Goal: Task Accomplishment & Management: Manage account settings

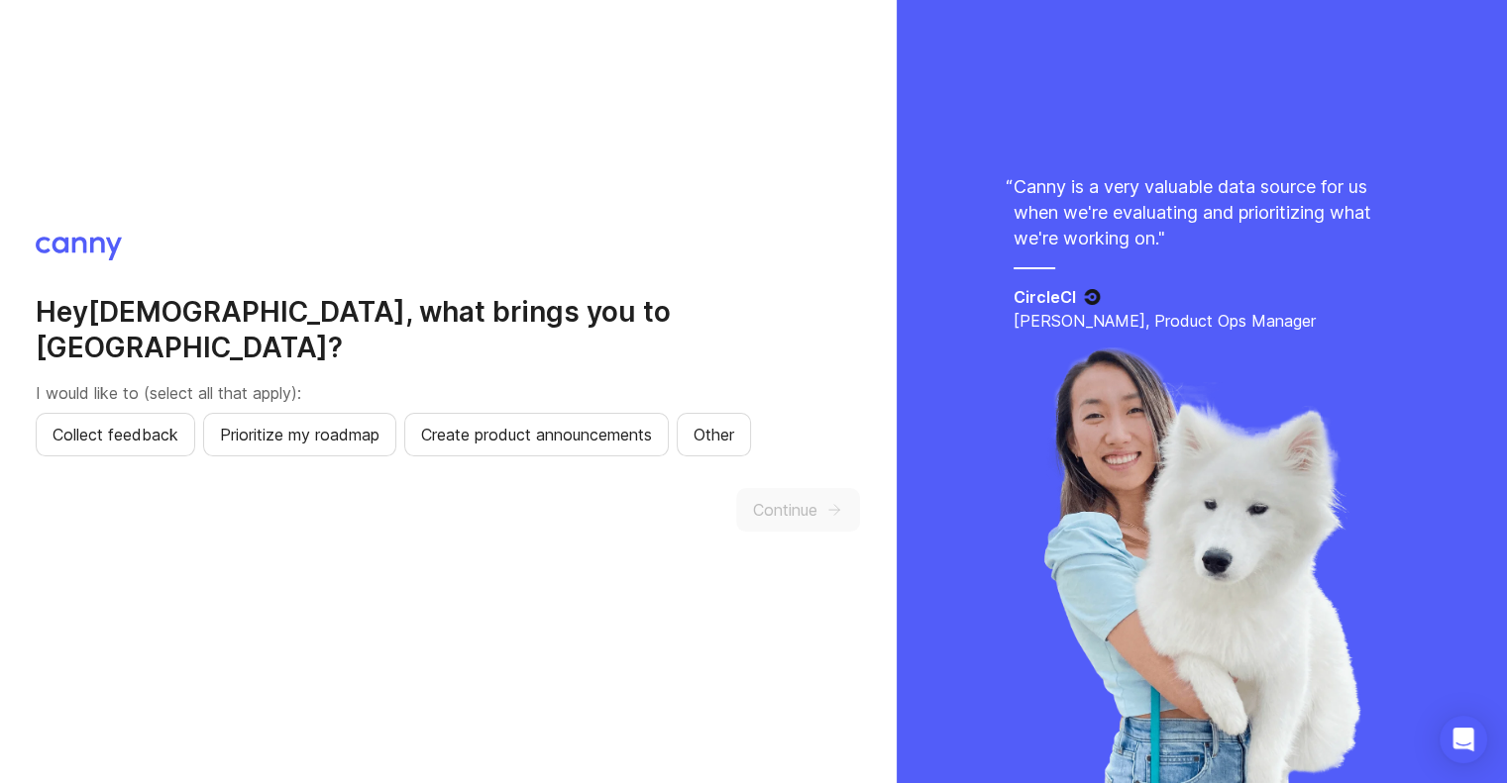
click at [283, 171] on div "Hey [PERSON_NAME] , what brings you to [GEOGRAPHIC_DATA]? I would like to (sele…" at bounding box center [448, 391] width 896 height 783
click at [158, 424] on span "Collect feedback" at bounding box center [115, 435] width 126 height 24
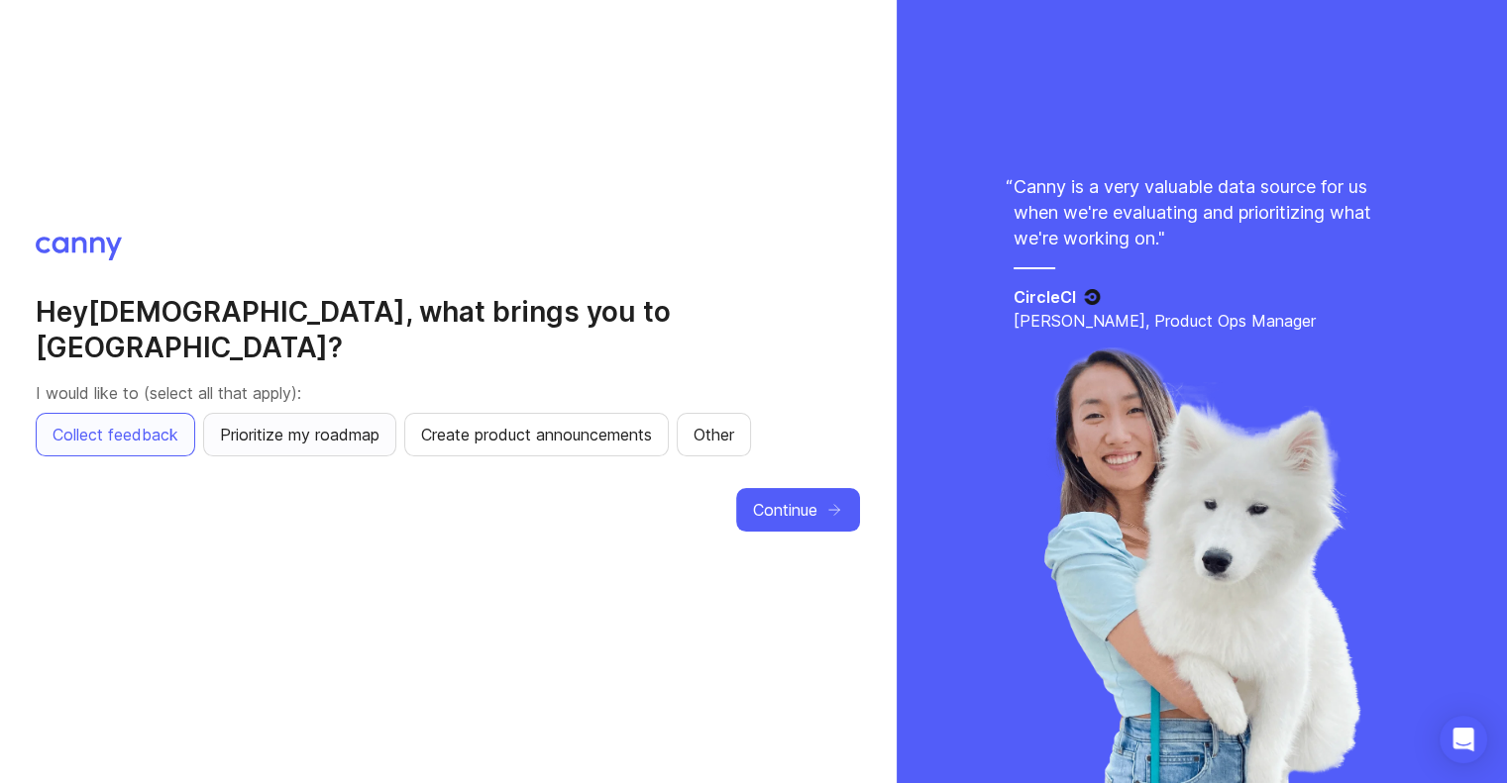
click at [281, 423] on span "Prioritize my roadmap" at bounding box center [299, 435] width 159 height 24
click at [532, 423] on span "Create product announcements" at bounding box center [536, 435] width 231 height 24
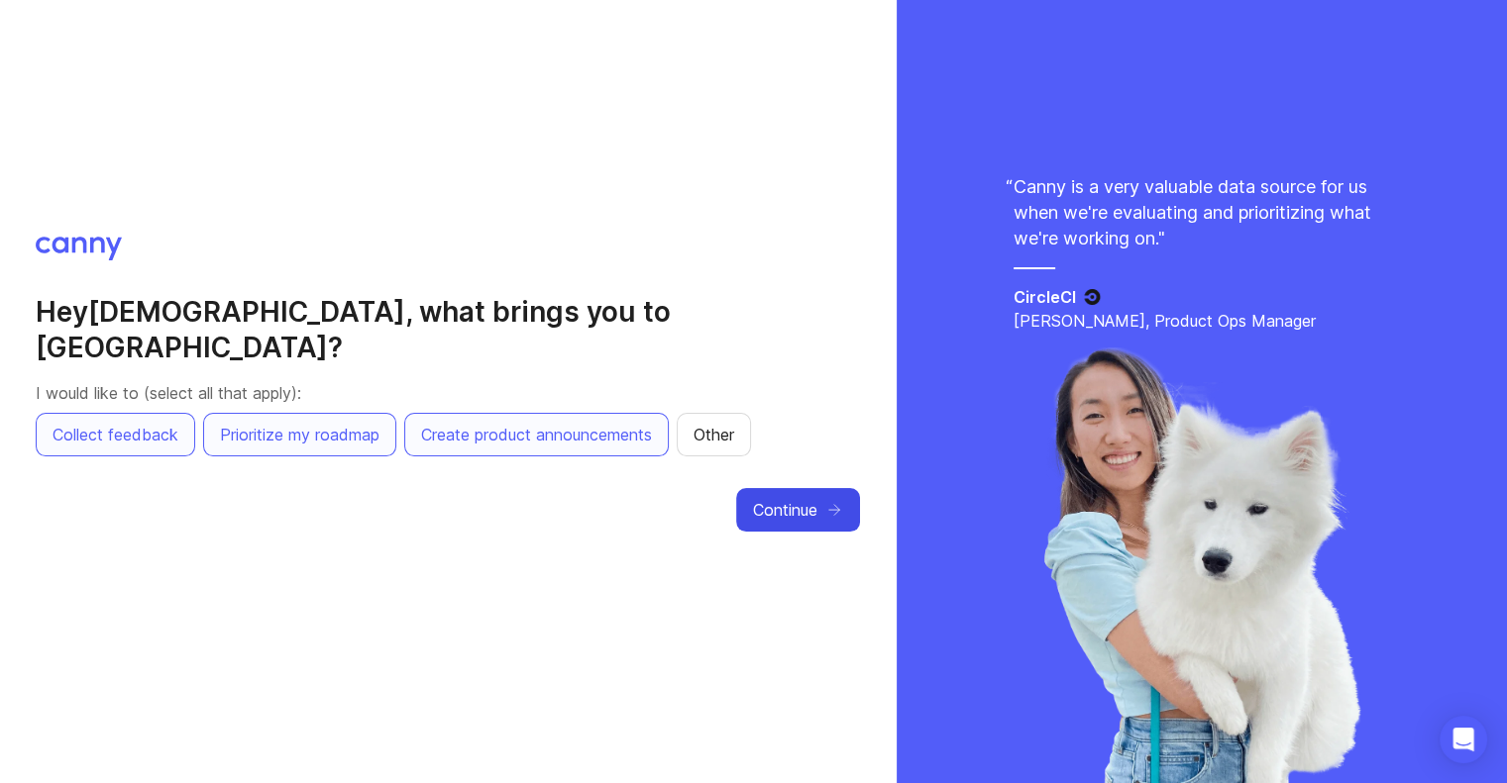
click at [837, 506] on button "Continue" at bounding box center [798, 510] width 124 height 44
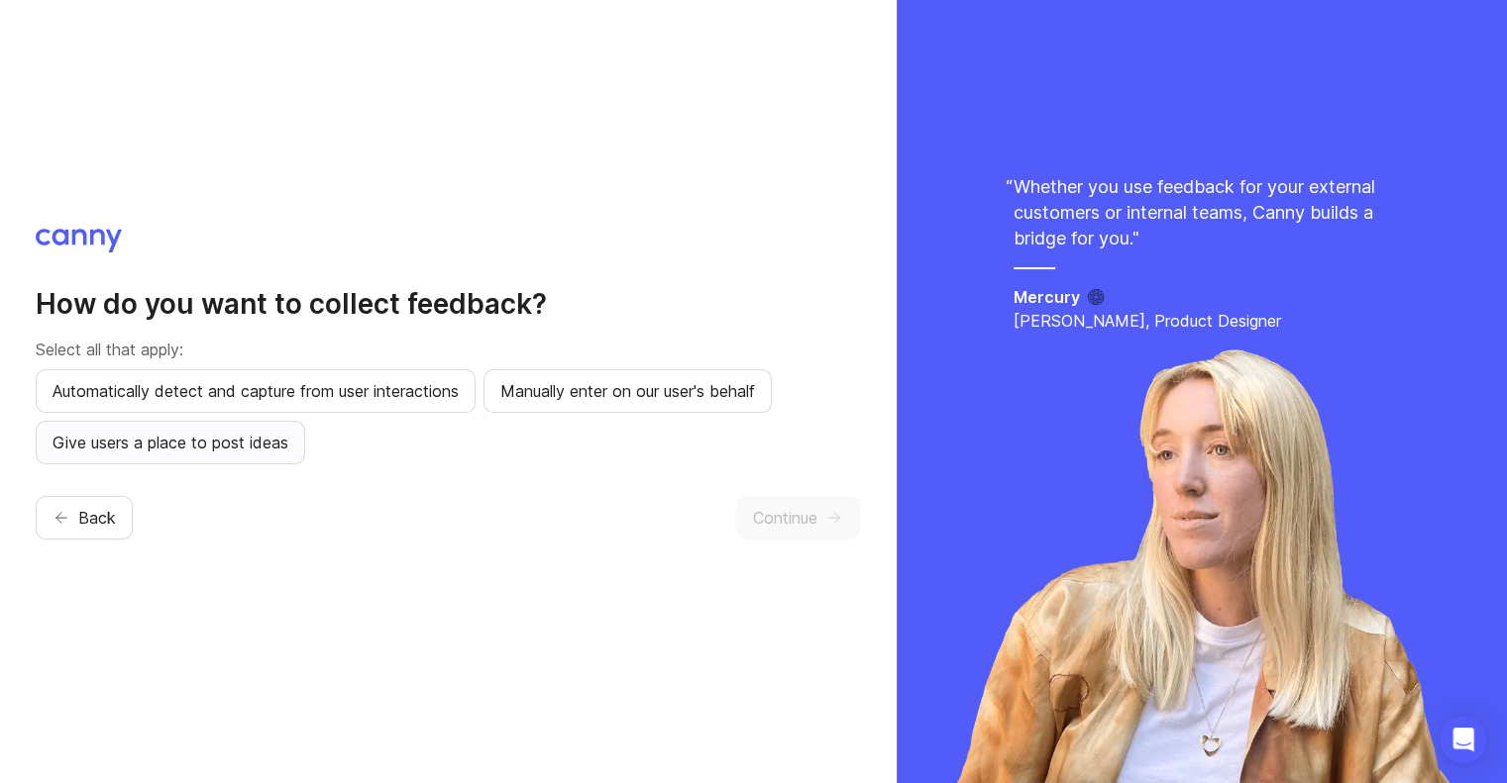
click at [210, 441] on span "Give users a place to post ideas" at bounding box center [170, 443] width 236 height 24
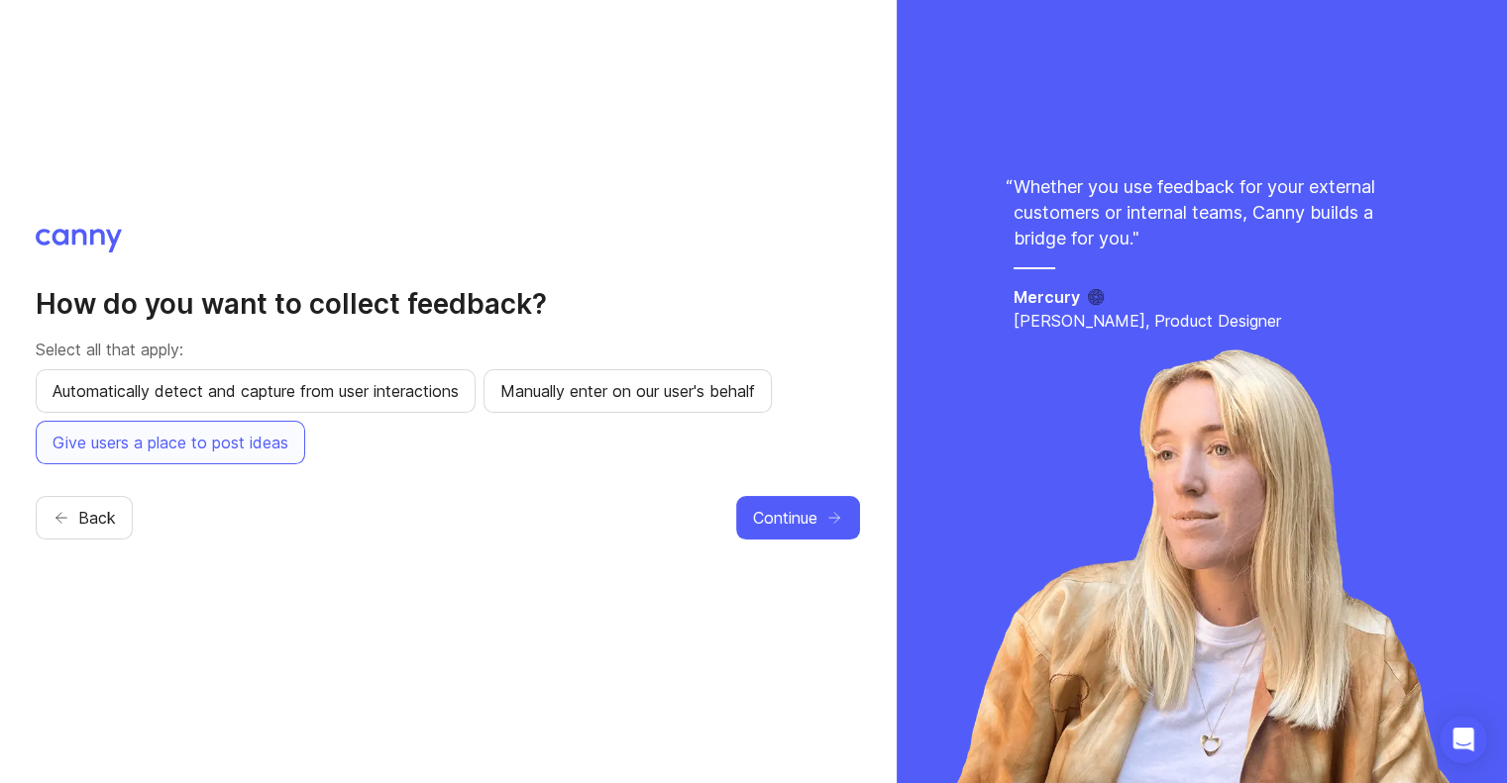
click at [684, 356] on p "Select all that apply:" at bounding box center [448, 350] width 824 height 24
click at [663, 375] on button "Manually enter on our user's behalf" at bounding box center [627, 391] width 288 height 44
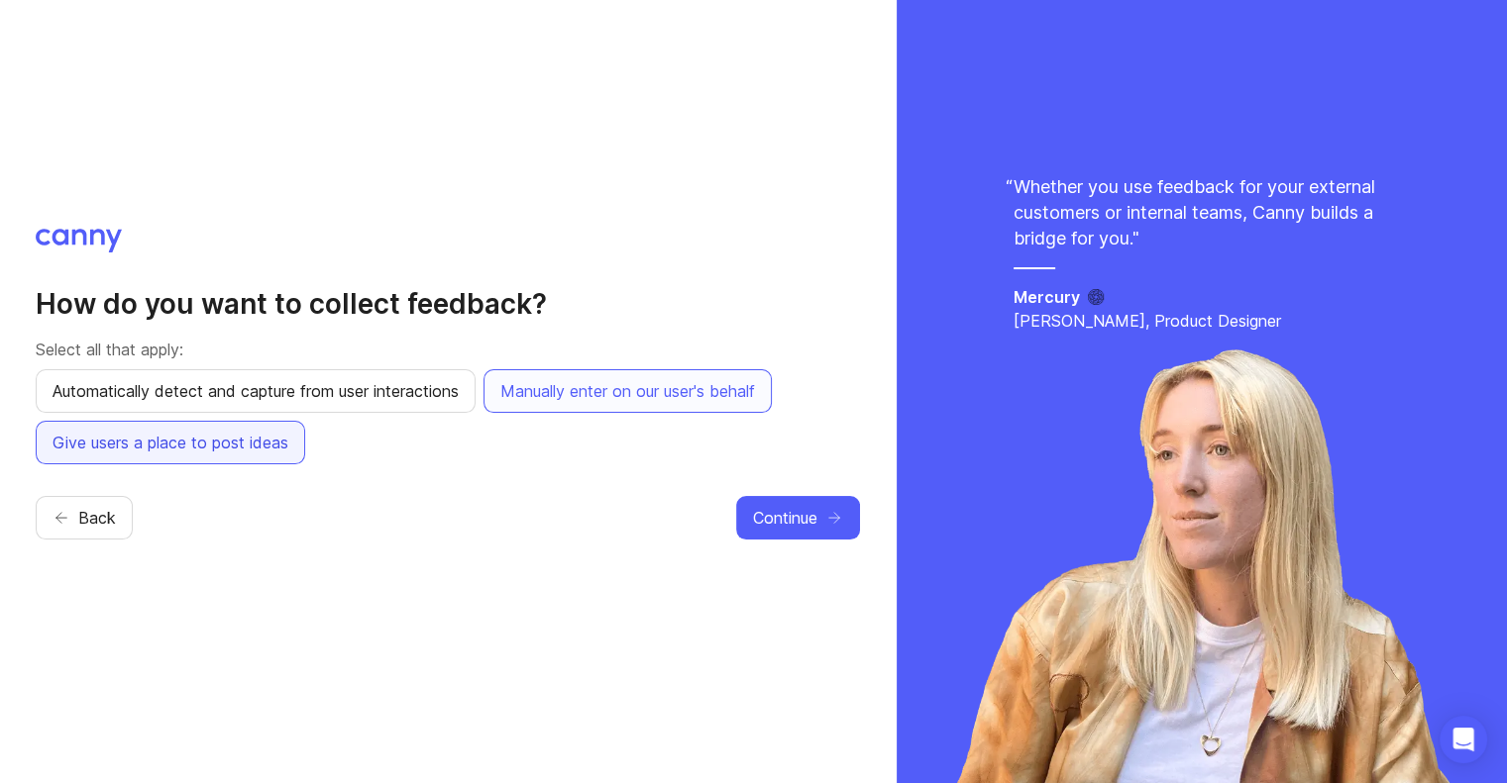
click at [252, 439] on span "Give users a place to post ideas" at bounding box center [170, 443] width 236 height 24
click at [302, 406] on button "Automatically detect and capture from user interactions" at bounding box center [256, 391] width 440 height 44
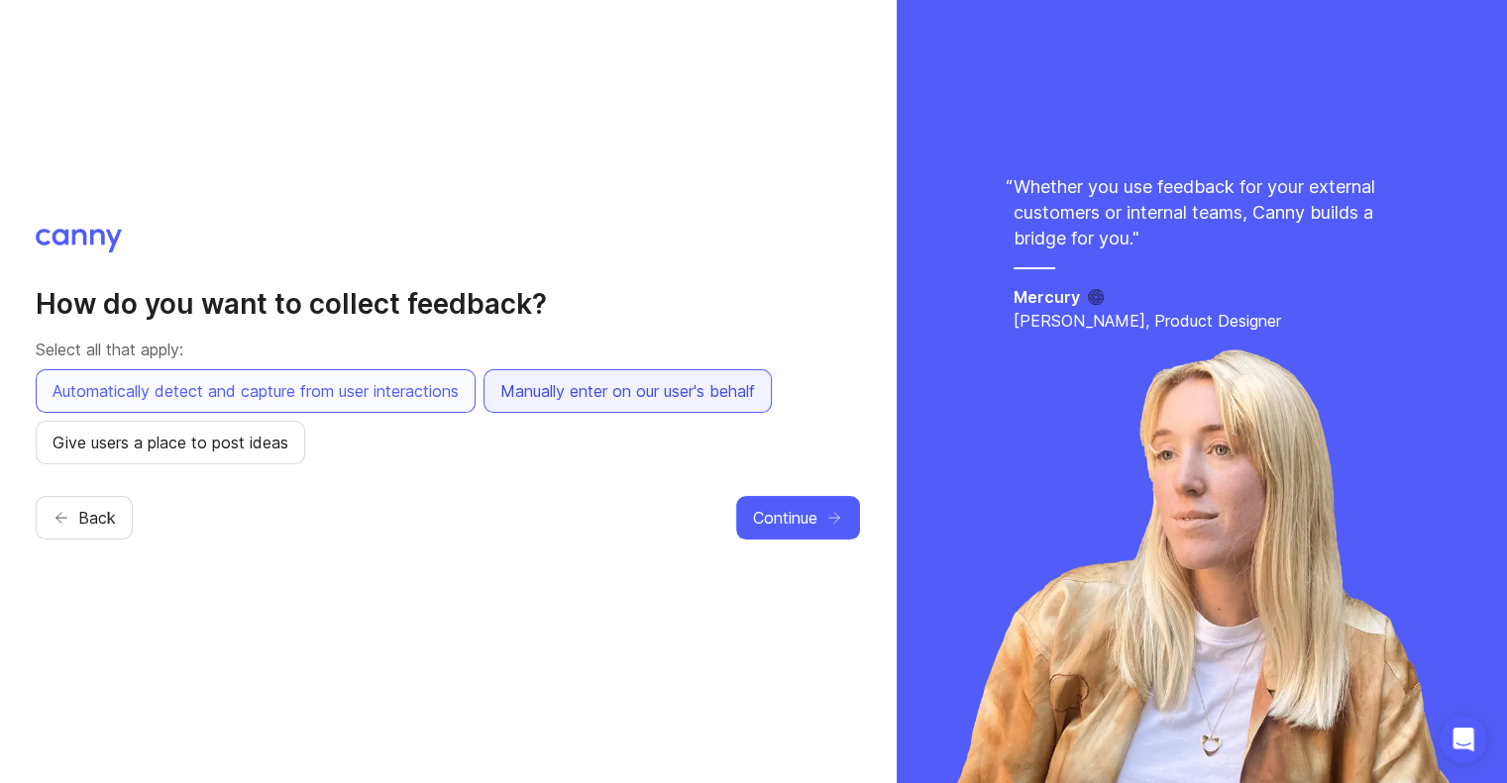
click at [538, 402] on span "Manually enter on our user's behalf" at bounding box center [627, 391] width 255 height 24
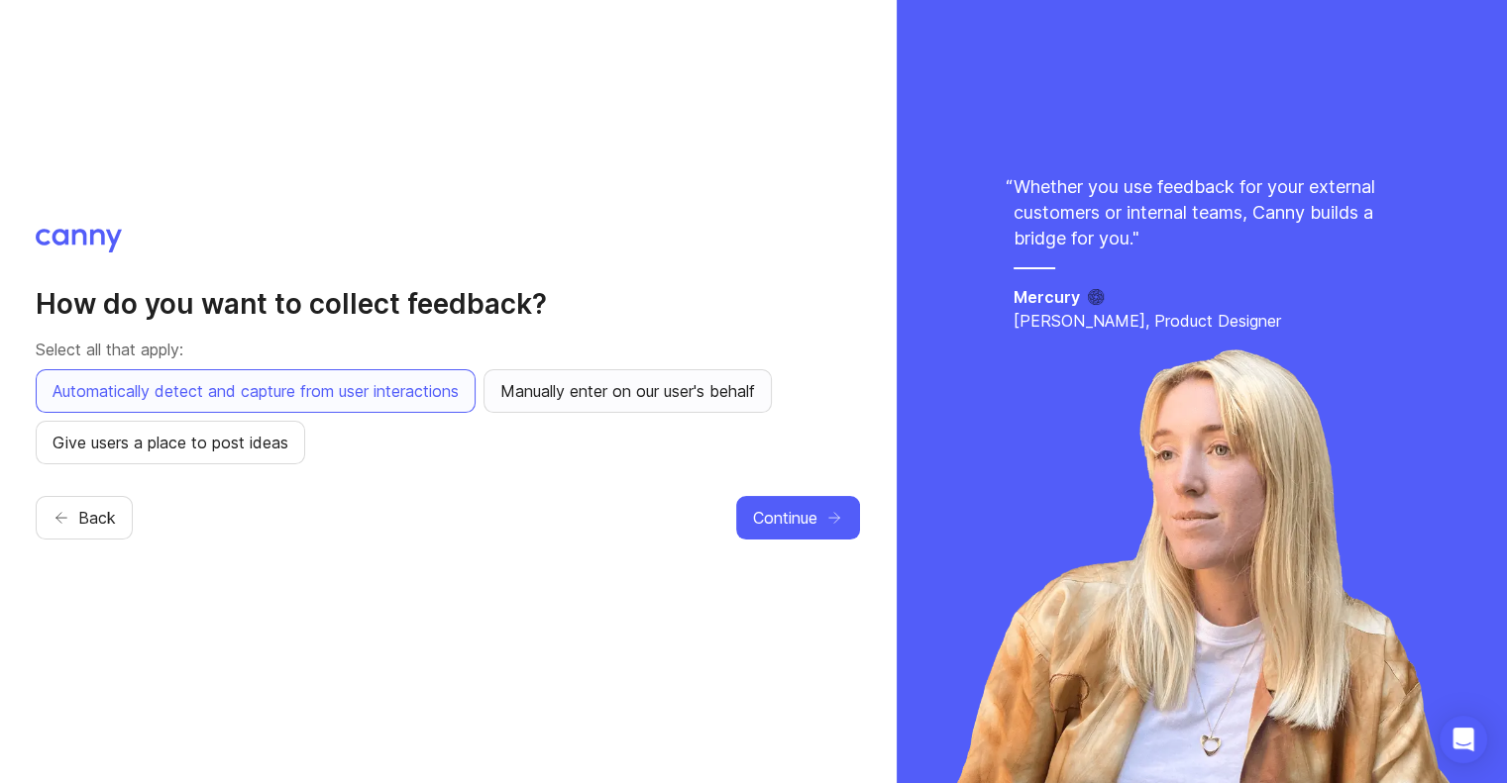
click at [523, 403] on button "Manually enter on our user's behalf" at bounding box center [627, 391] width 288 height 44
click at [795, 506] on span "Continue" at bounding box center [785, 518] width 64 height 24
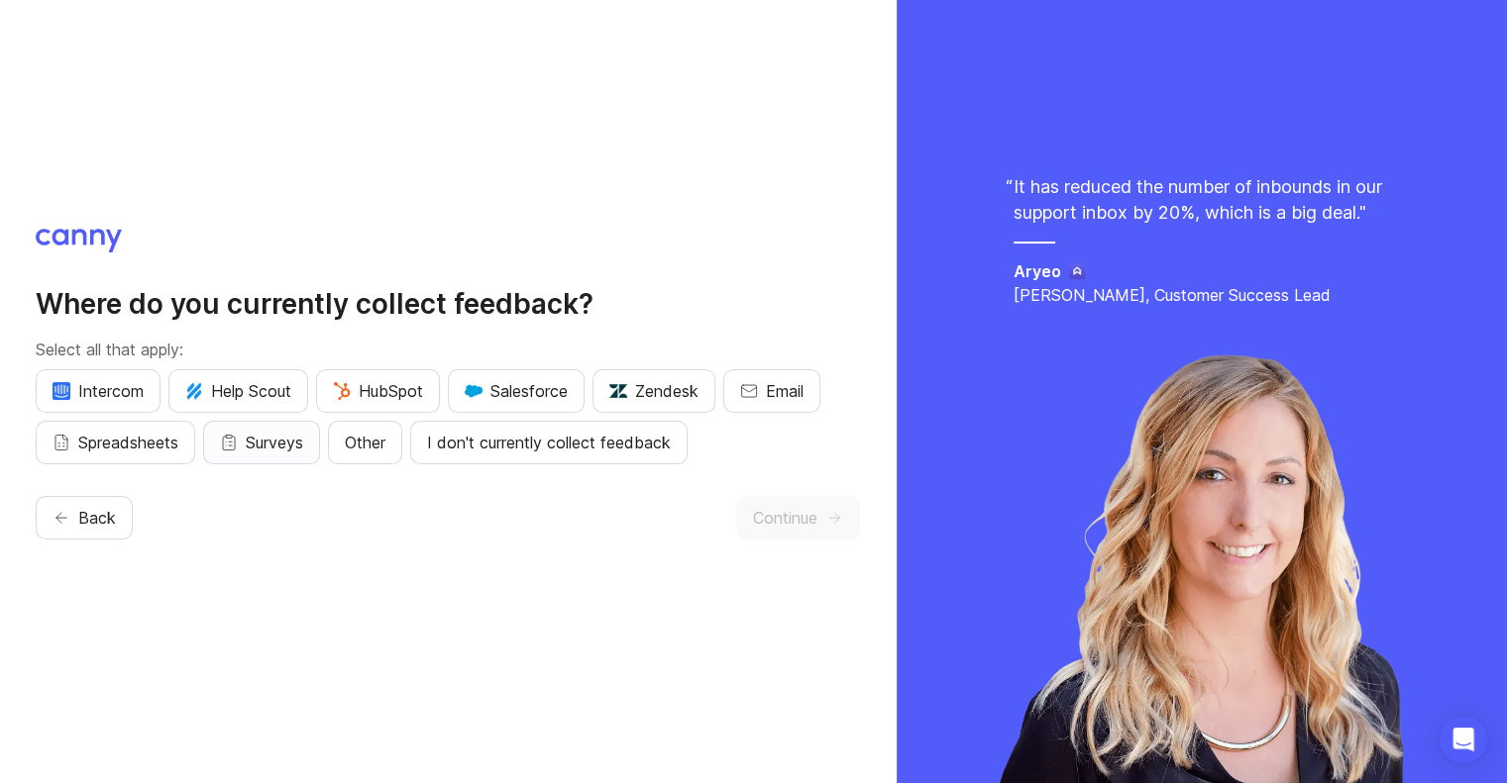
click at [293, 435] on span "Surveys" at bounding box center [274, 443] width 57 height 24
click at [153, 461] on button "Spreadsheets" at bounding box center [115, 443] width 159 height 44
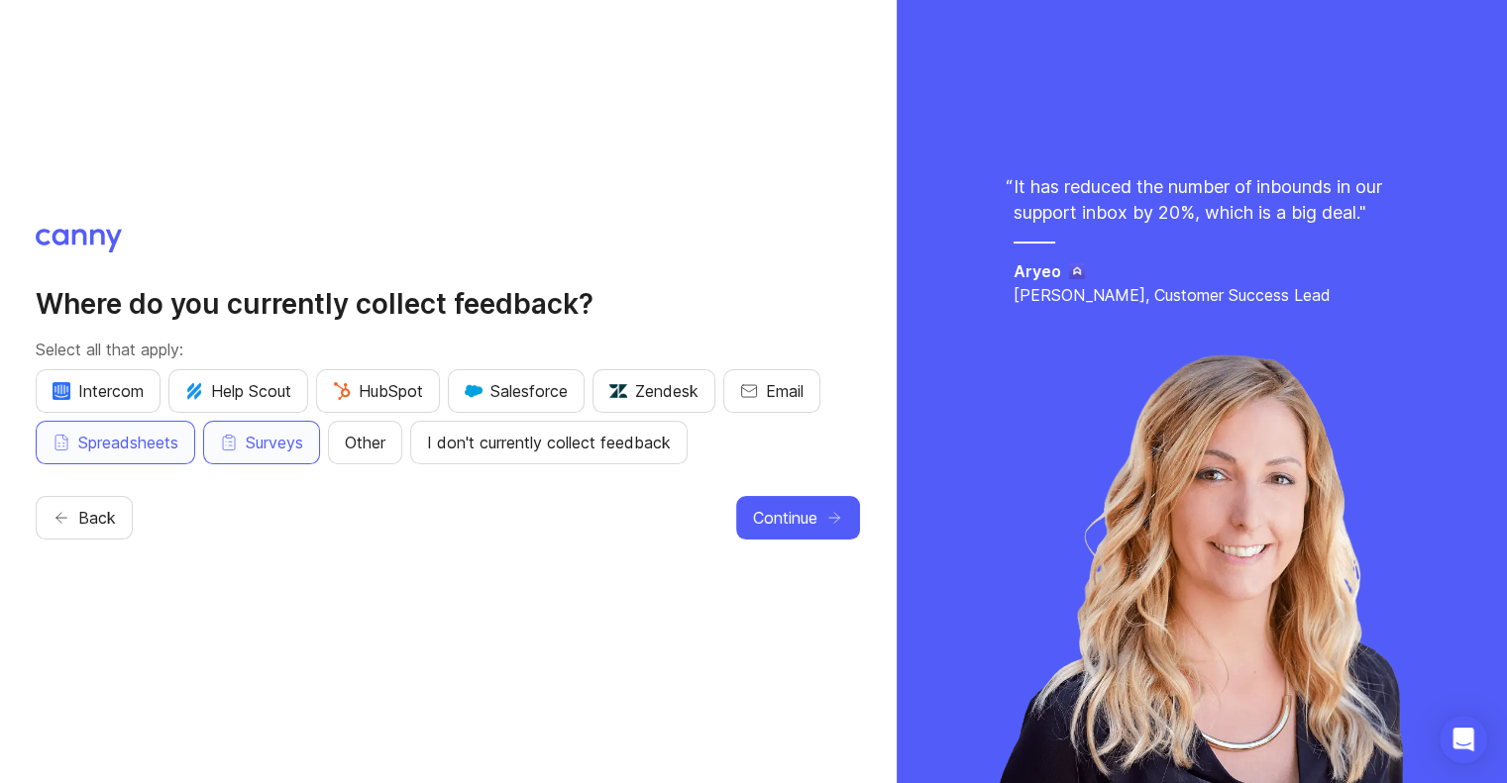
click at [332, 452] on div "Intercom Help Scout HubSpot Salesforce Zendesk Email Spreadsheets Surveys Other…" at bounding box center [448, 416] width 824 height 95
click at [362, 457] on button "Other" at bounding box center [365, 443] width 74 height 44
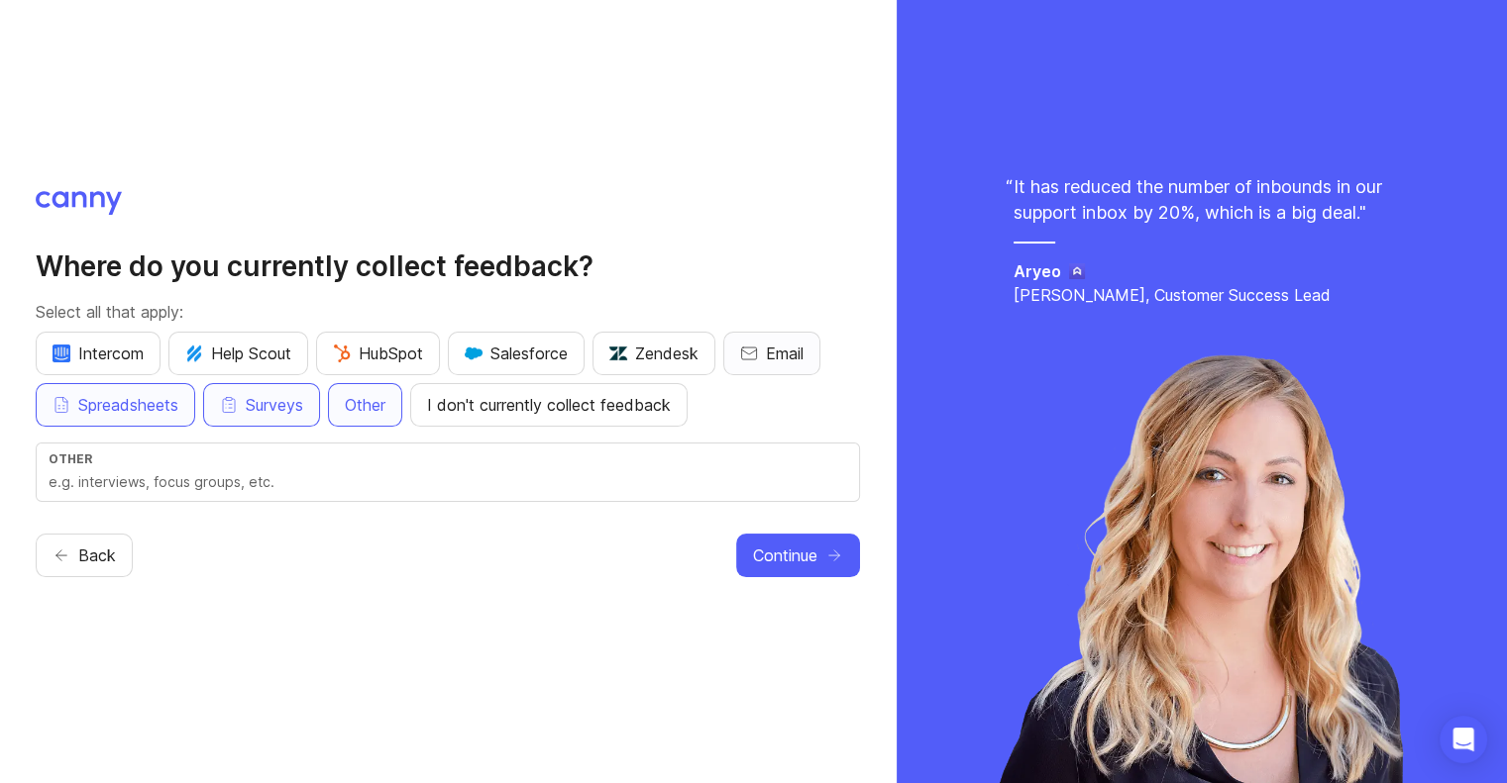
click at [767, 344] on button "Email" at bounding box center [771, 354] width 97 height 44
click at [178, 464] on div "Other" at bounding box center [448, 459] width 798 height 15
click at [380, 348] on span "HubSpot" at bounding box center [378, 354] width 90 height 24
click at [198, 478] on input "Slack," at bounding box center [448, 482] width 798 height 22
click at [416, 475] on input "Slack, ChurnZero" at bounding box center [448, 482] width 798 height 22
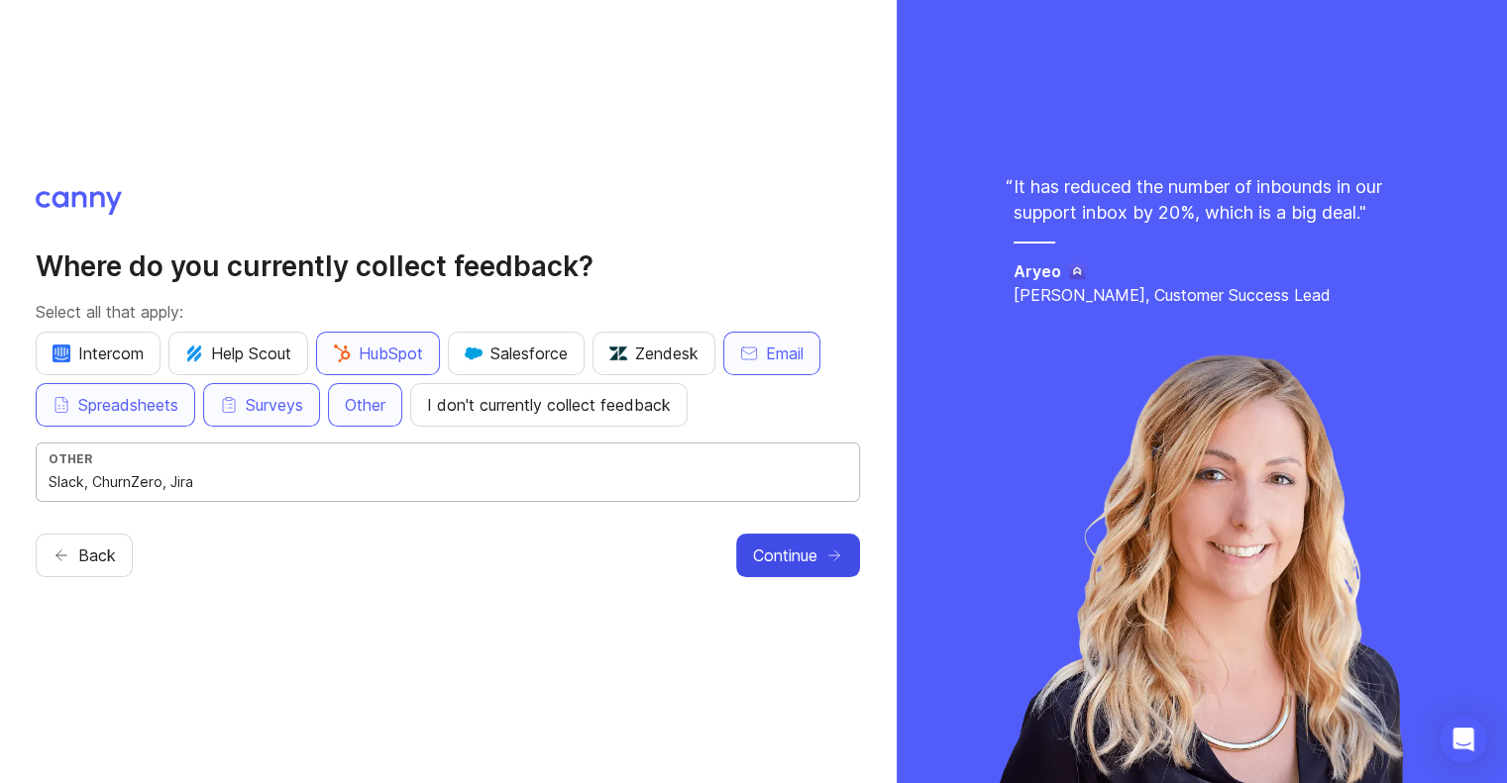
type input "Slack, ChurnZero, Jira"
click at [785, 566] on span "Continue" at bounding box center [785, 556] width 64 height 24
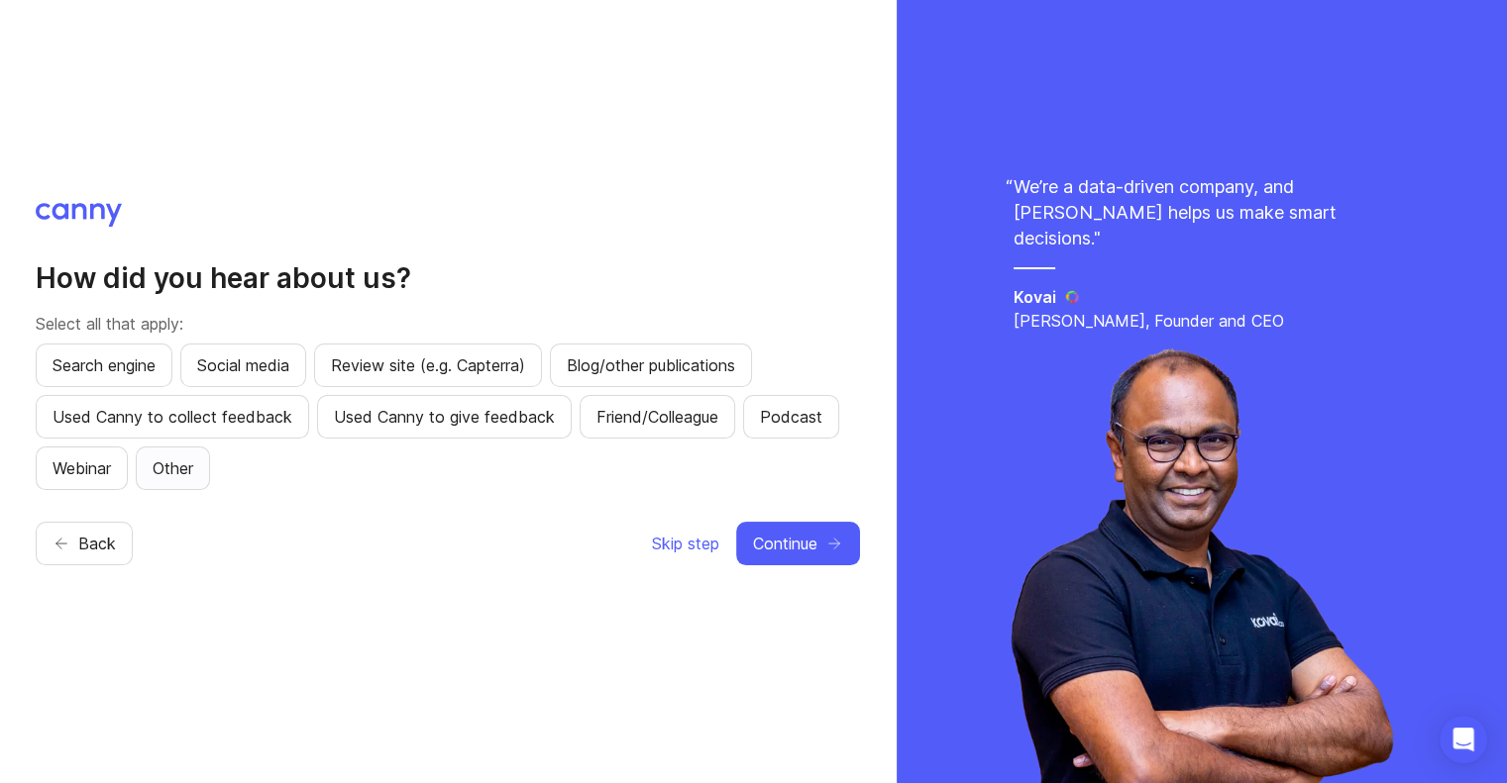
click at [182, 462] on span "Other" at bounding box center [173, 469] width 41 height 24
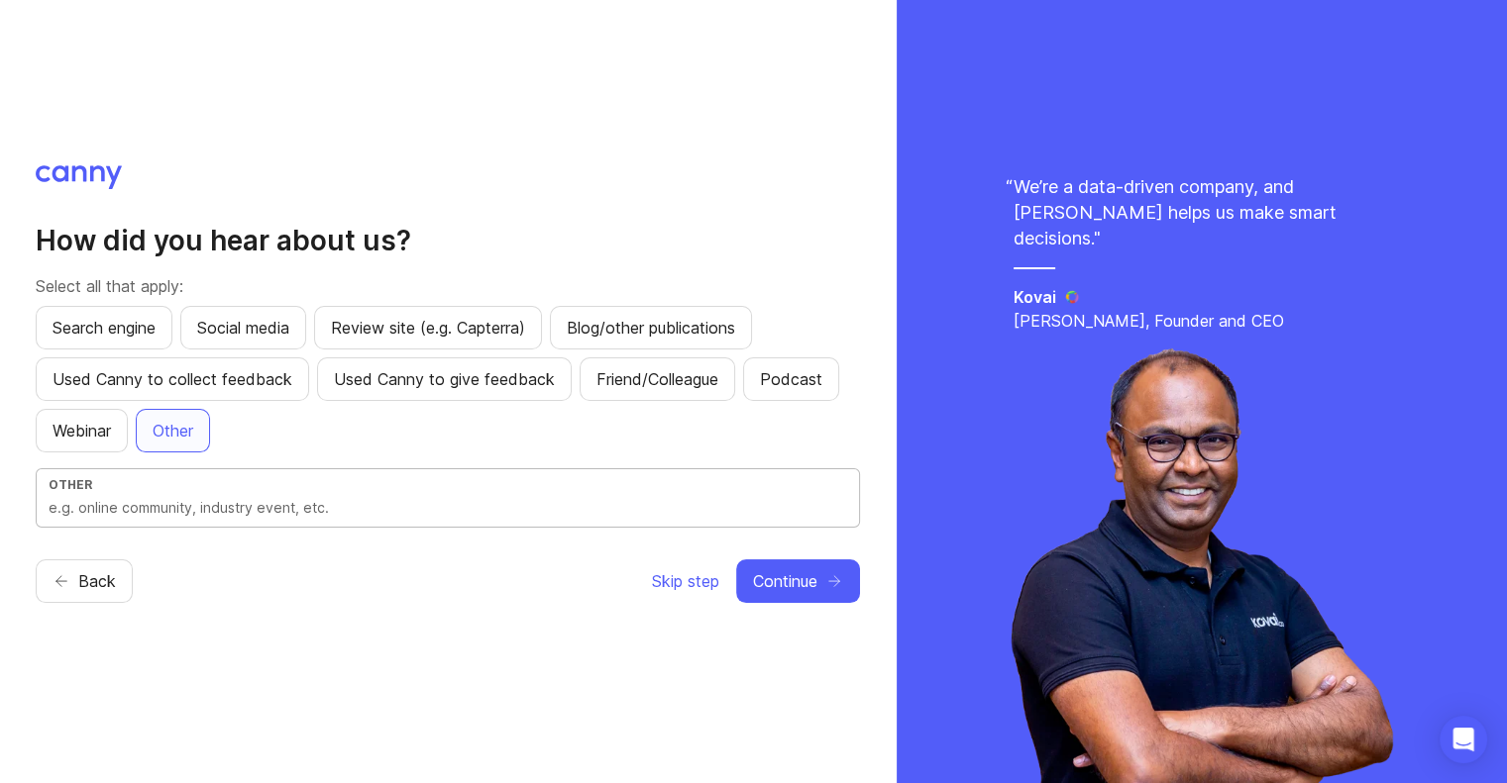
click at [334, 506] on input "text" at bounding box center [448, 508] width 798 height 22
type input "Gemini"
click at [810, 580] on span "Continue" at bounding box center [785, 582] width 64 height 24
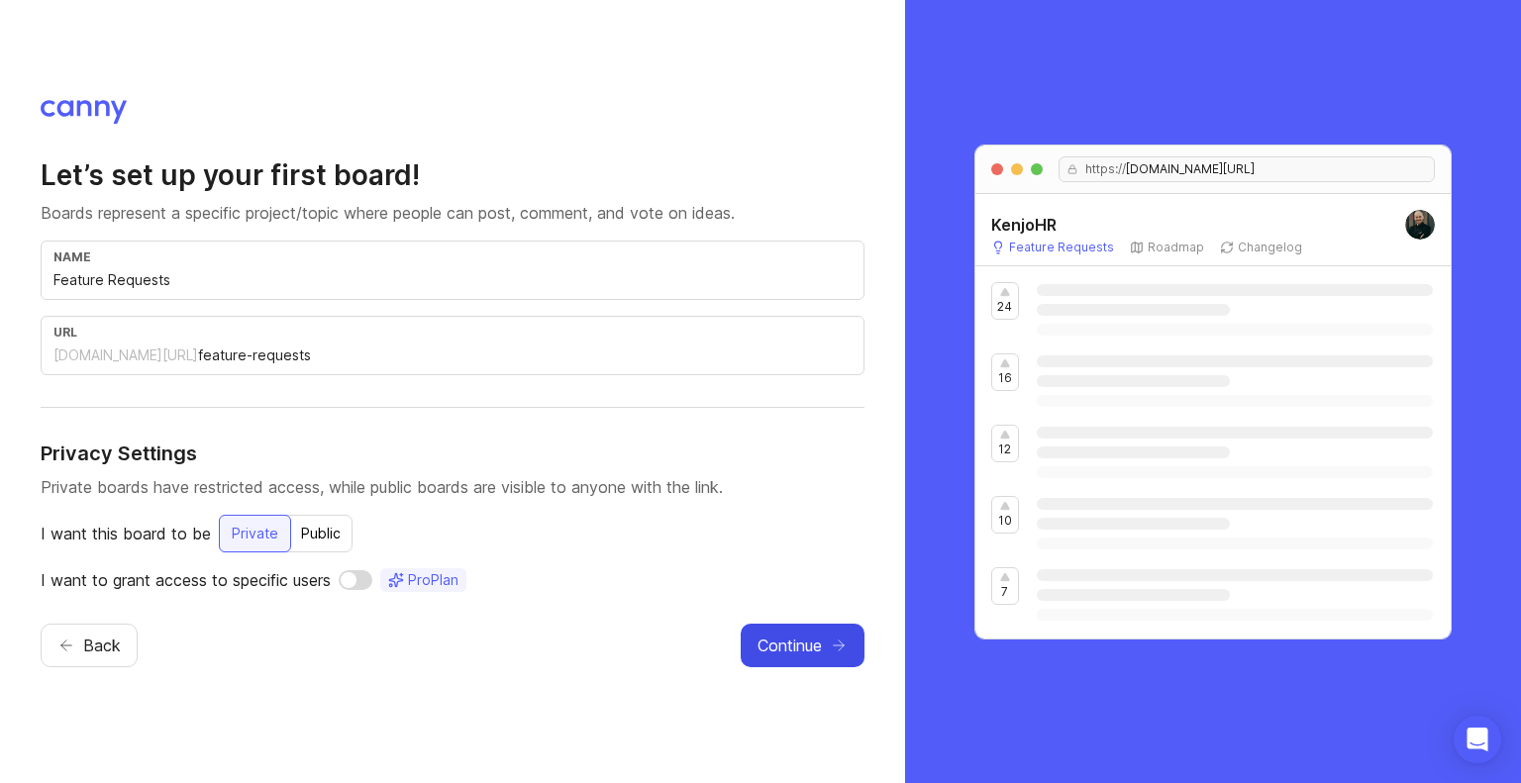
click at [809, 634] on span "Continue" at bounding box center [790, 646] width 64 height 24
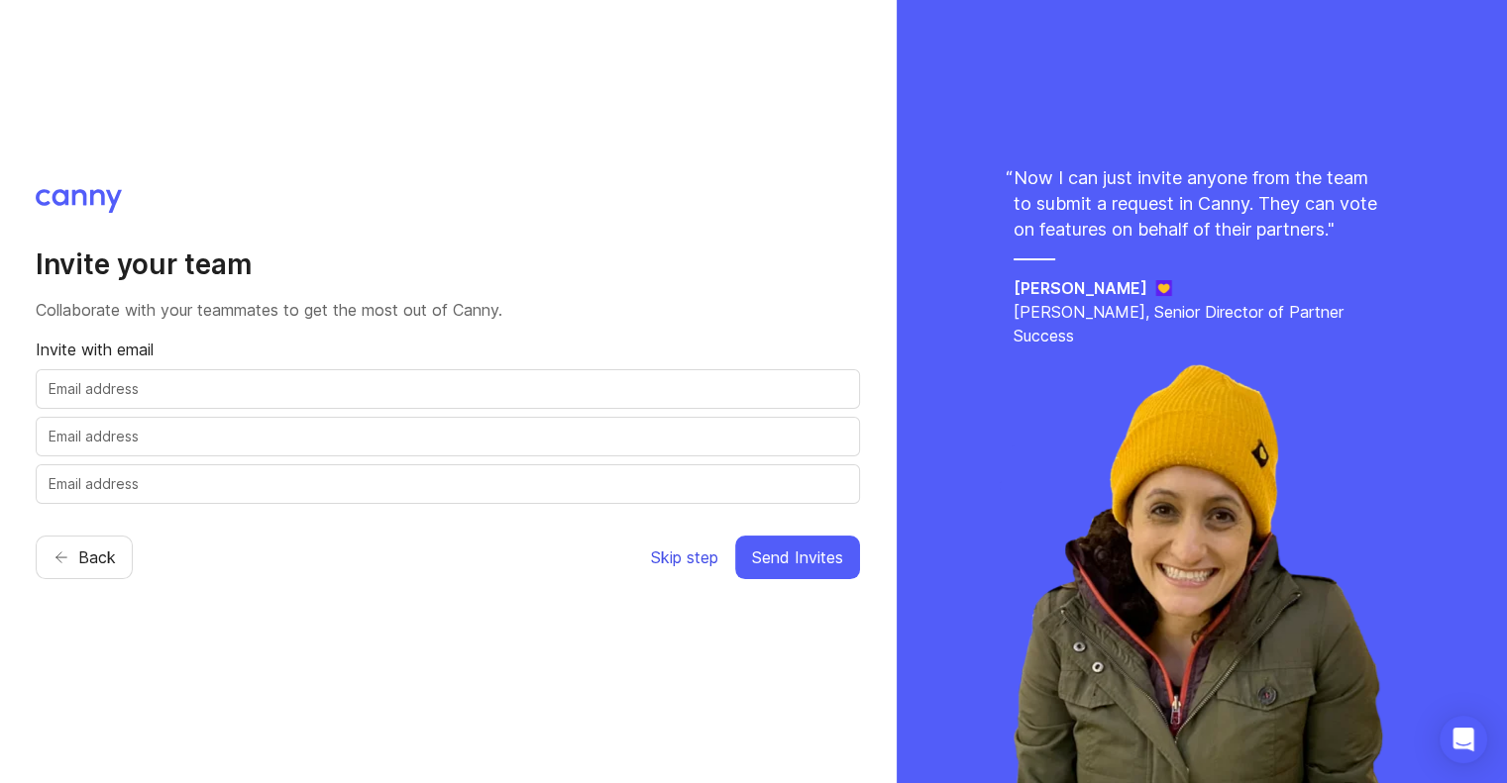
click at [689, 562] on span "Skip step" at bounding box center [684, 558] width 67 height 24
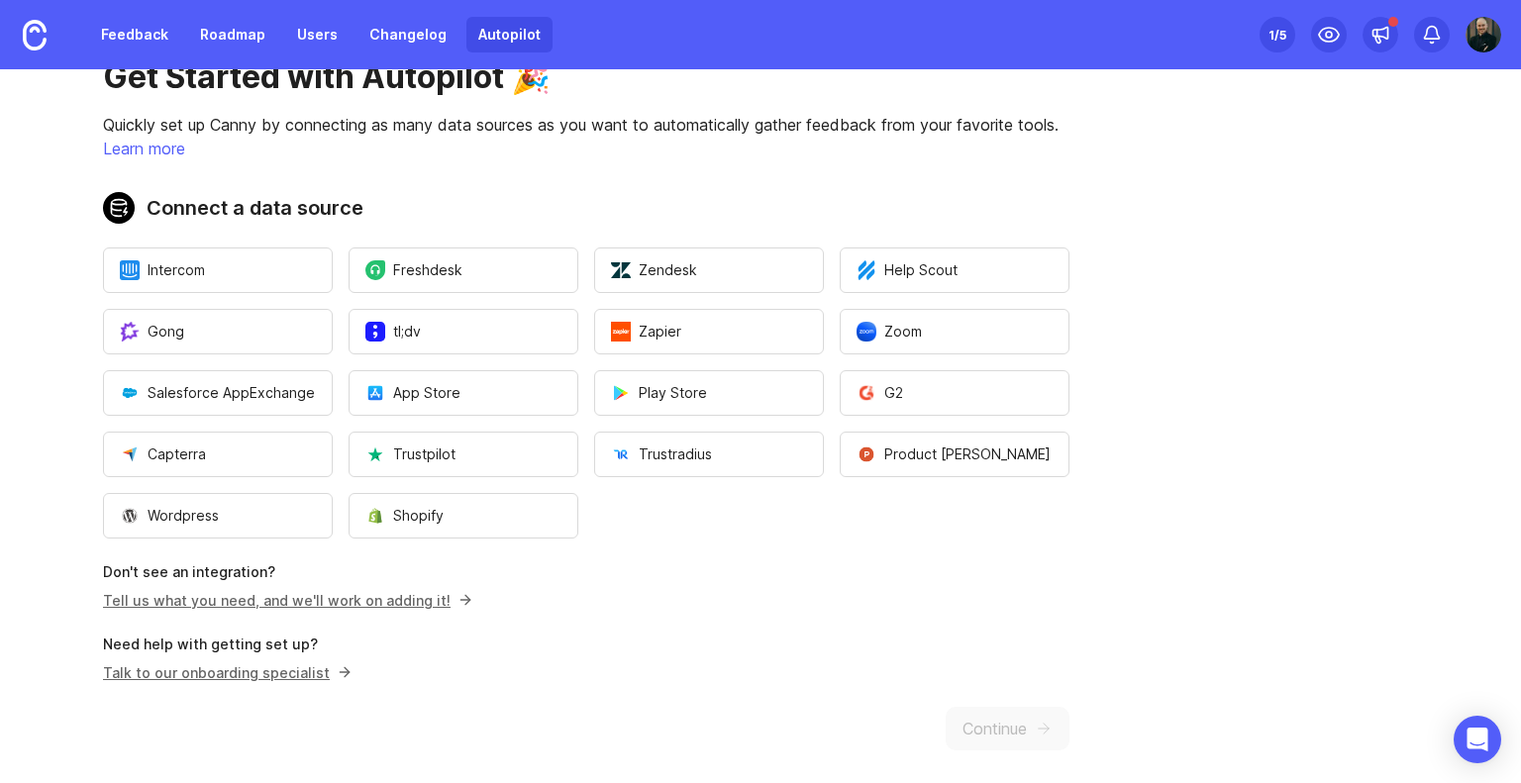
scroll to position [71, 0]
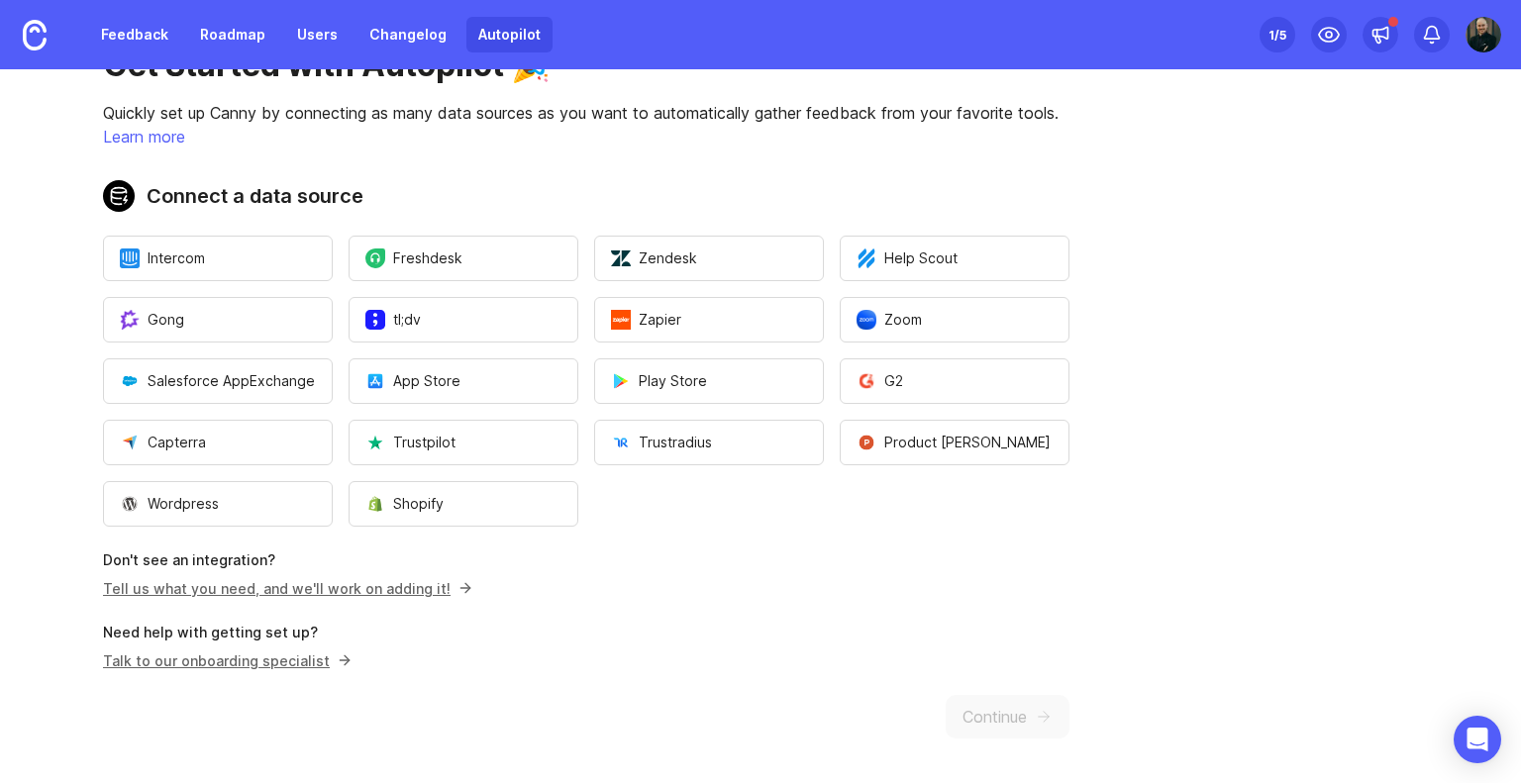
click at [912, 688] on div "Get Started with Autopilot 🎉 Quickly set up Canny by connecting as many data so…" at bounding box center [586, 392] width 1173 height 788
click at [966, 716] on div "Get Started with Autopilot 🎉 Quickly set up Canny by connecting as many data so…" at bounding box center [586, 392] width 1173 height 788
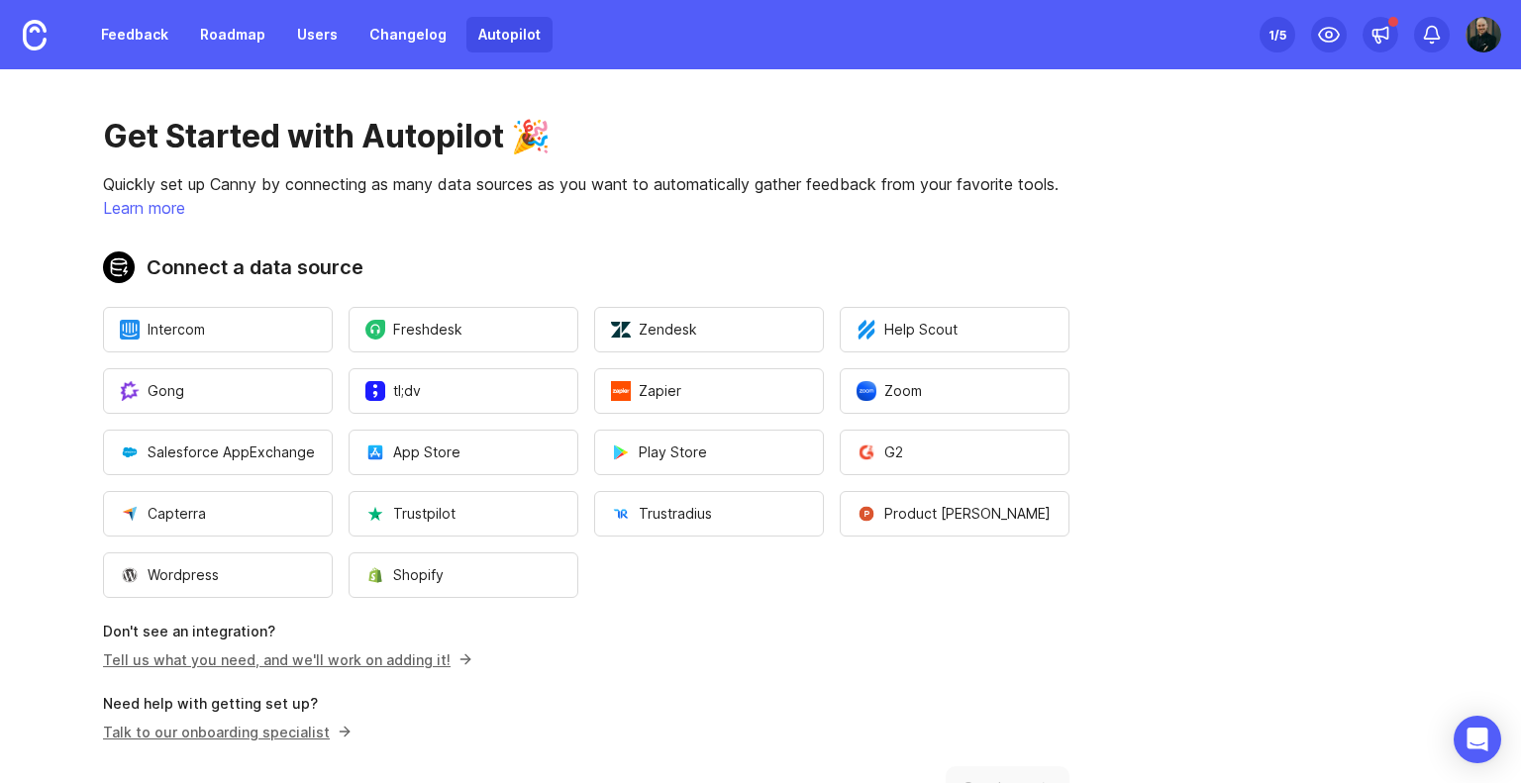
scroll to position [0, 0]
click at [1279, 31] on div "1 /5" at bounding box center [1278, 35] width 18 height 28
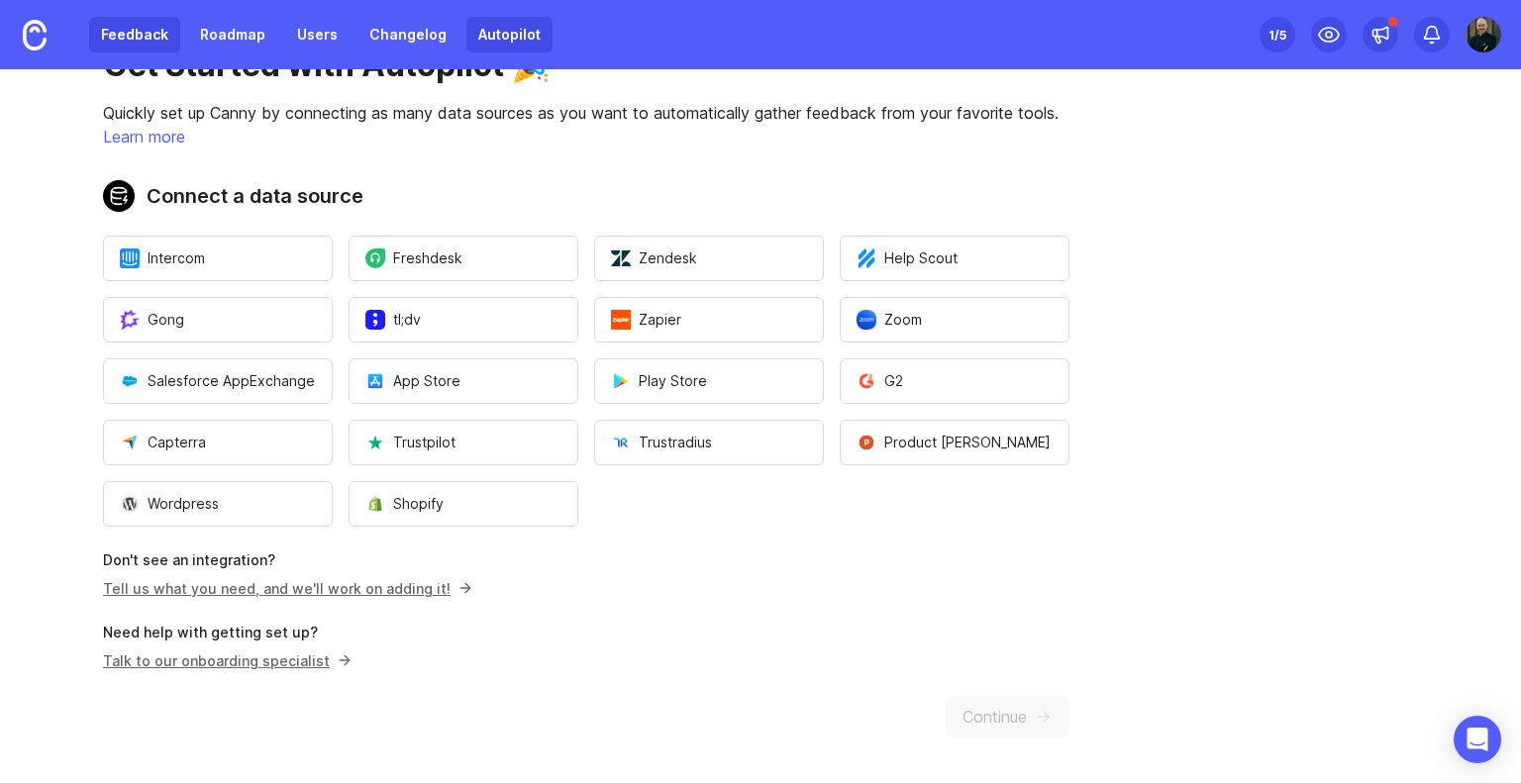
click at [124, 43] on link "Feedback" at bounding box center [134, 35] width 91 height 36
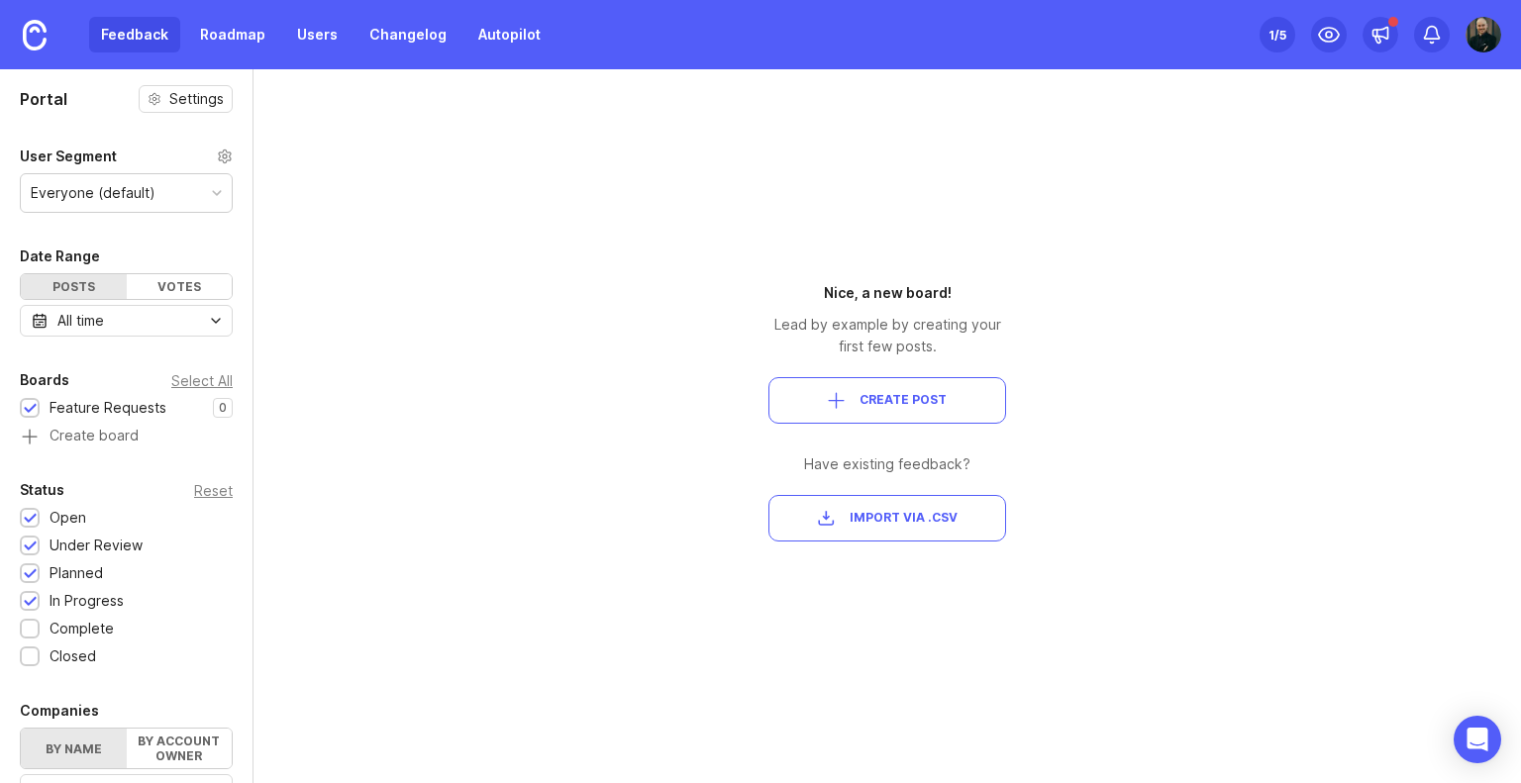
click at [601, 336] on div "Portal Settings User Segment Everyone (default) Date Range Posts Votes All time…" at bounding box center [760, 426] width 1521 height 714
click at [108, 197] on div "Everyone (default)" at bounding box center [93, 193] width 125 height 22
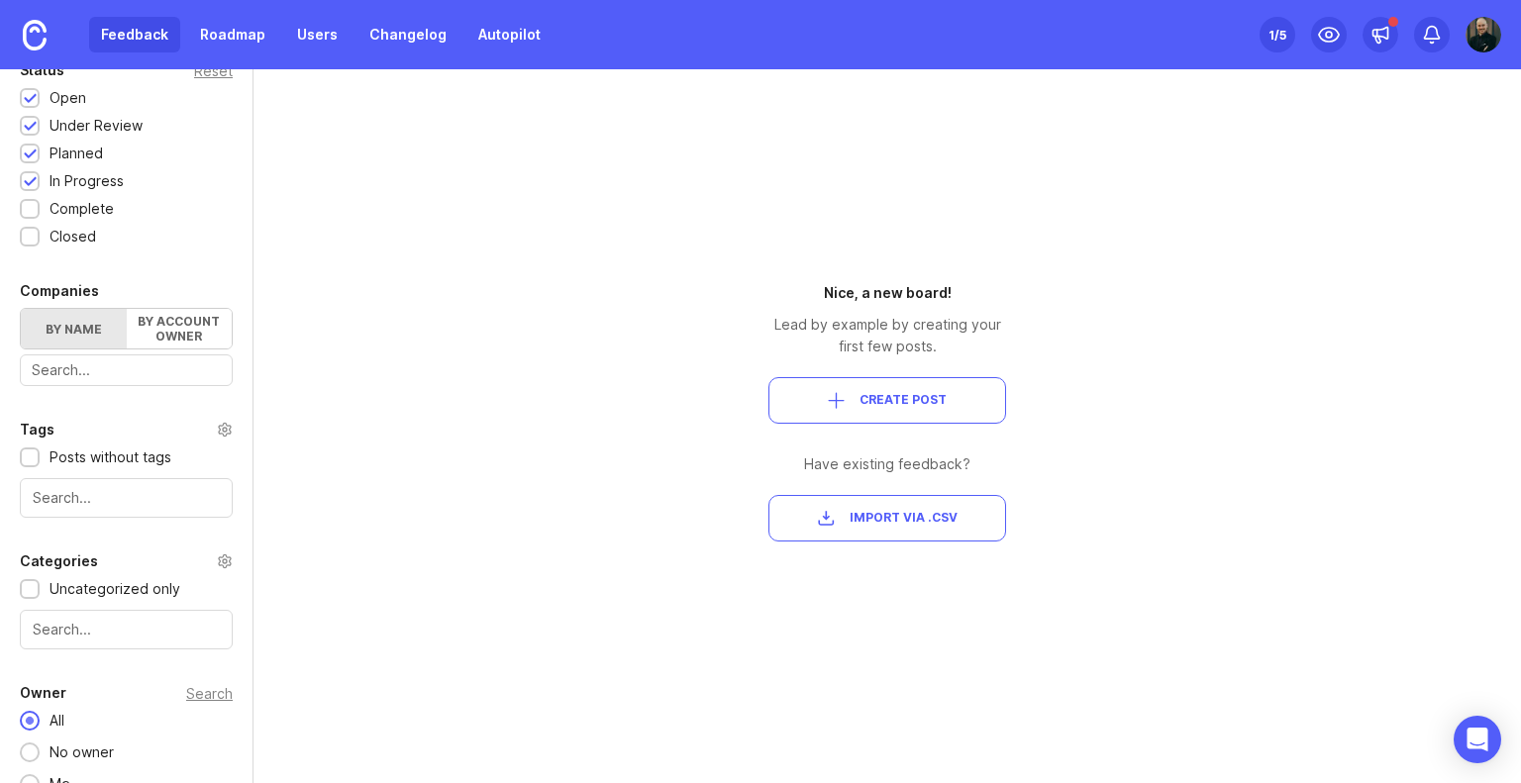
scroll to position [444, 0]
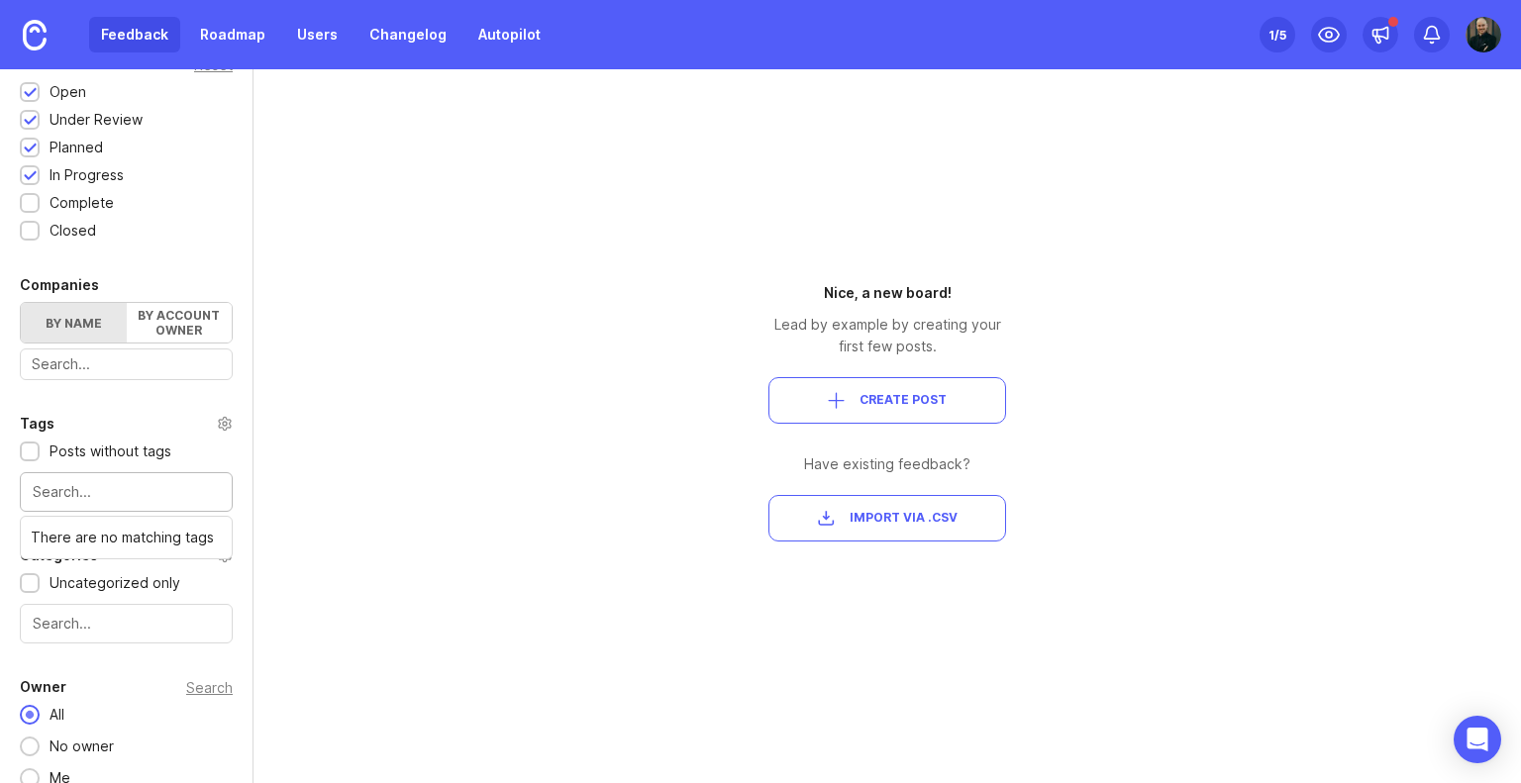
click at [134, 488] on input "text" at bounding box center [126, 492] width 187 height 22
click at [374, 523] on div "Portal Settings User Segment Everyone (default) Date Range Posts Votes All time…" at bounding box center [760, 426] width 1521 height 714
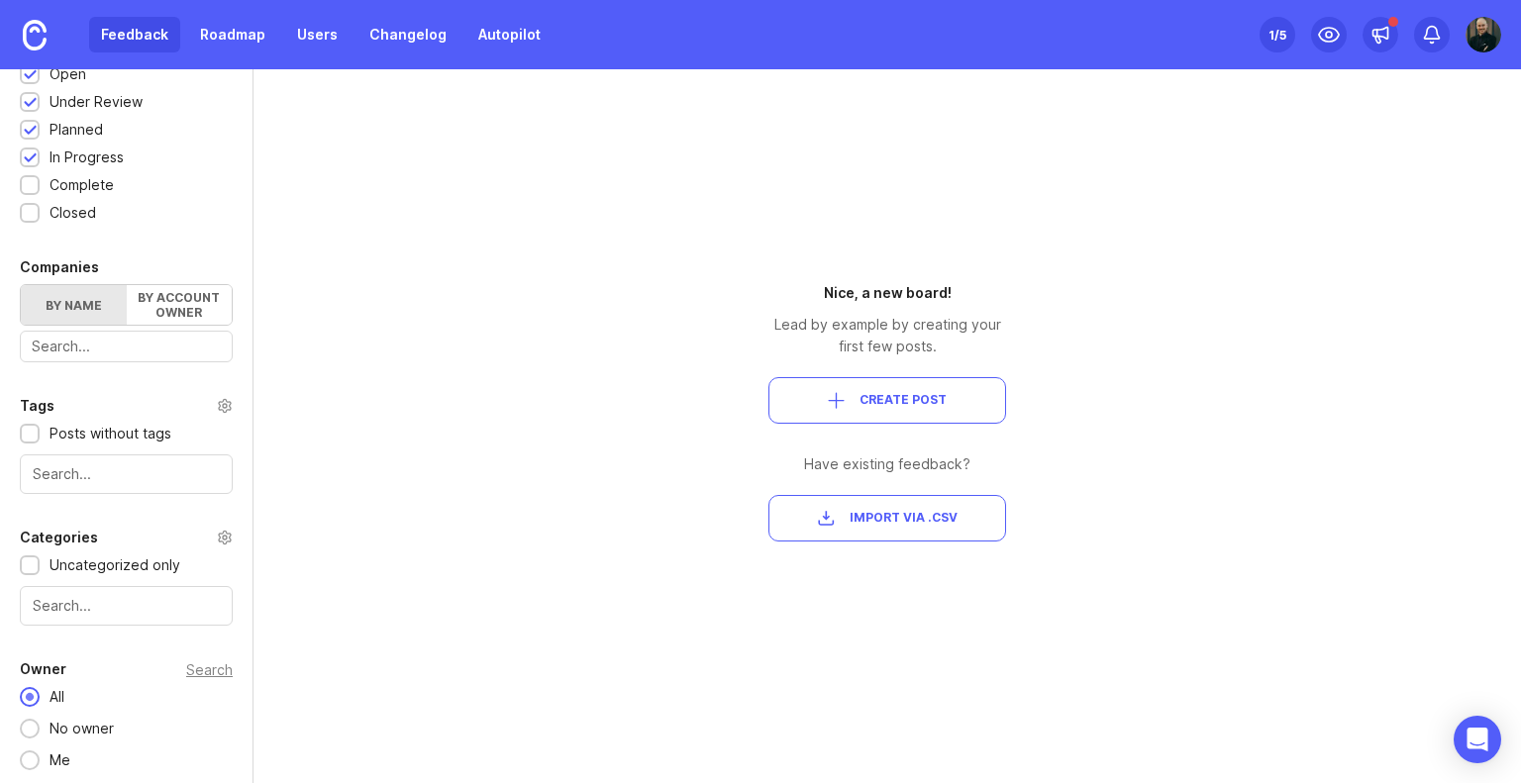
scroll to position [0, 0]
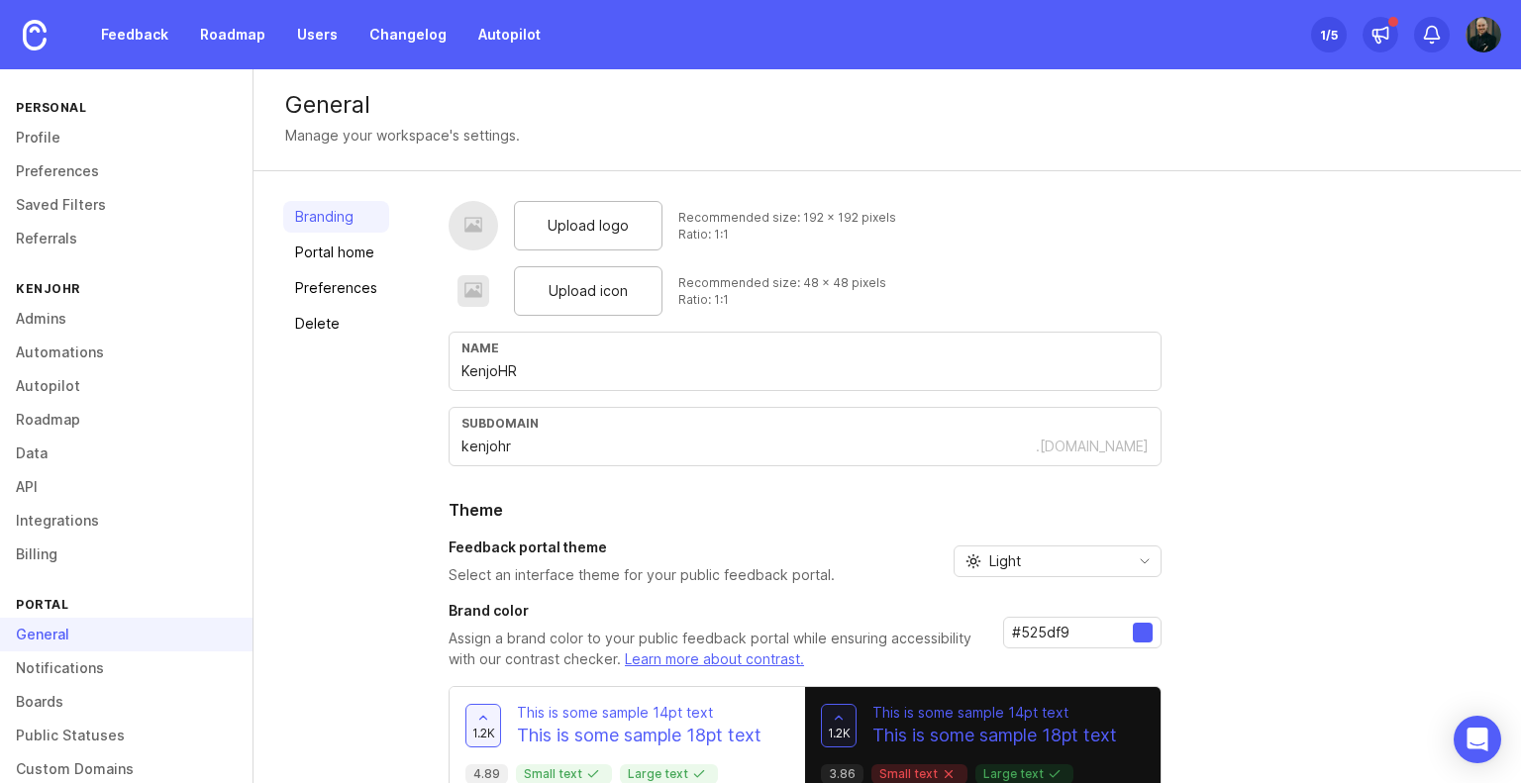
scroll to position [104, 0]
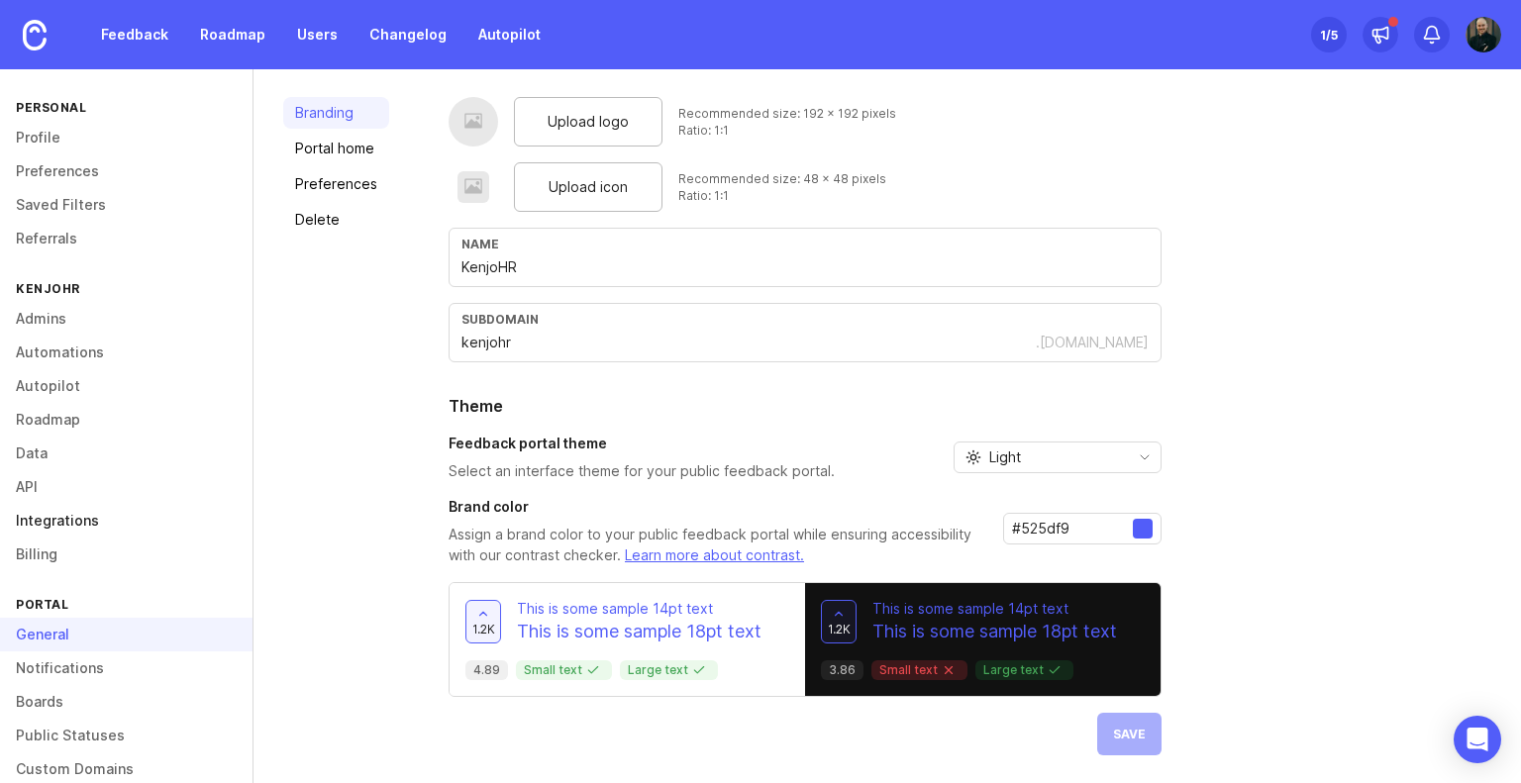
click at [83, 524] on link "Integrations" at bounding box center [126, 521] width 253 height 34
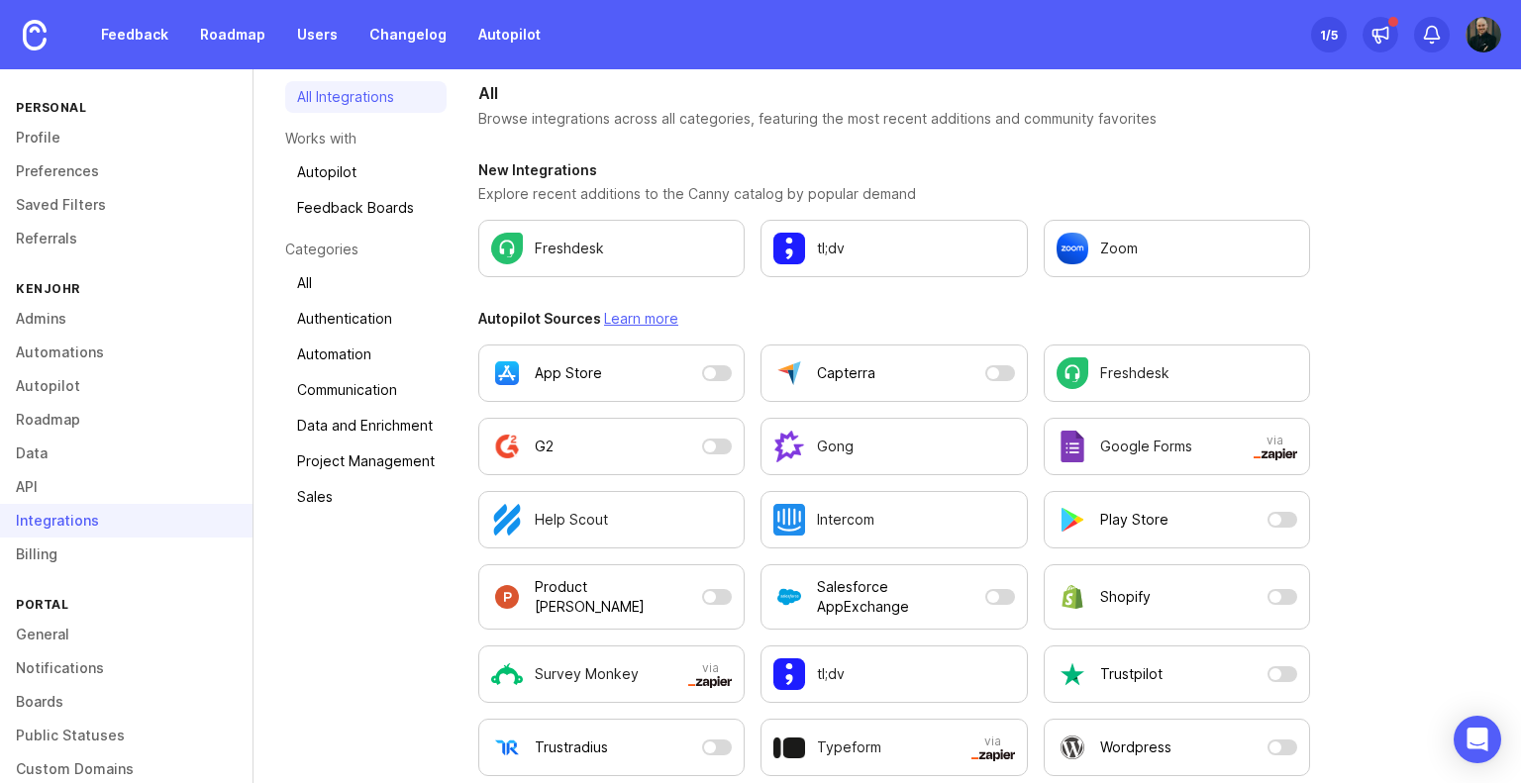
scroll to position [127, 0]
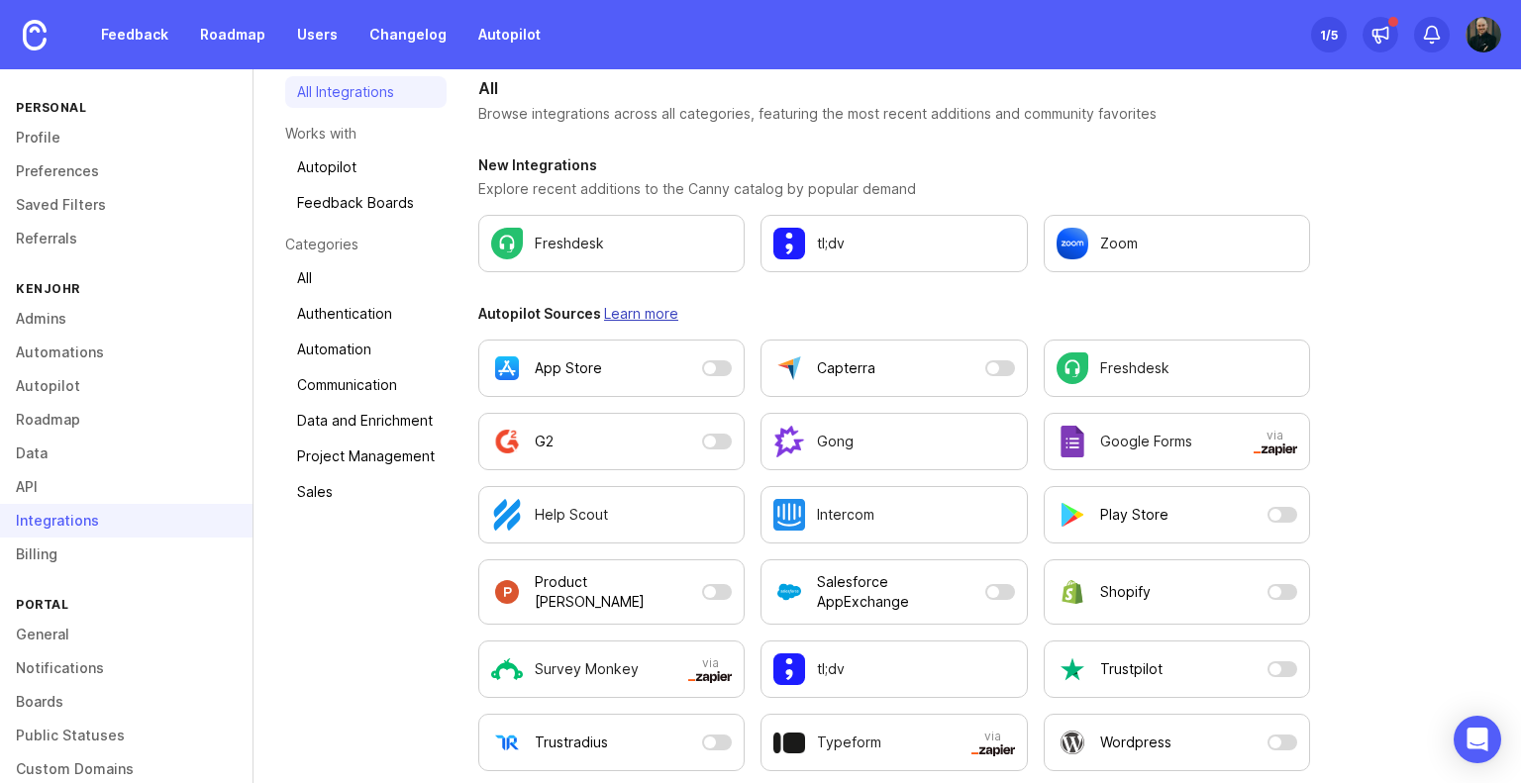
click at [633, 310] on link "Learn more" at bounding box center [641, 313] width 74 height 17
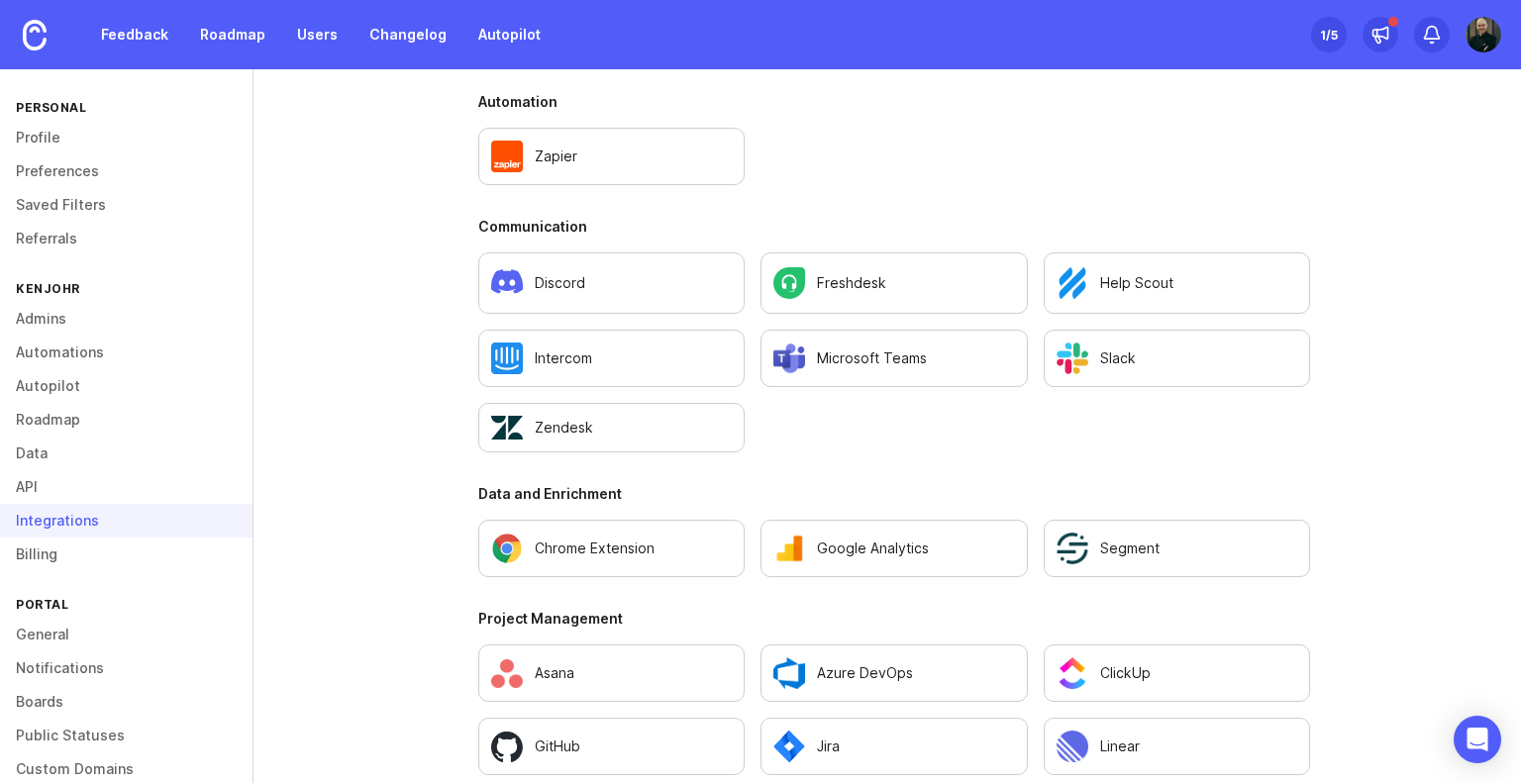
scroll to position [1111, 0]
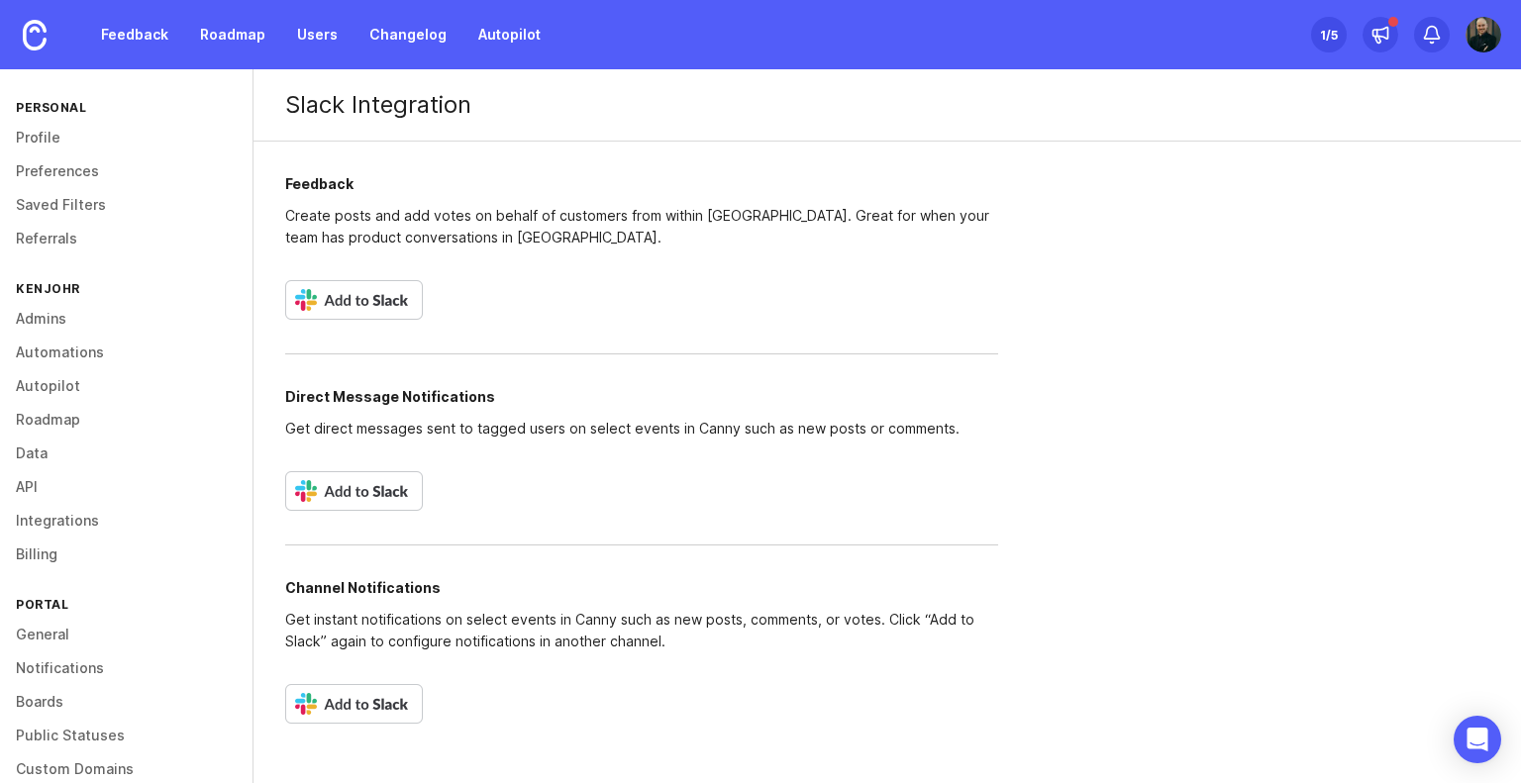
click at [332, 280] on img at bounding box center [354, 300] width 138 height 40
click at [59, 422] on link "Roadmap" at bounding box center [126, 420] width 253 height 34
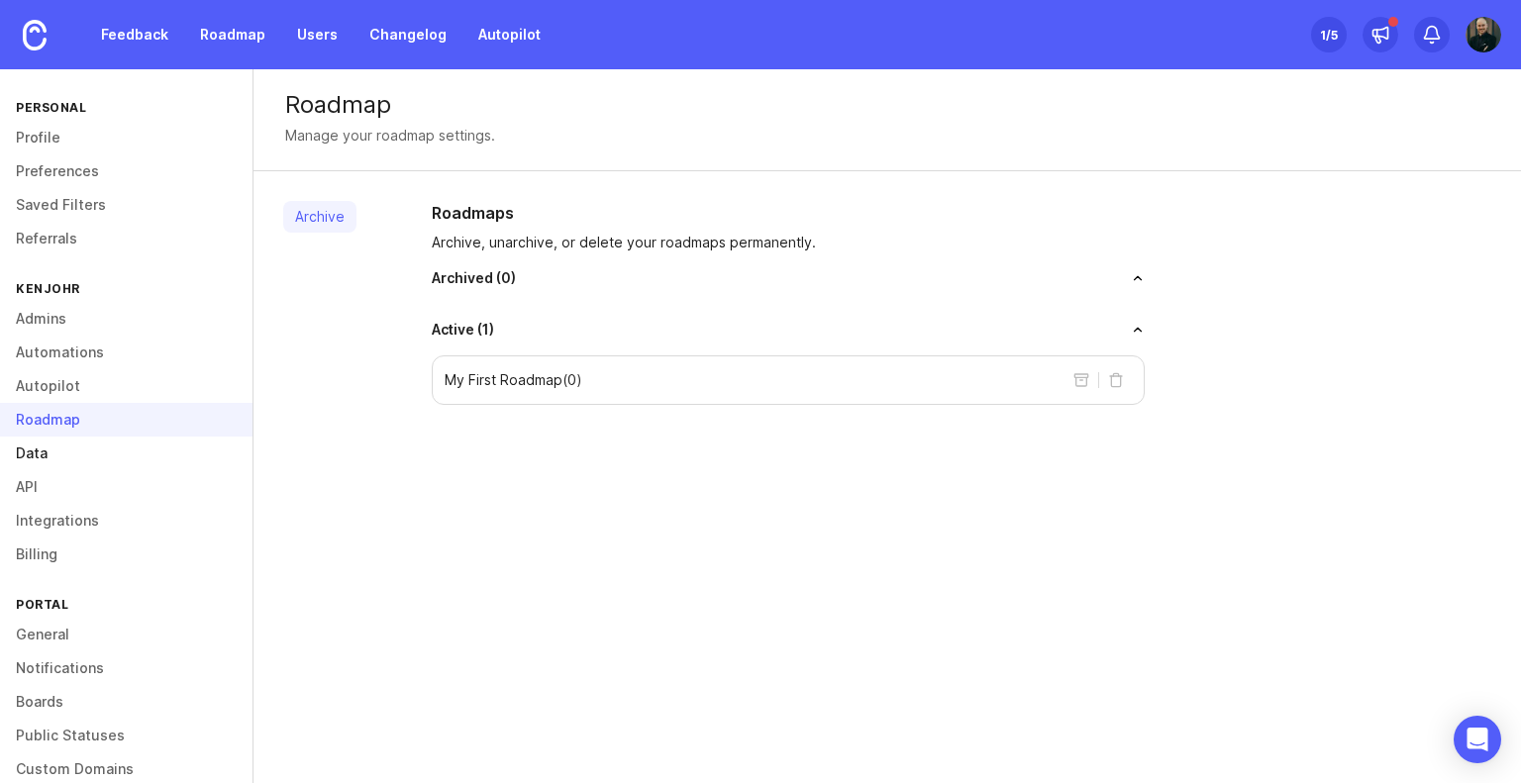
scroll to position [94, 0]
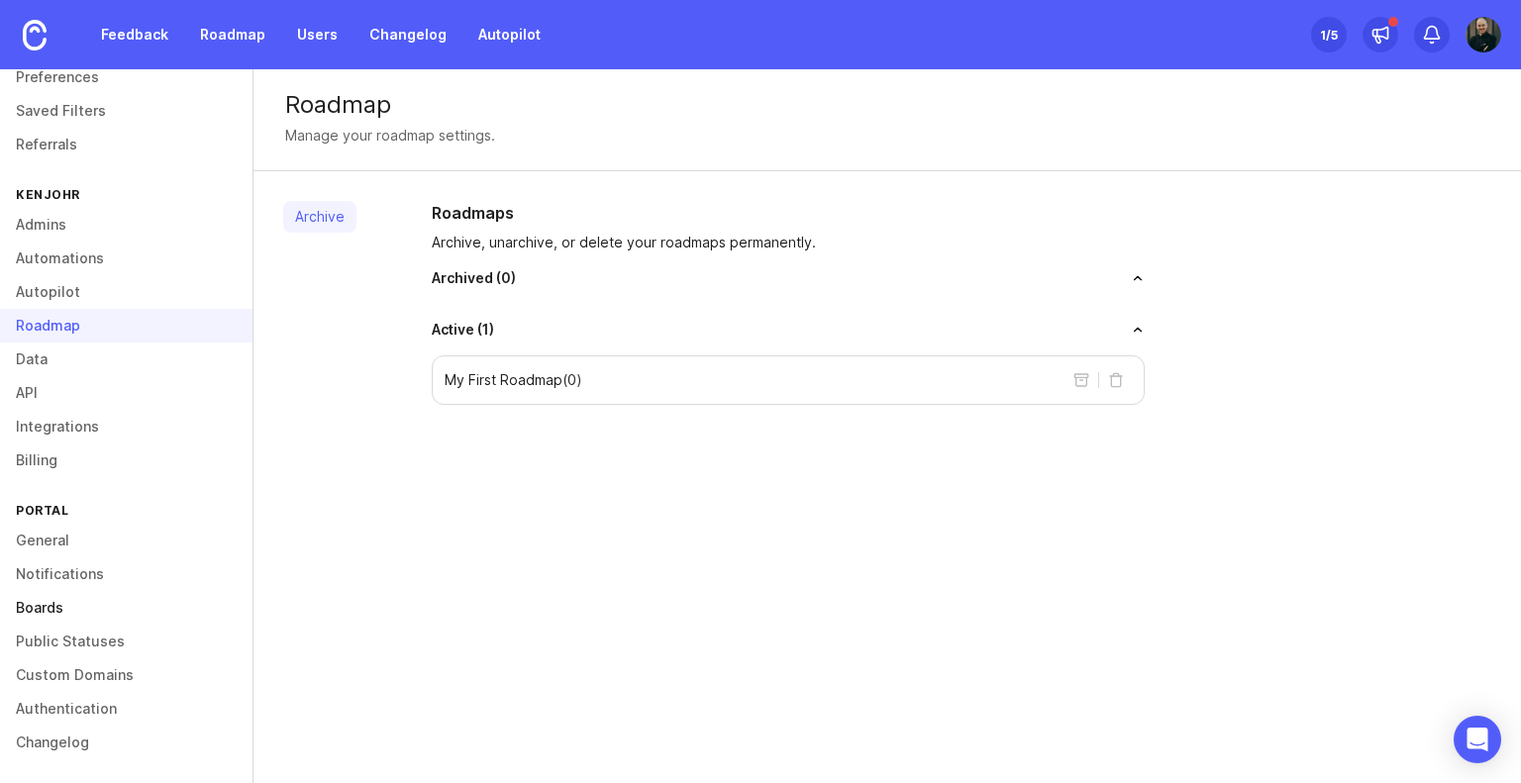
click at [57, 605] on link "Boards" at bounding box center [126, 608] width 253 height 34
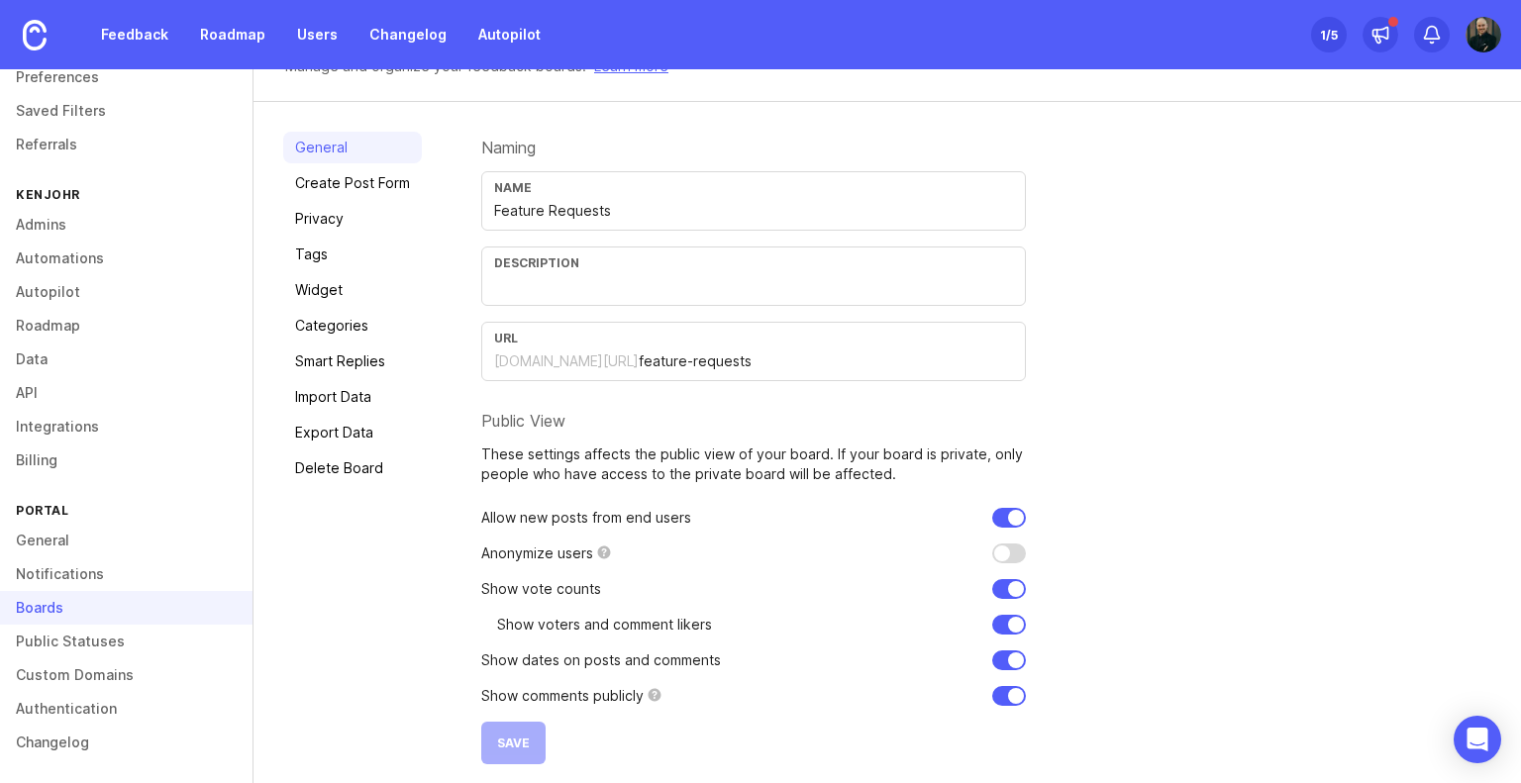
scroll to position [94, 0]
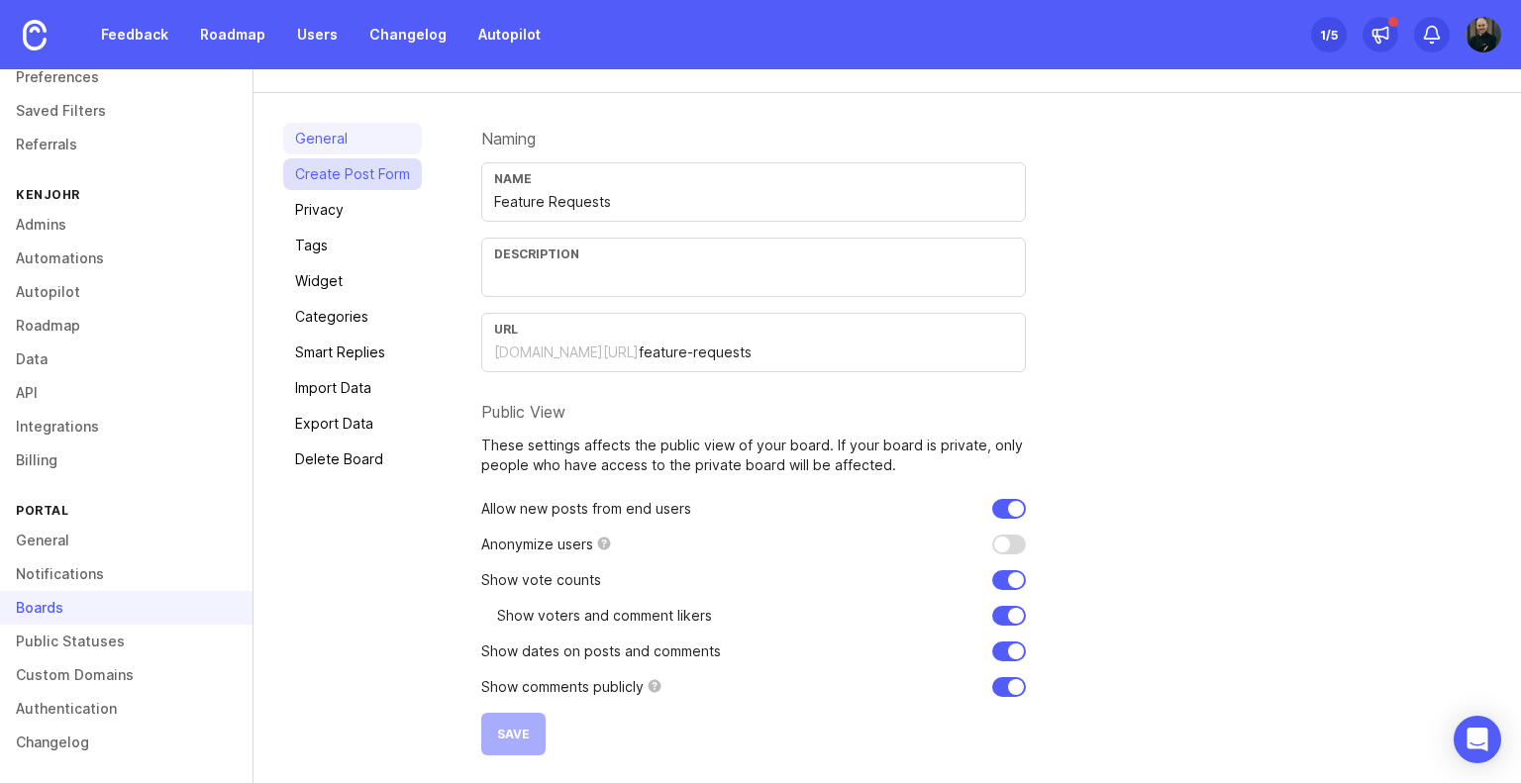
click at [364, 174] on link "Create Post Form" at bounding box center [352, 174] width 139 height 32
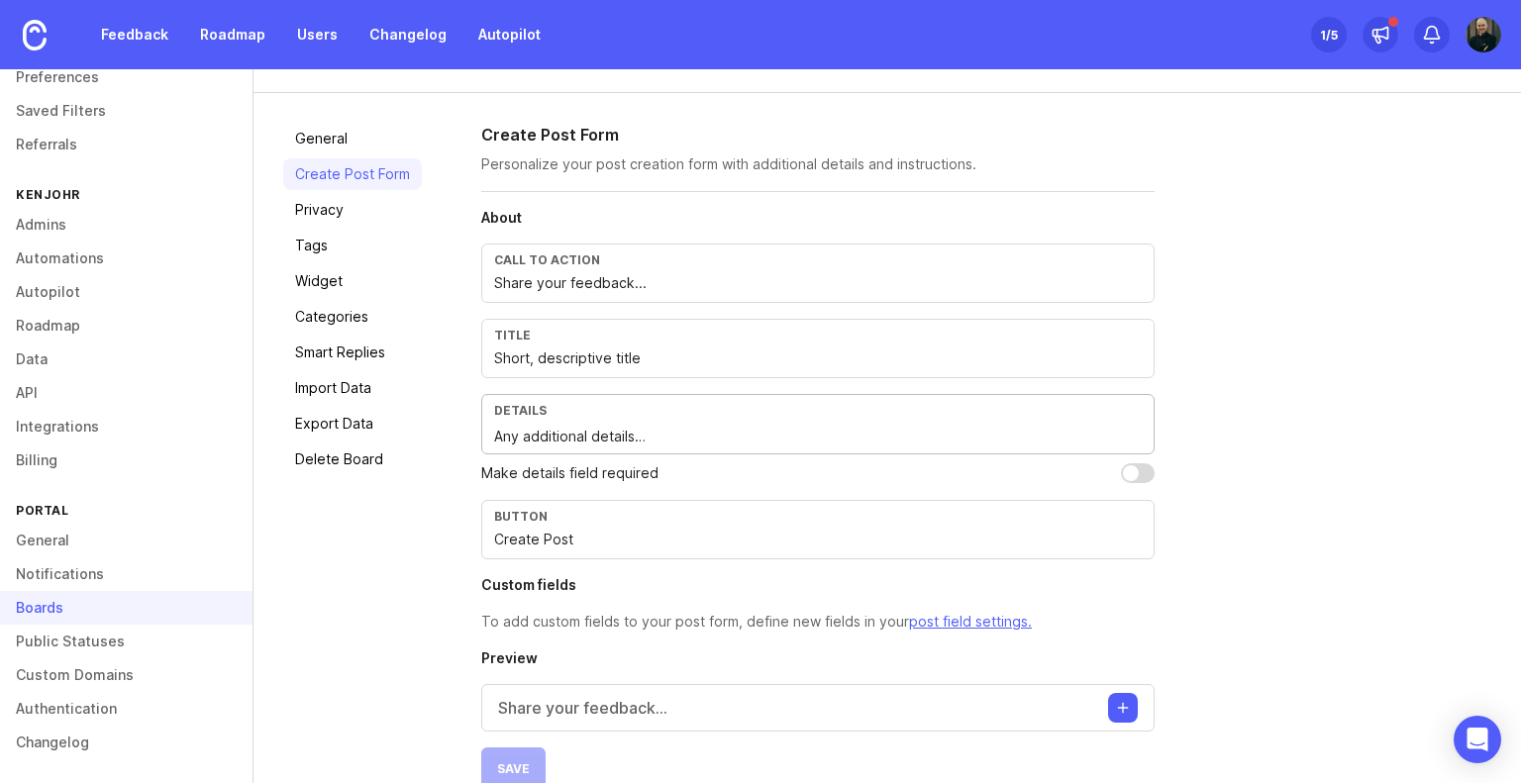
scroll to position [128, 0]
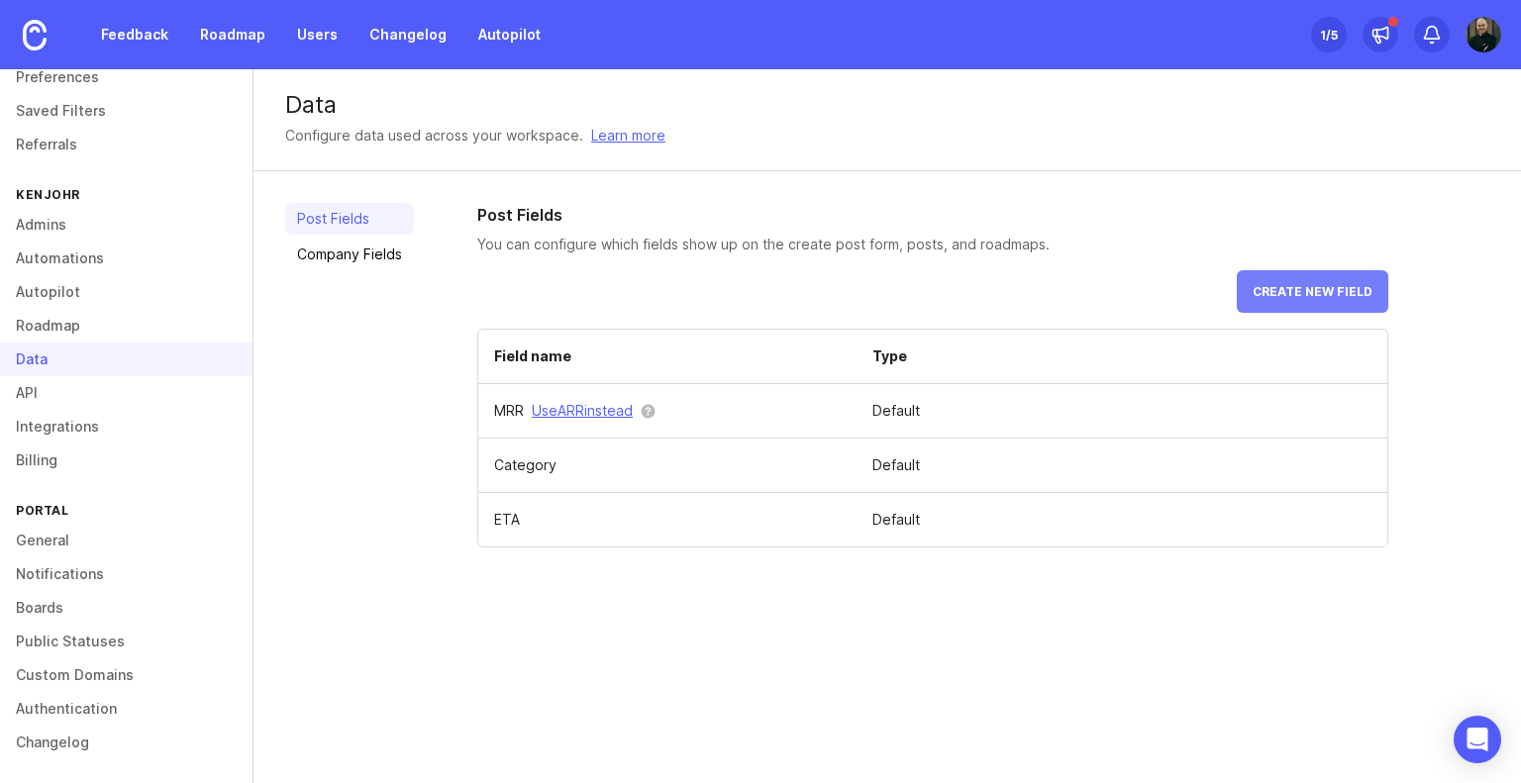
click at [1319, 284] on span "Create new field" at bounding box center [1313, 291] width 120 height 15
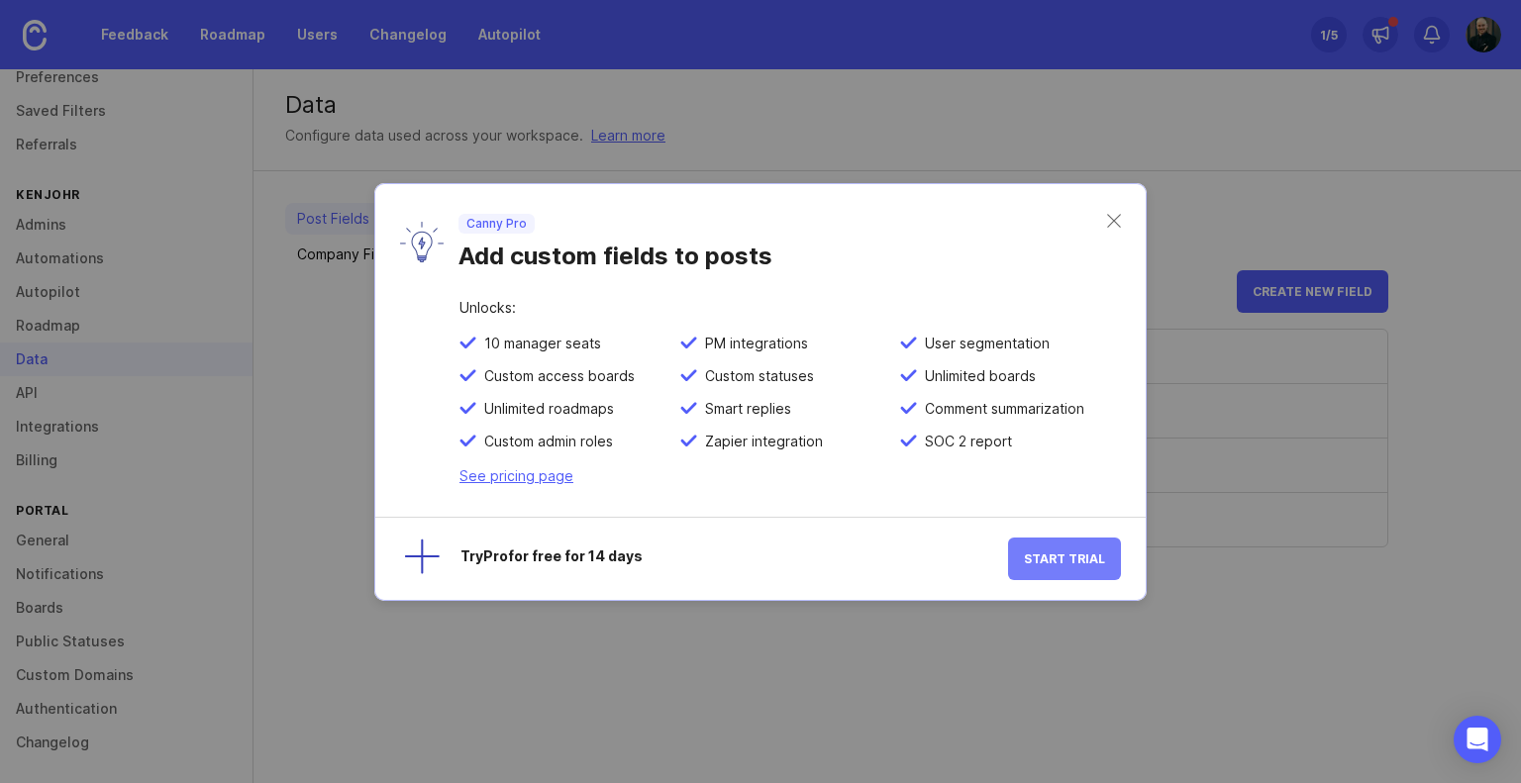
click at [1083, 555] on span "Start Trial" at bounding box center [1064, 559] width 81 height 15
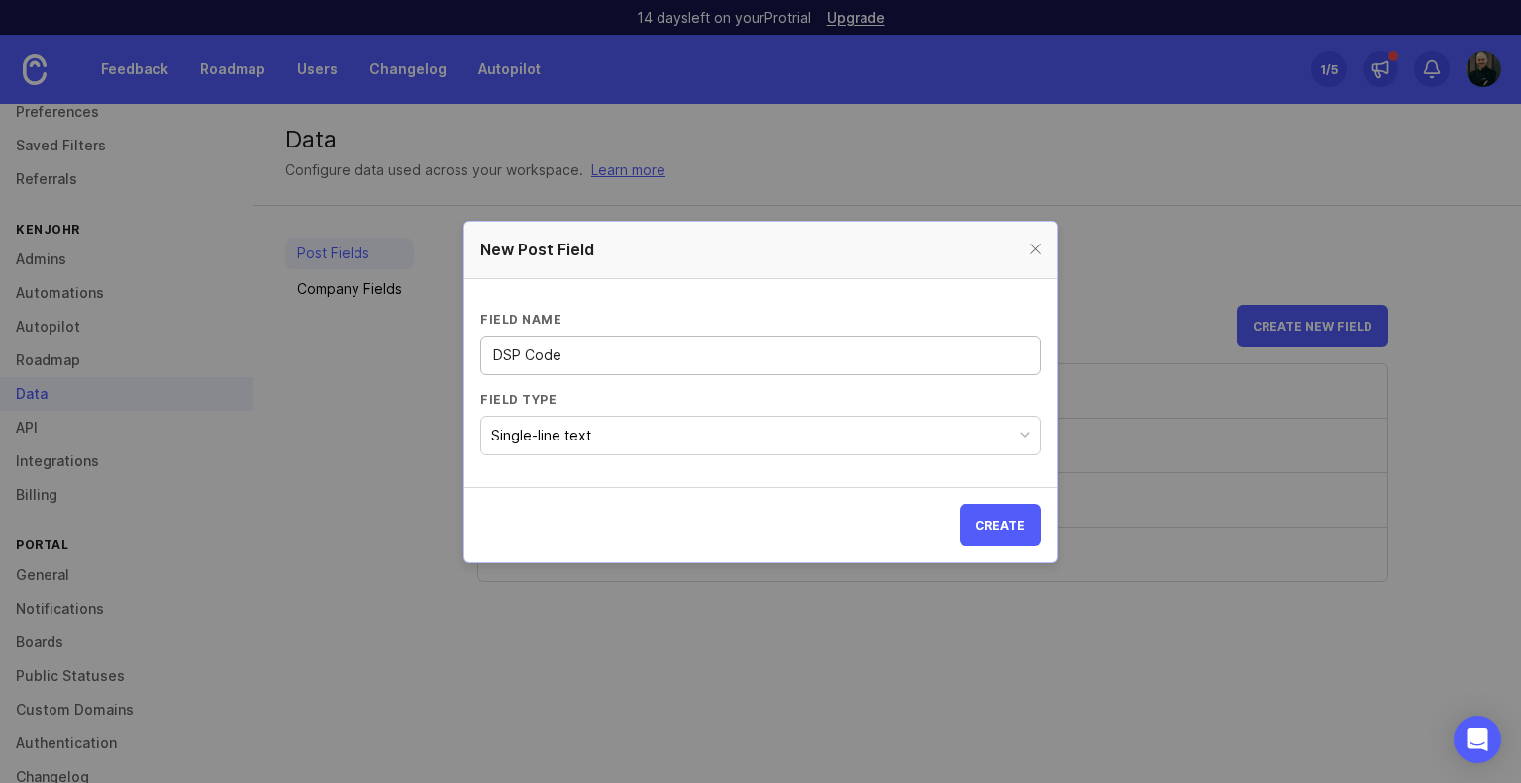
type input "DSP Code"
click at [709, 427] on button "Single-line text" at bounding box center [760, 436] width 561 height 40
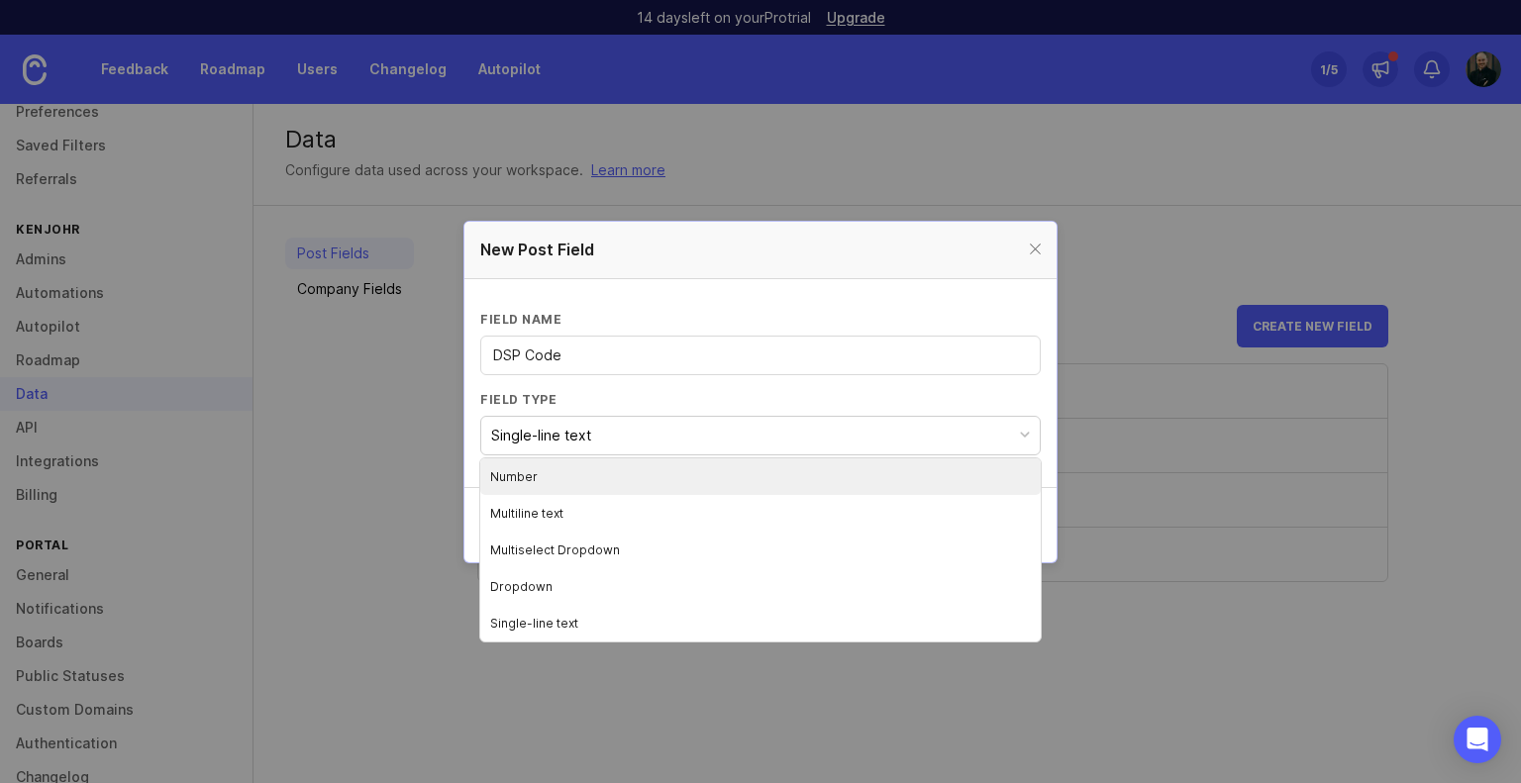
click at [709, 427] on button "Single-line text" at bounding box center [760, 436] width 561 height 40
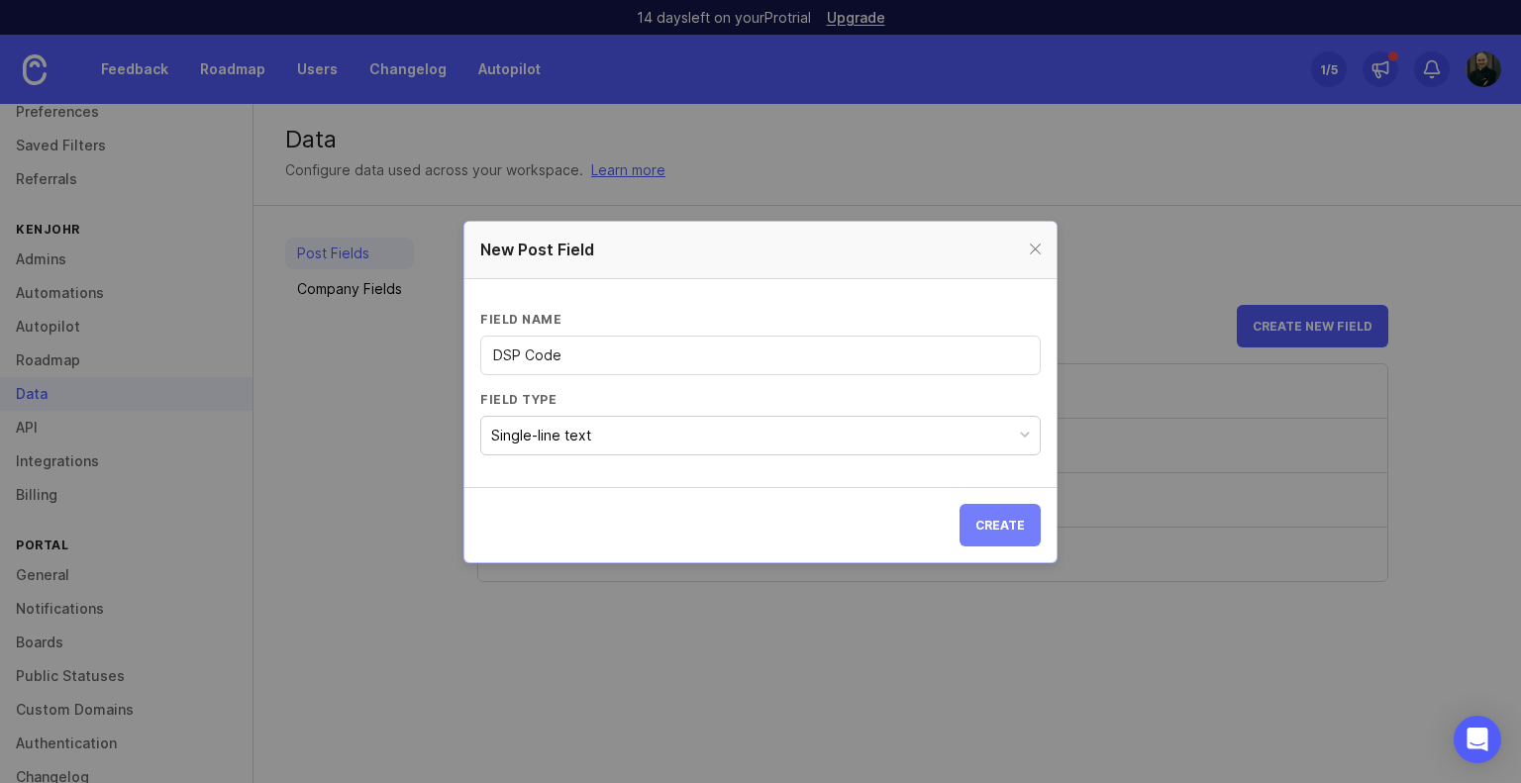
click at [1004, 532] on button "Create" at bounding box center [1000, 525] width 81 height 43
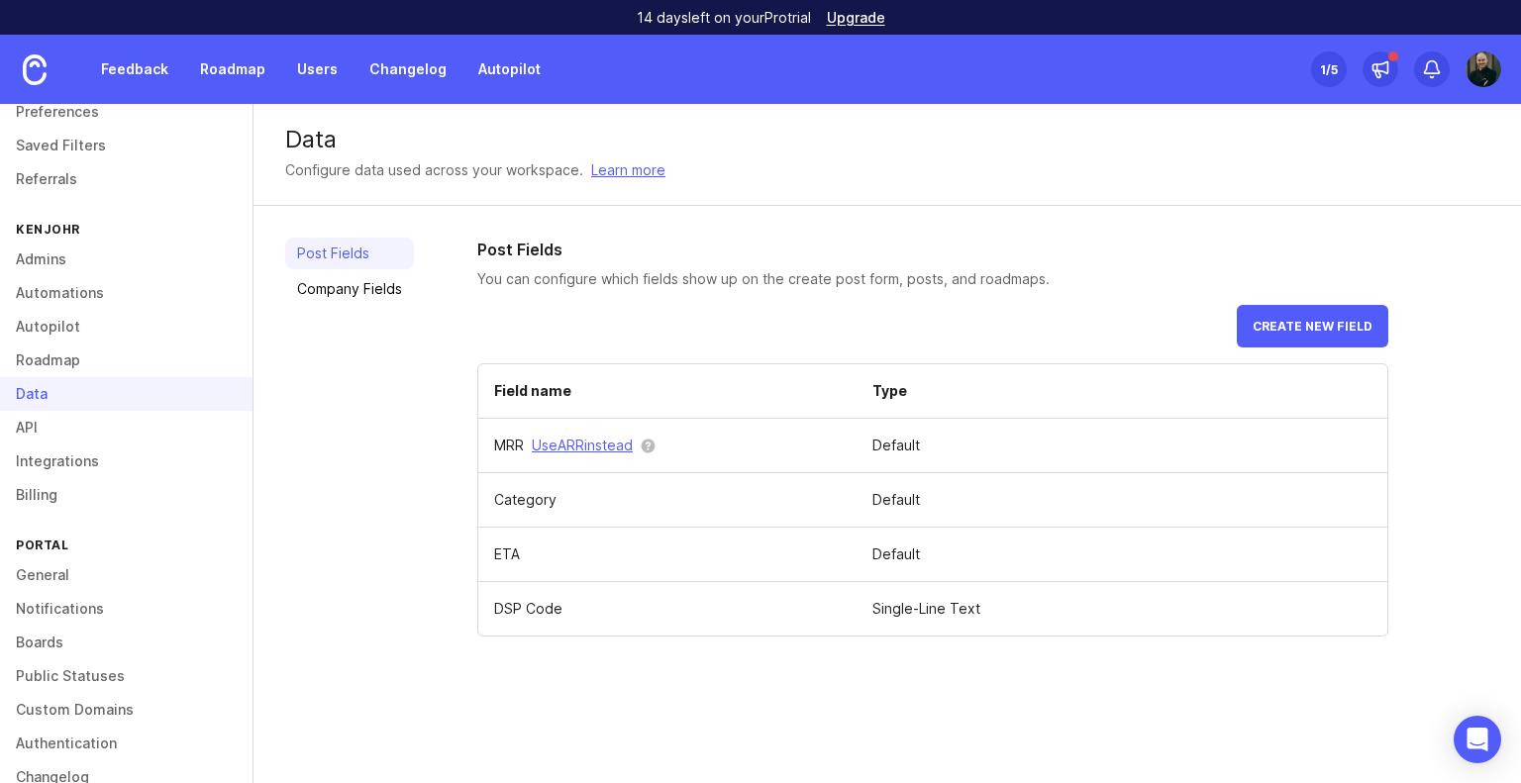
click at [539, 507] on td "Category" at bounding box center [667, 500] width 378 height 54
click at [348, 302] on link "Company Fields" at bounding box center [349, 289] width 129 height 32
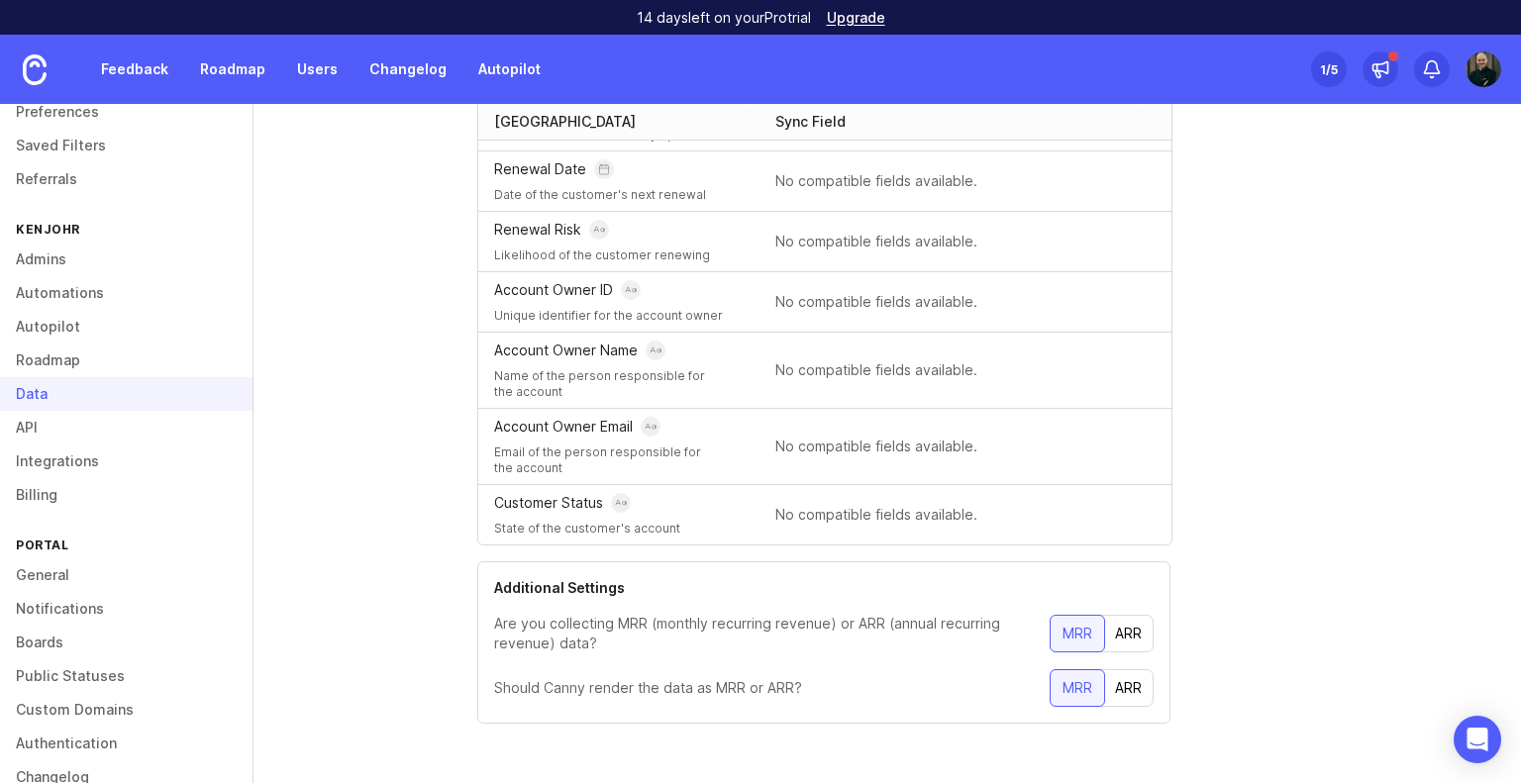
scroll to position [270, 0]
click at [1127, 629] on div "ARR" at bounding box center [1128, 635] width 51 height 36
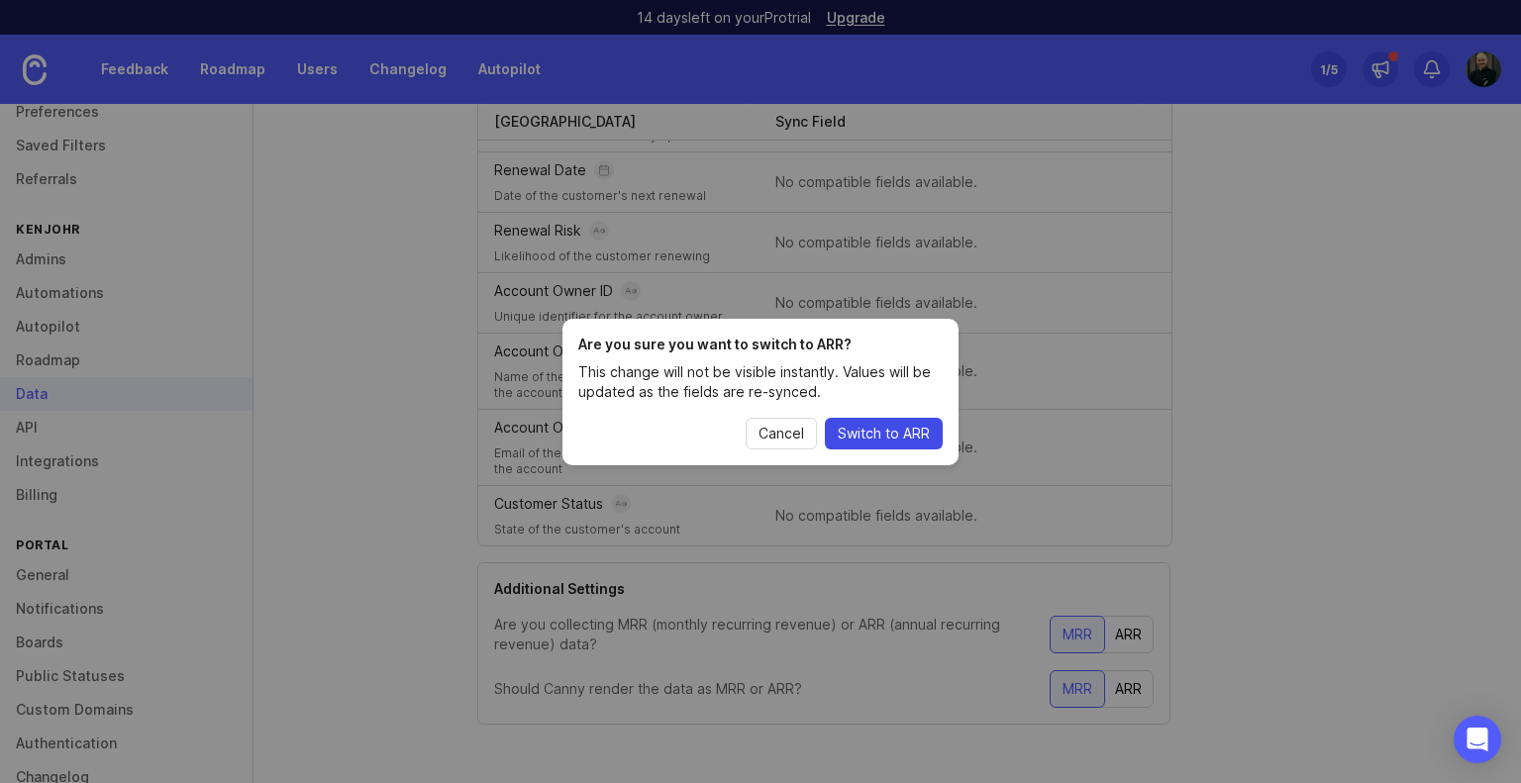
click at [872, 439] on span "Switch to ARR" at bounding box center [884, 434] width 92 height 20
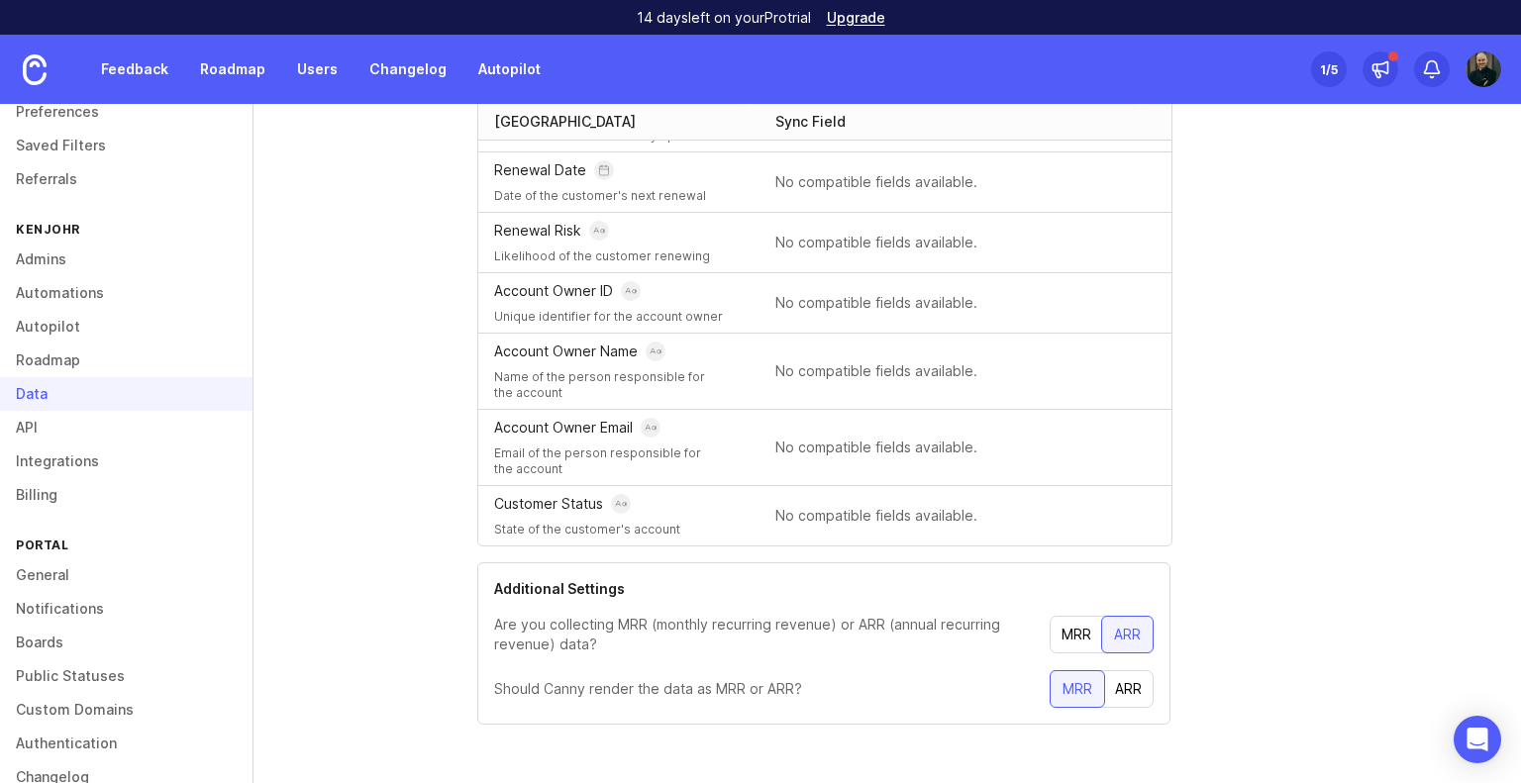
click at [1114, 678] on div "ARR" at bounding box center [1128, 690] width 51 height 36
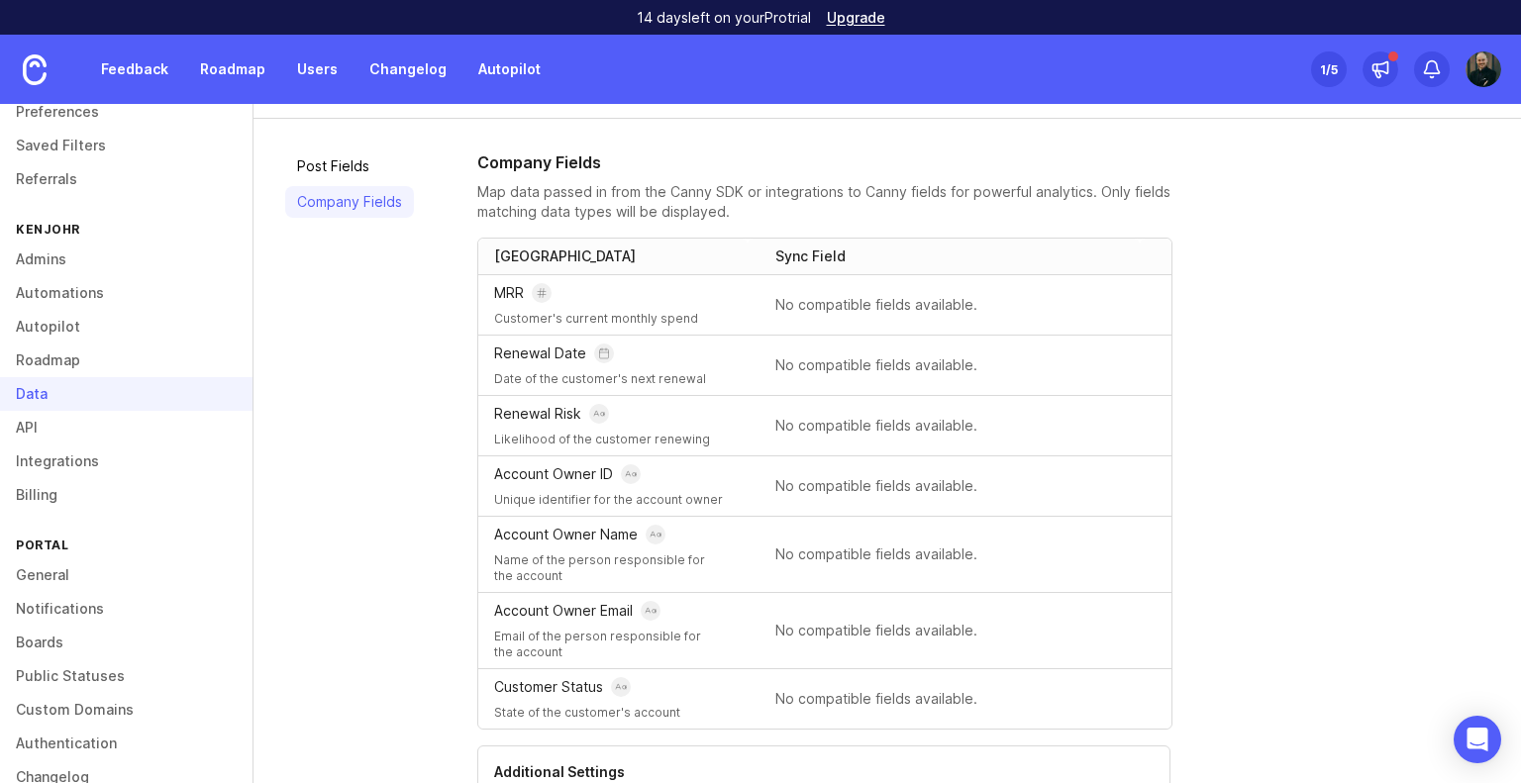
scroll to position [76, 0]
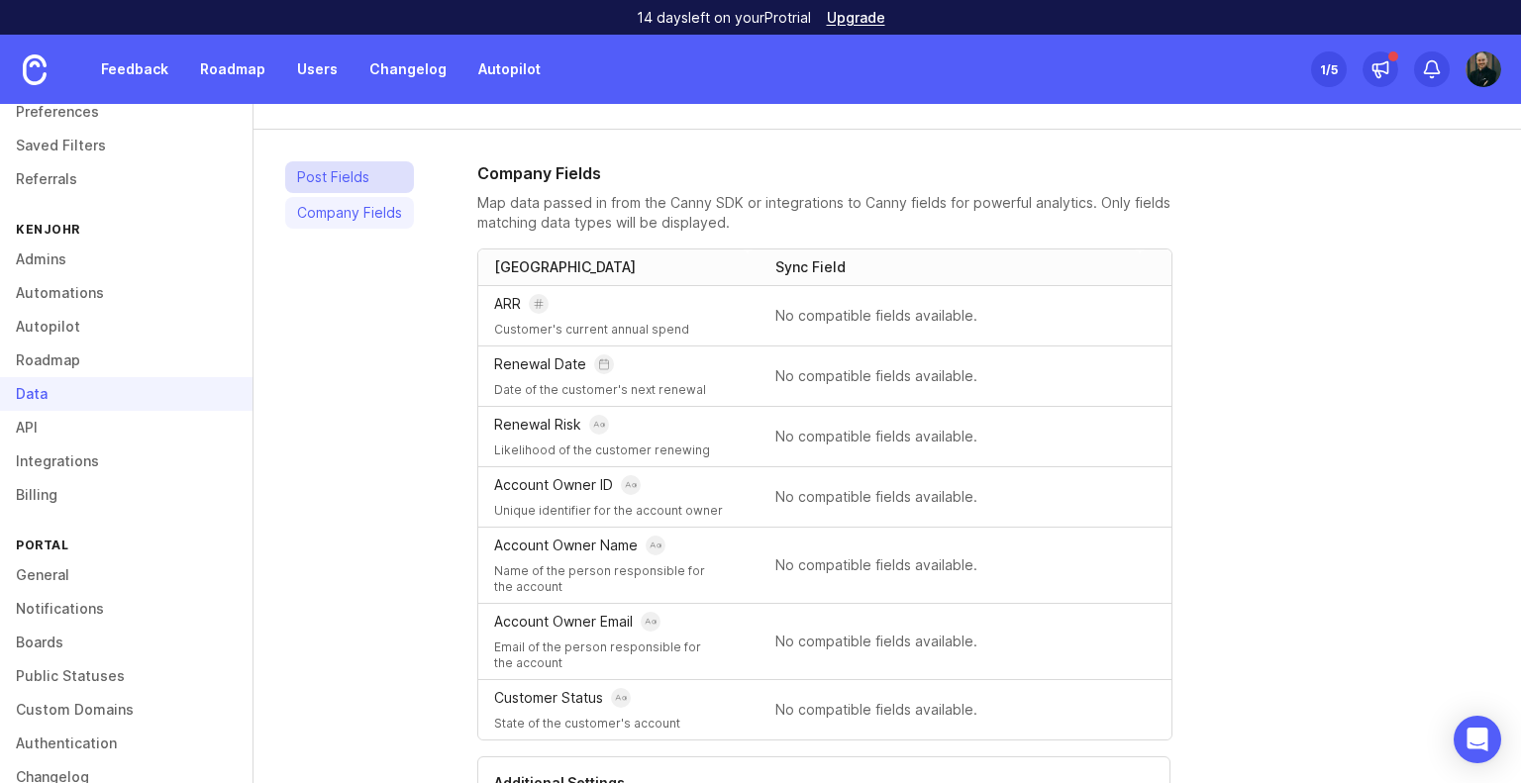
click at [339, 180] on link "Post Fields" at bounding box center [349, 177] width 129 height 32
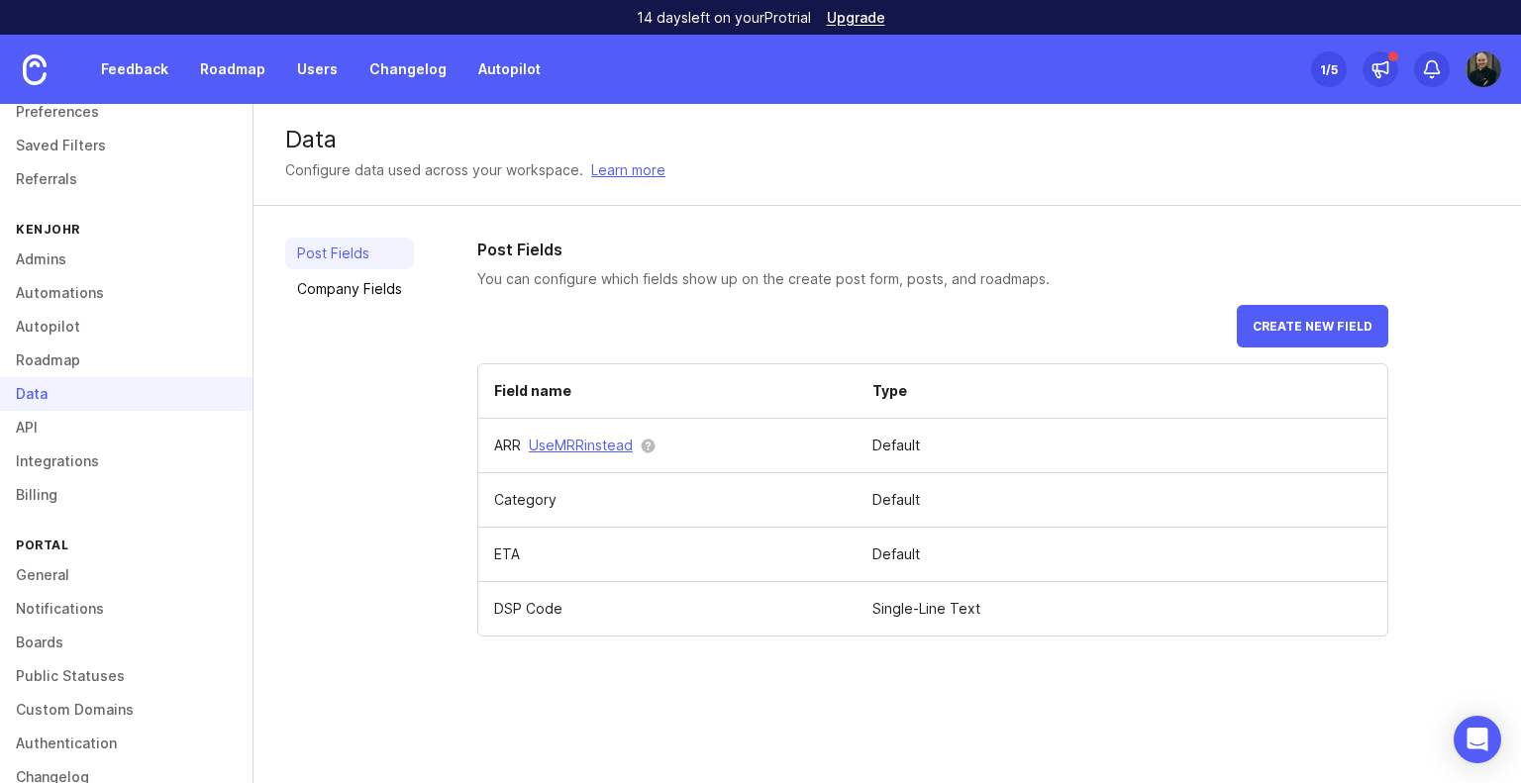
click at [822, 399] on th "Field name" at bounding box center [667, 392] width 378 height 54
click at [905, 556] on td "Default" at bounding box center [1122, 555] width 531 height 54
click at [356, 288] on link "Company Fields" at bounding box center [349, 289] width 129 height 32
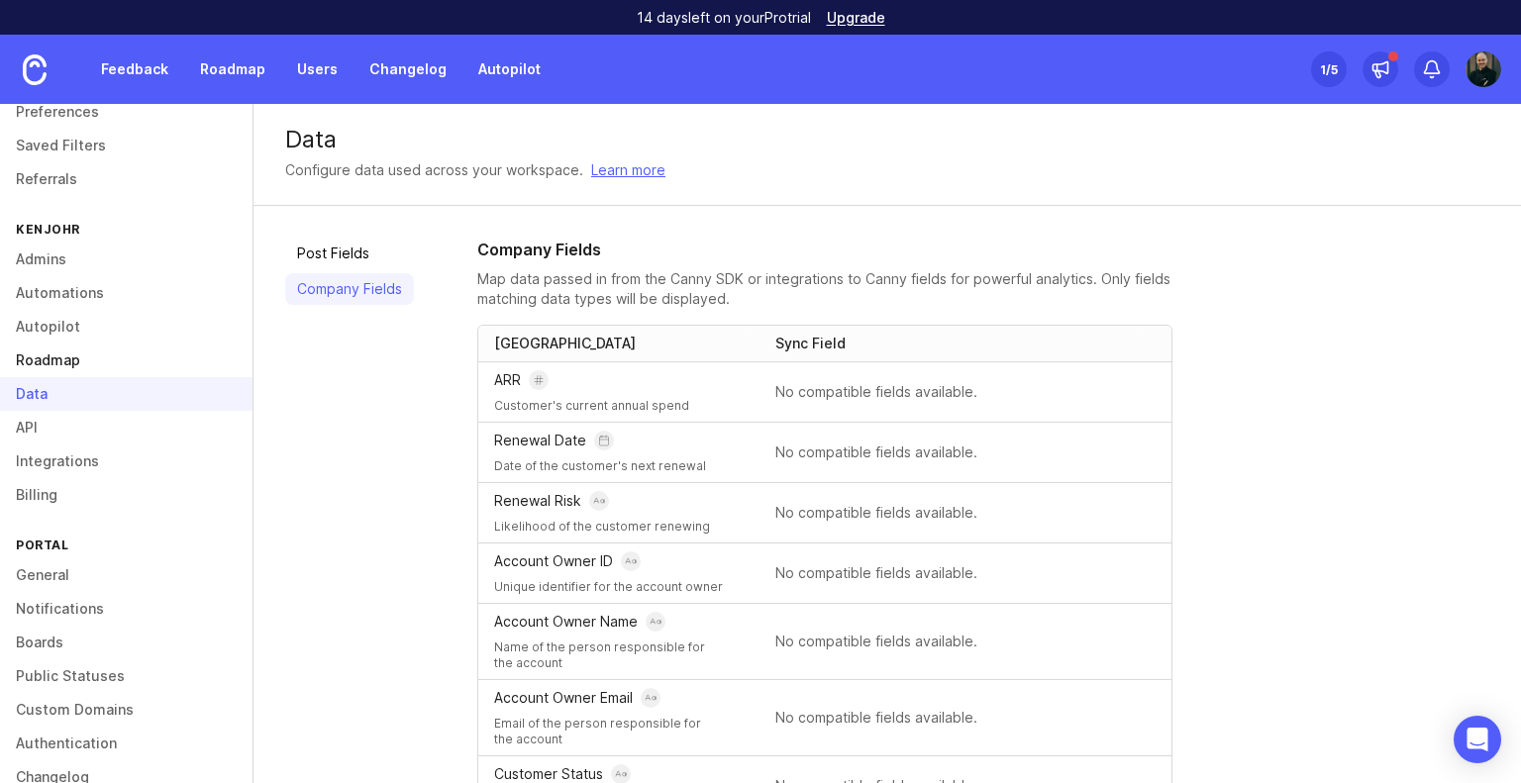
click at [56, 348] on link "Roadmap" at bounding box center [126, 361] width 253 height 34
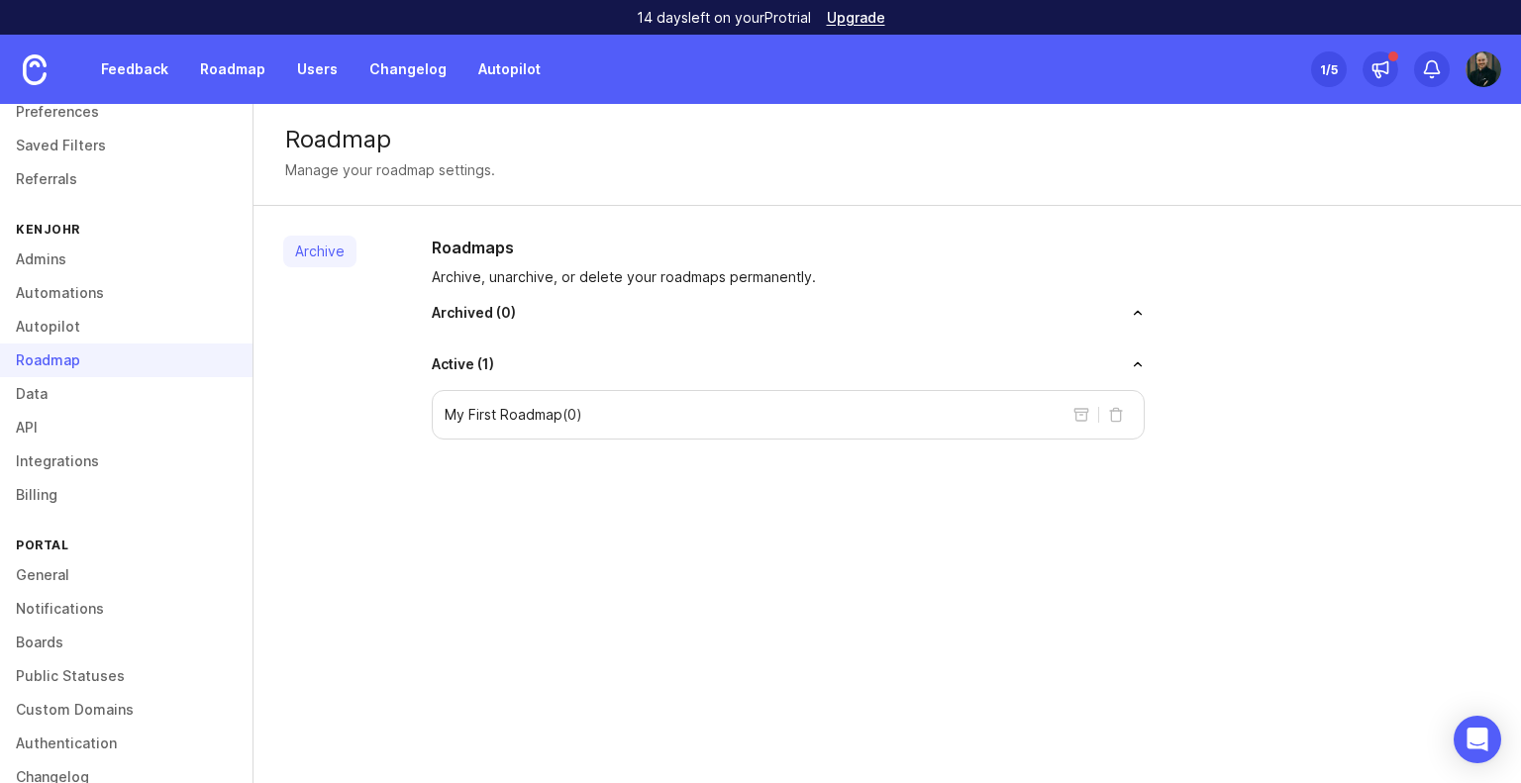
click at [606, 415] on div "My First Roadmap ( 0 )" at bounding box center [788, 415] width 713 height 50
click at [68, 455] on link "Integrations" at bounding box center [126, 462] width 253 height 34
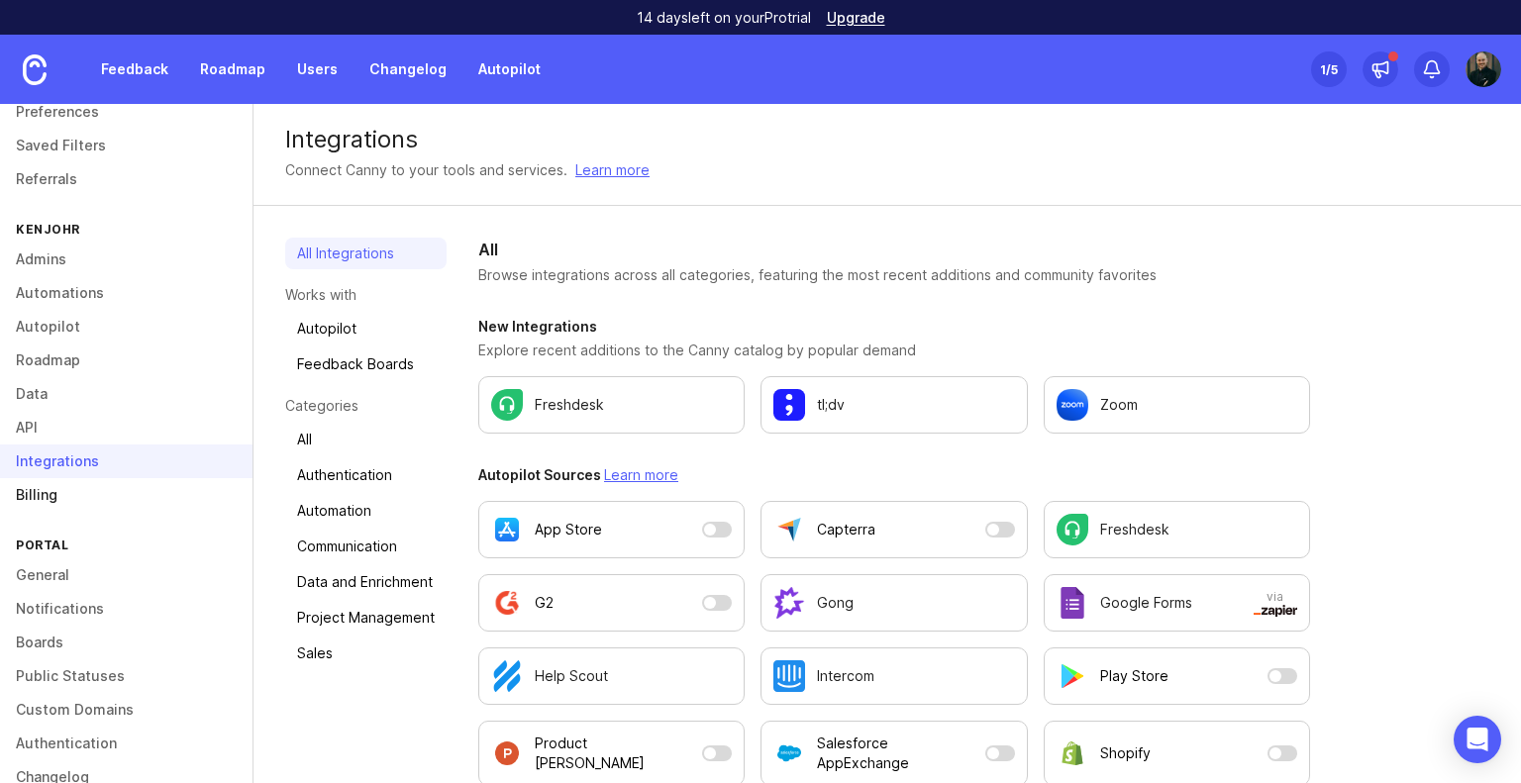
click at [27, 489] on link "Billing" at bounding box center [126, 495] width 253 height 34
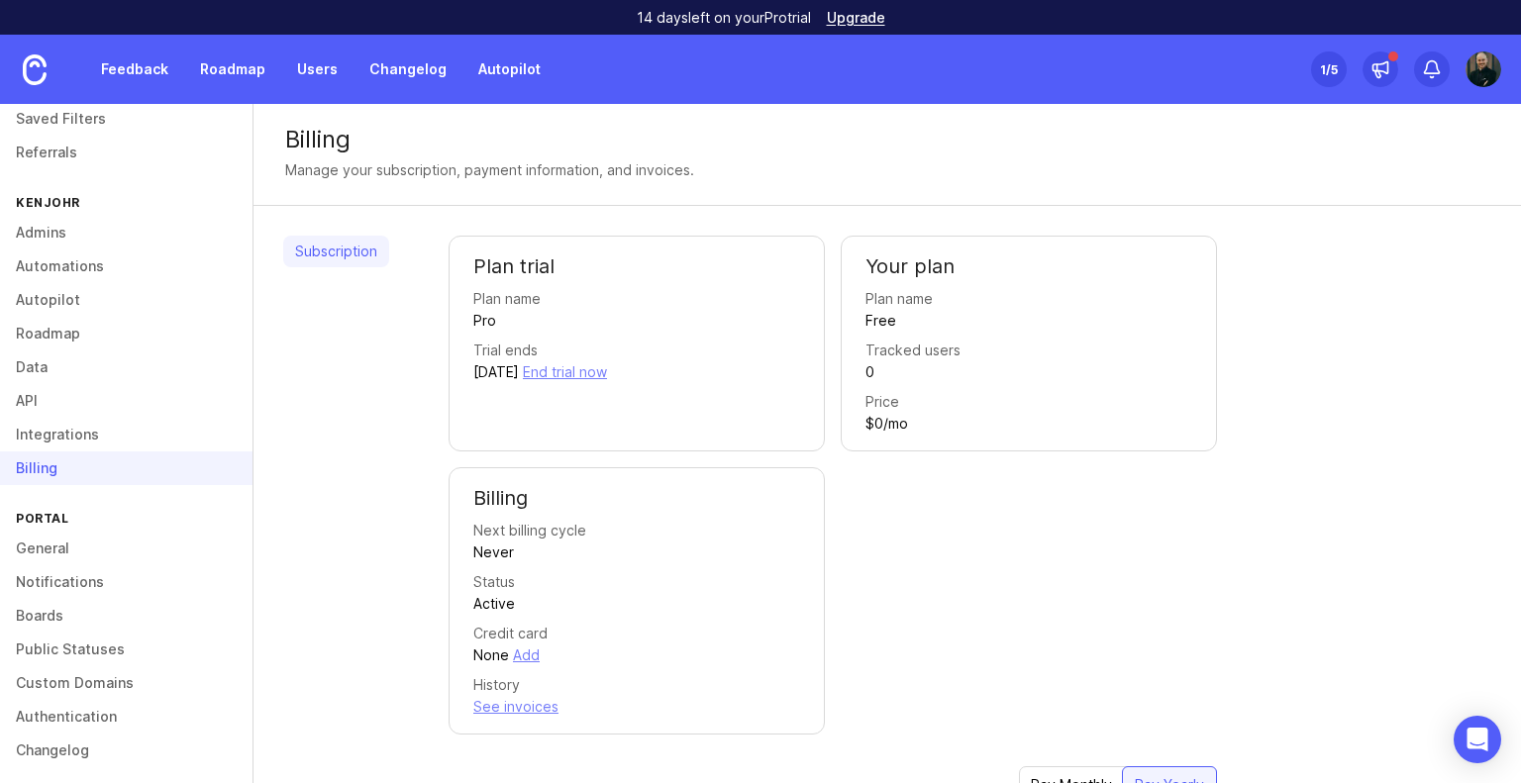
scroll to position [129, 0]
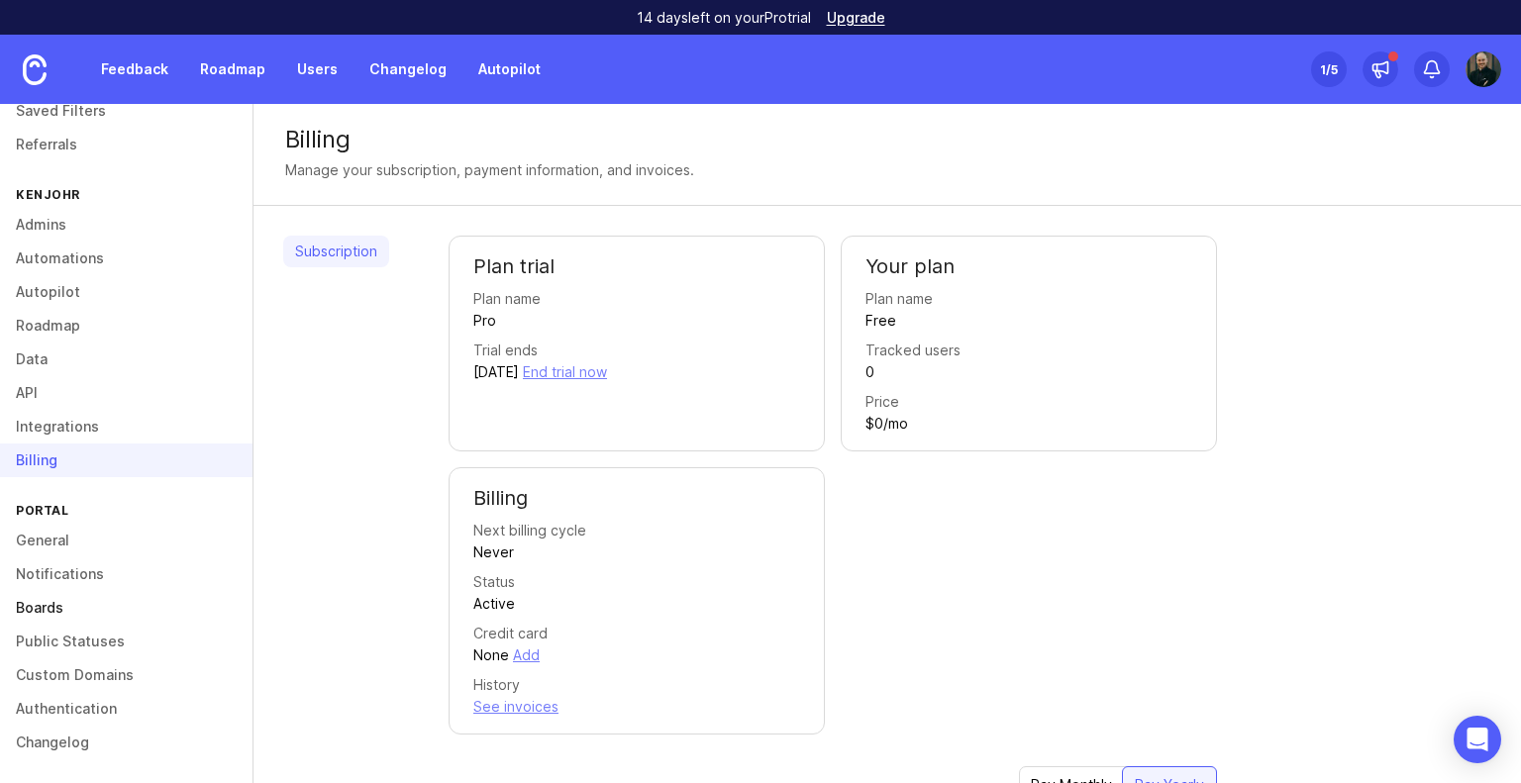
click at [40, 609] on link "Boards" at bounding box center [126, 608] width 253 height 34
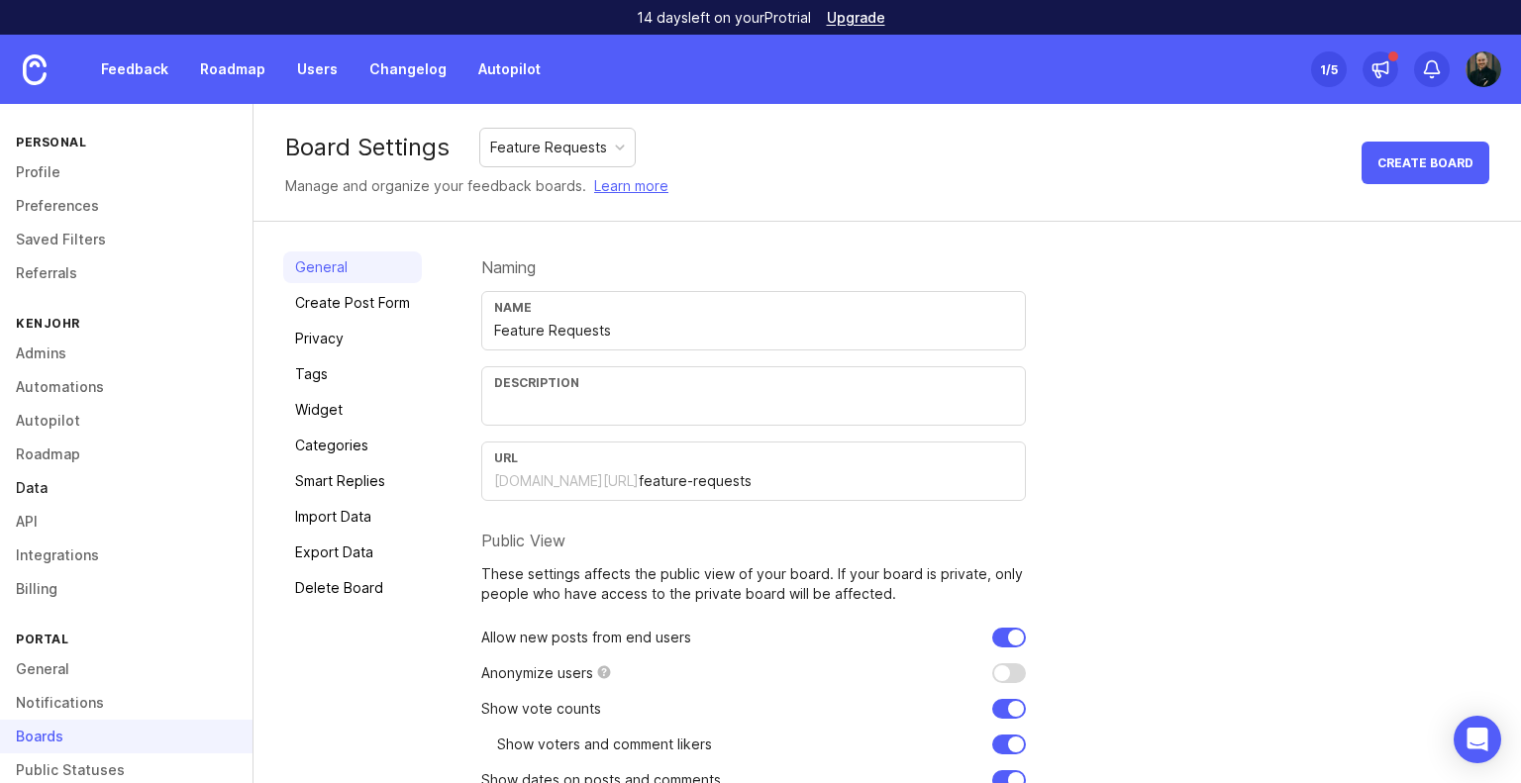
scroll to position [129, 0]
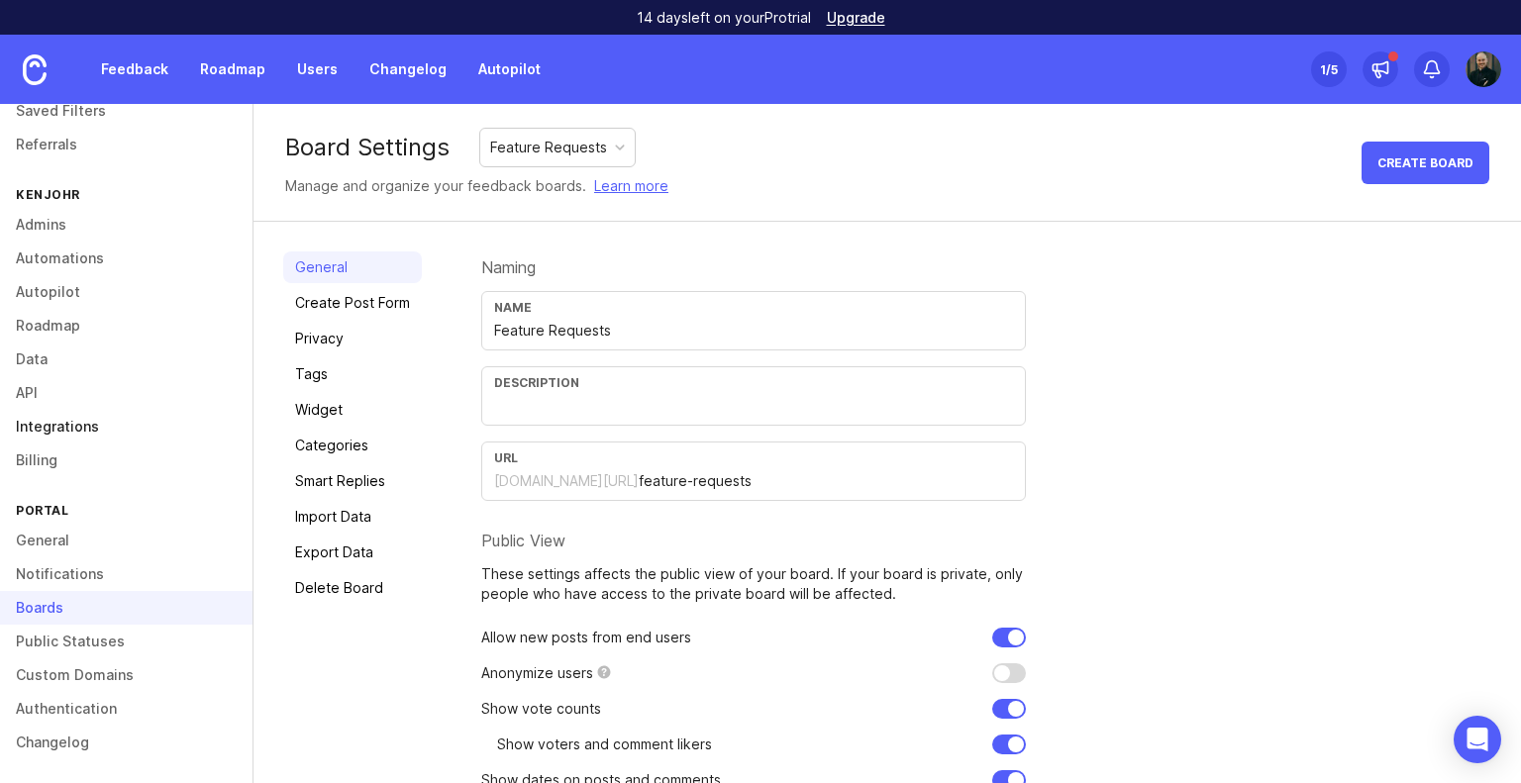
click at [75, 437] on link "Integrations" at bounding box center [126, 427] width 253 height 34
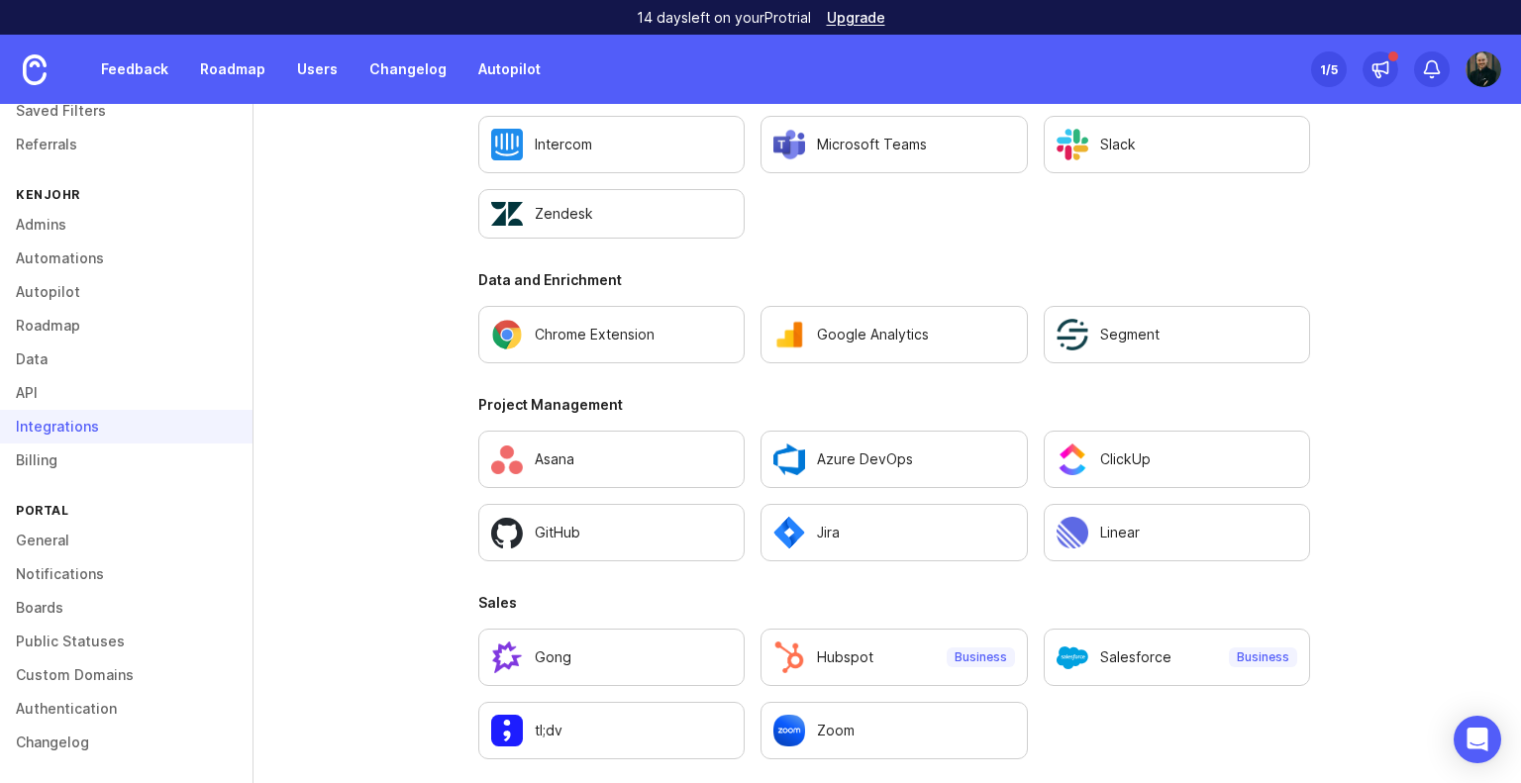
scroll to position [1357, 0]
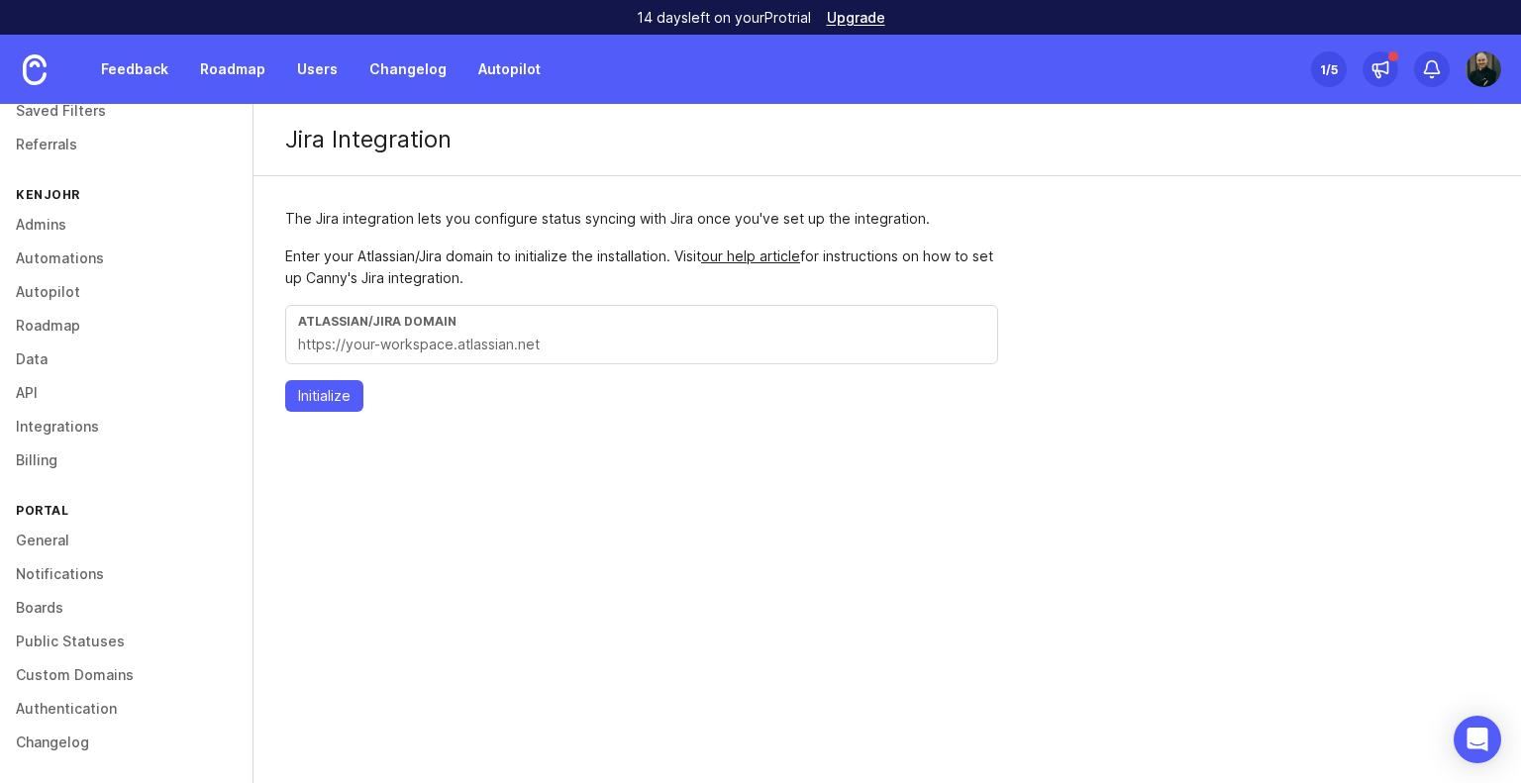
click at [145, 67] on link "Feedback" at bounding box center [134, 70] width 91 height 36
click at [50, 359] on link "Data" at bounding box center [126, 360] width 253 height 34
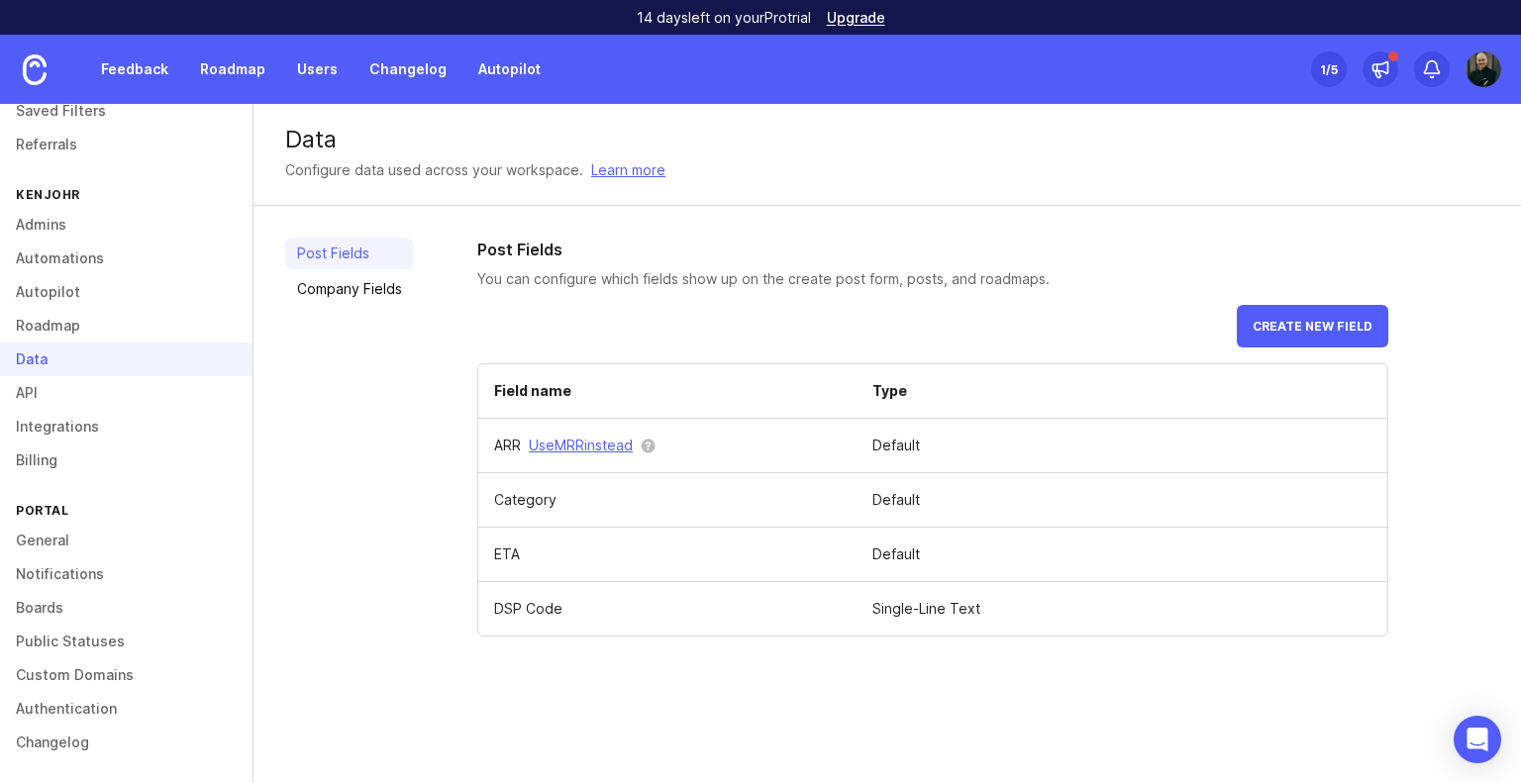
click at [108, 88] on div "Feedback Roadmap Users Changelog Autopilot" at bounding box center [276, 69] width 553 height 69
click at [111, 84] on link "Feedback" at bounding box center [134, 70] width 91 height 36
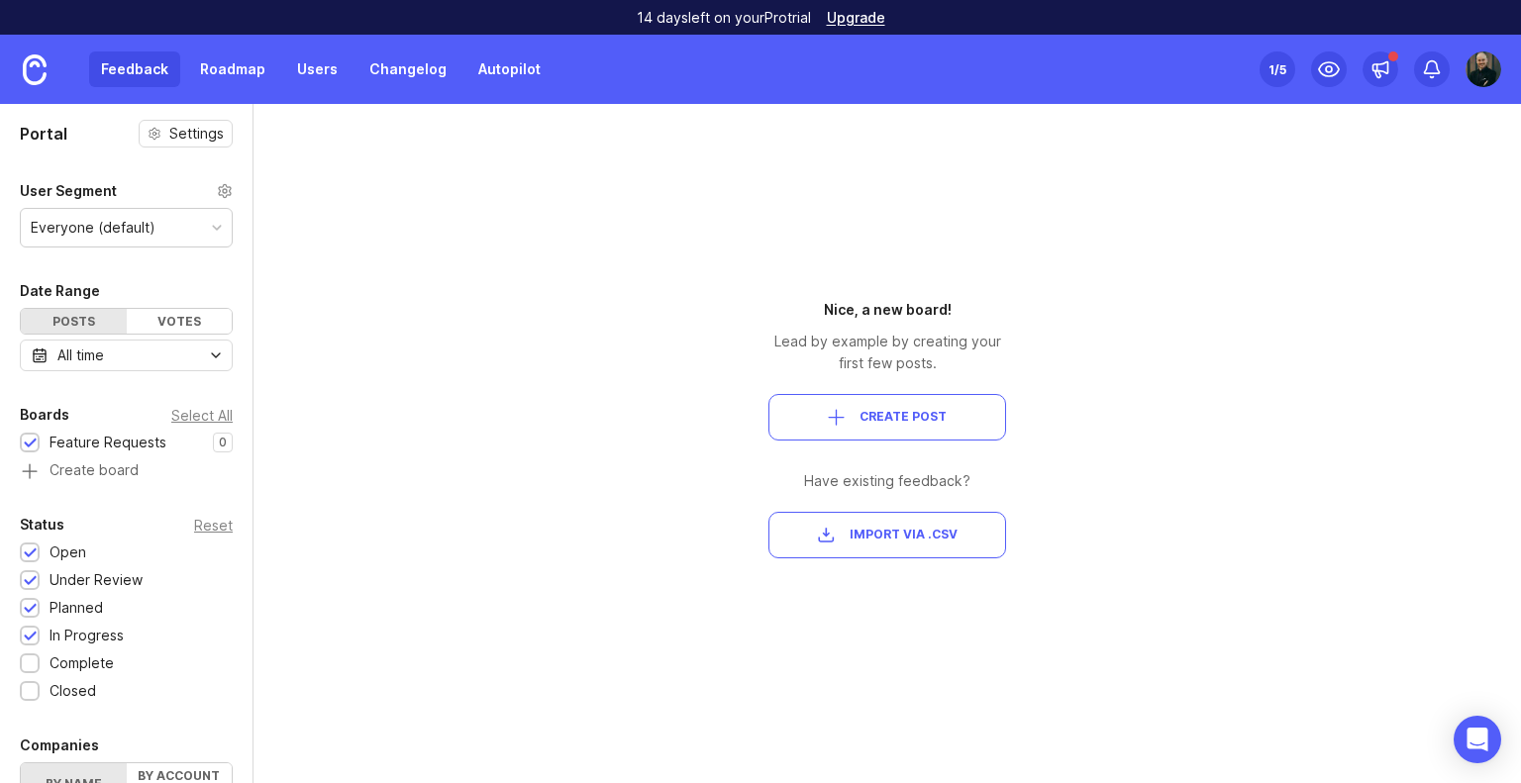
click at [844, 412] on div "button" at bounding box center [836, 417] width 17 height 17
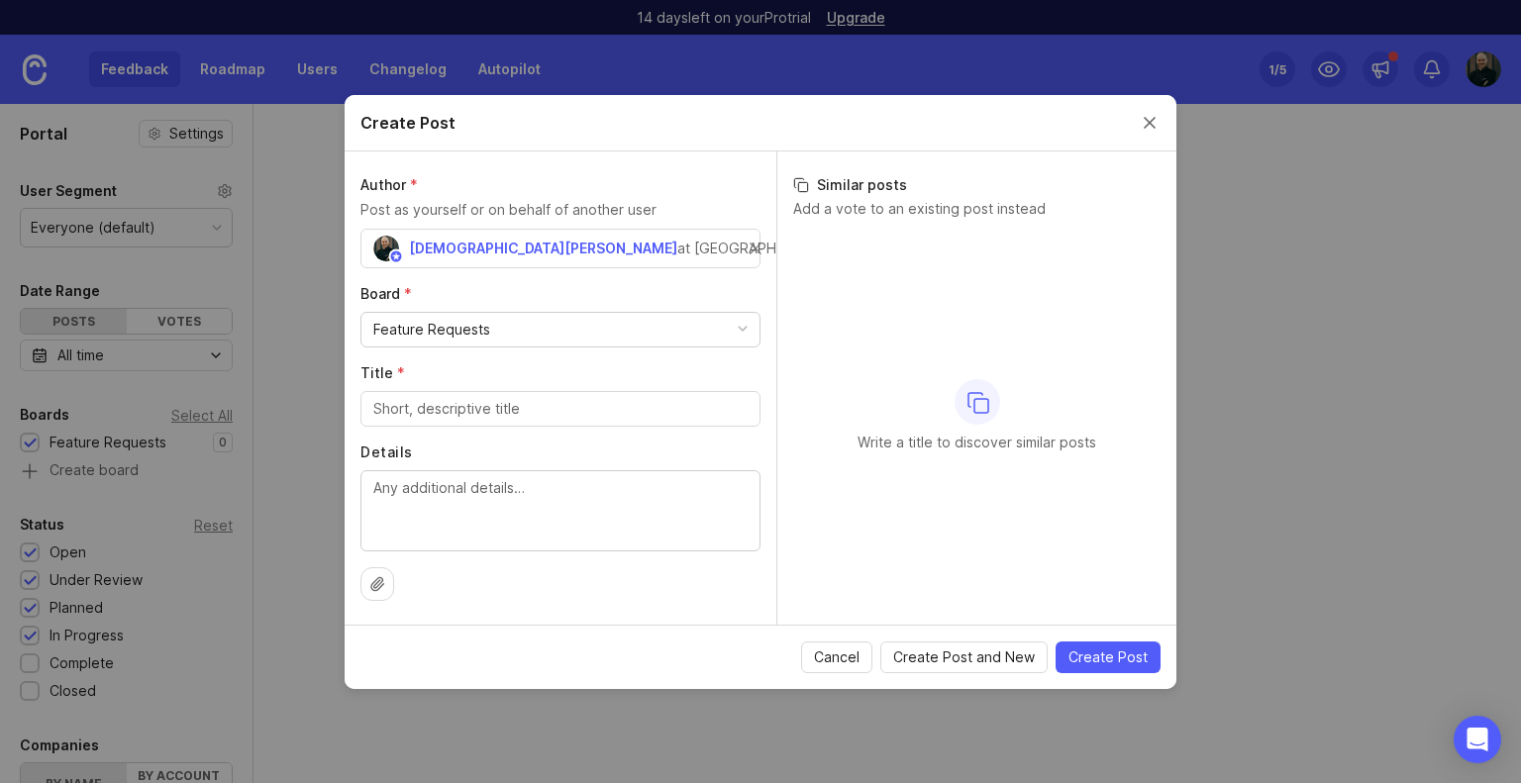
click at [516, 341] on div "Feature Requests" at bounding box center [561, 330] width 398 height 34
click at [516, 340] on div "Feature Requests" at bounding box center [561, 330] width 398 height 34
click at [521, 339] on div "Feature Requests" at bounding box center [561, 330] width 398 height 34
click at [521, 336] on div "Feature Requests" at bounding box center [561, 330] width 398 height 34
click at [487, 409] on input "Title *" at bounding box center [560, 409] width 374 height 22
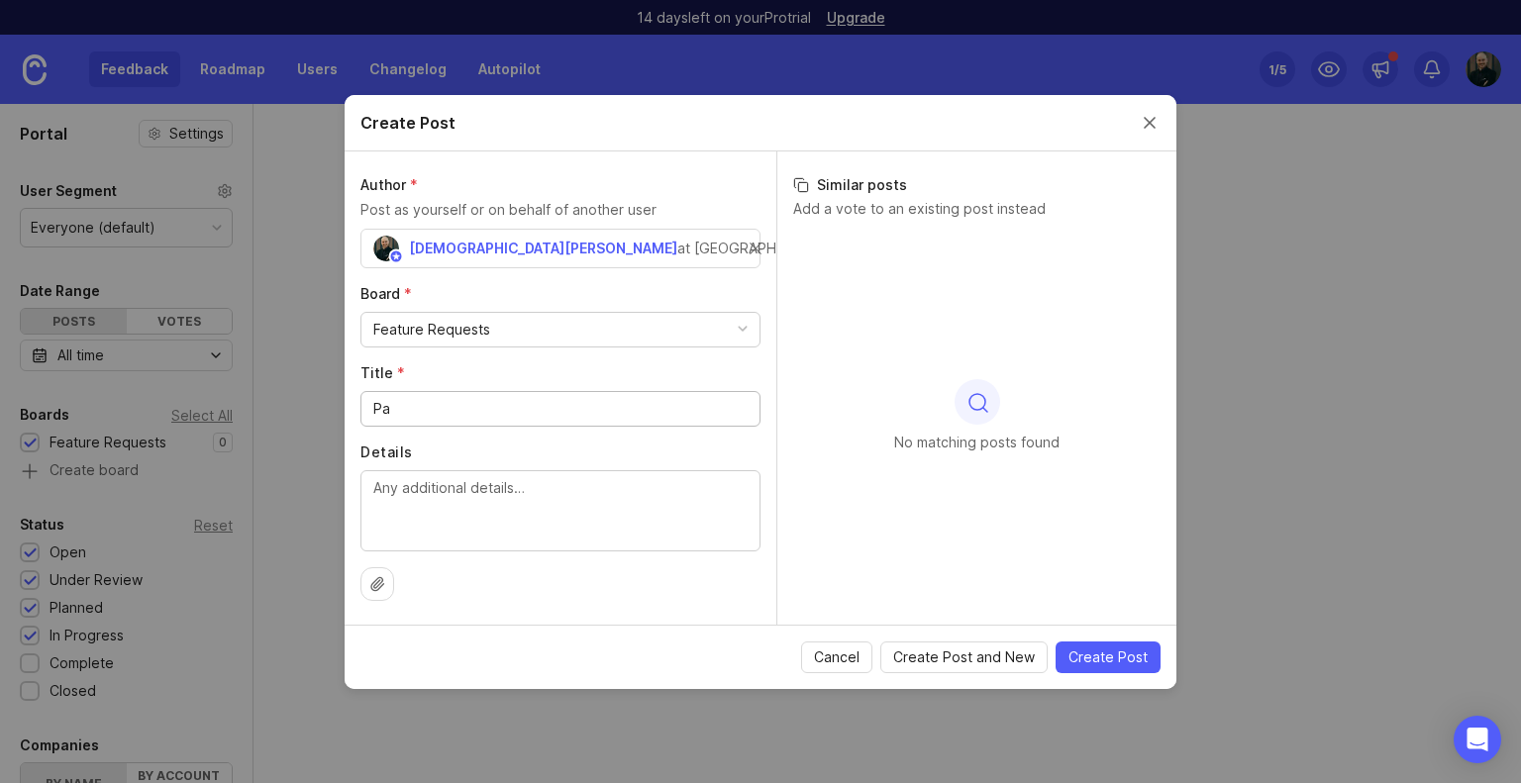
type input "P"
click at [856, 653] on span "Cancel" at bounding box center [837, 658] width 46 height 20
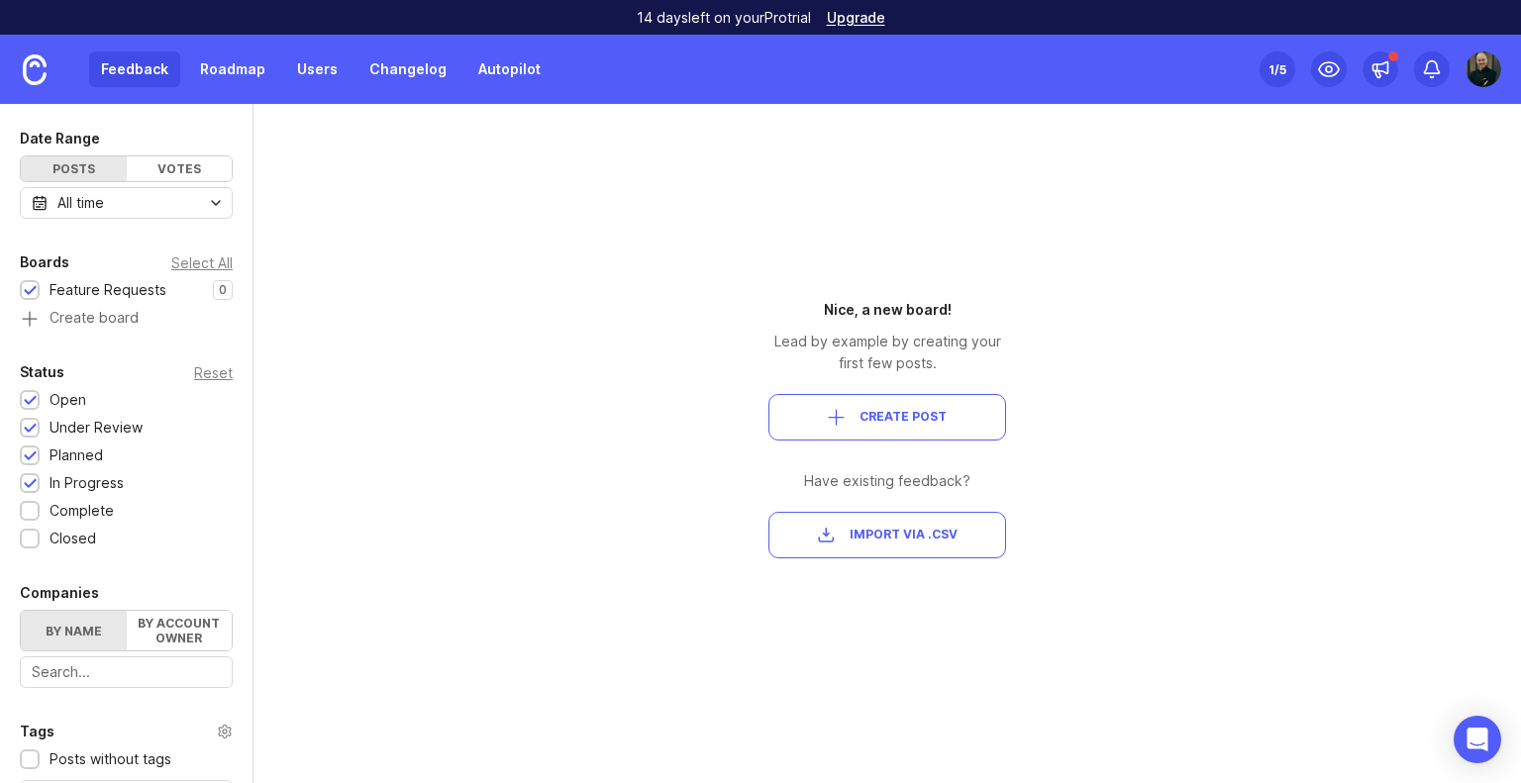
scroll to position [479, 0]
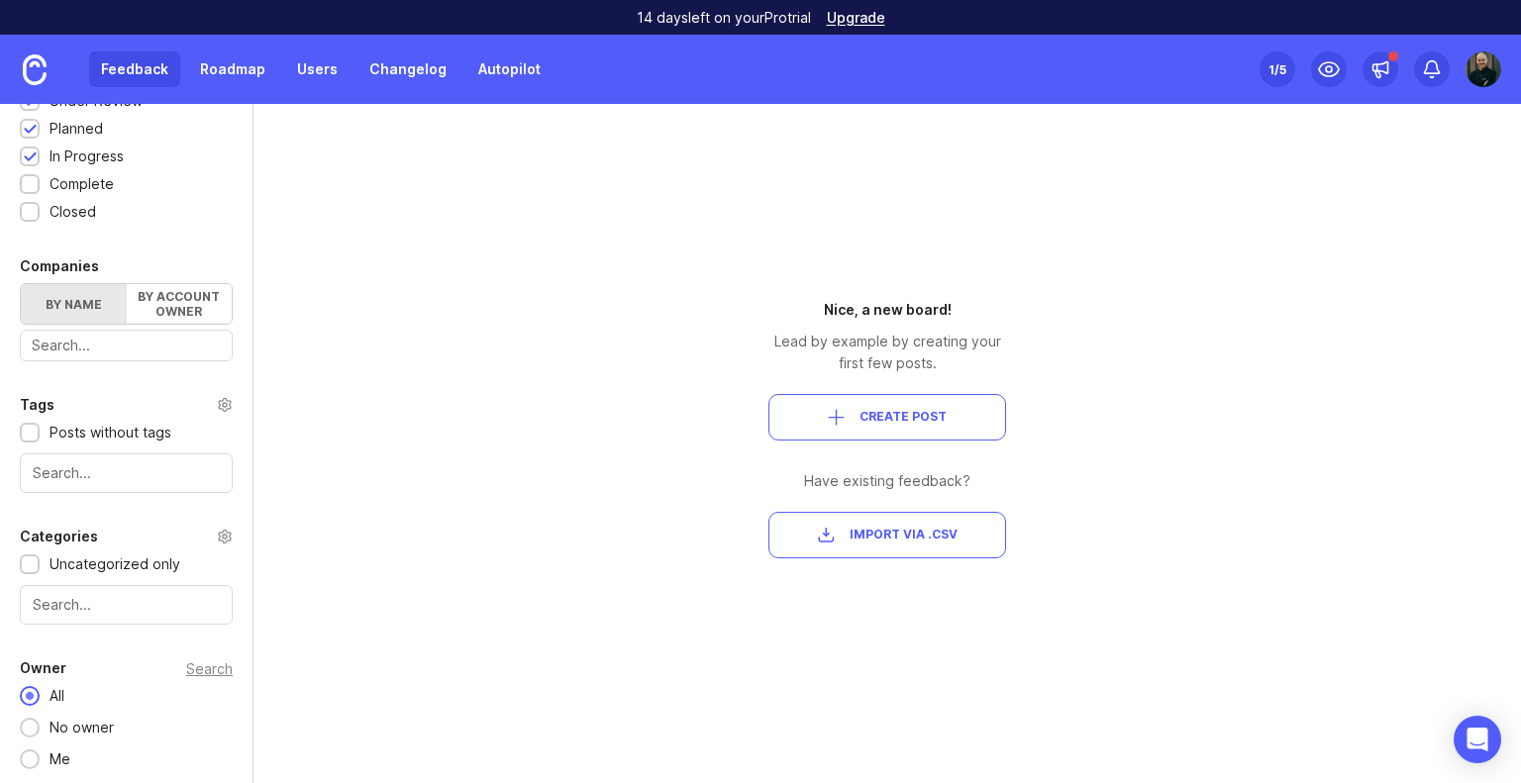
click at [1483, 59] on img at bounding box center [1484, 70] width 36 height 36
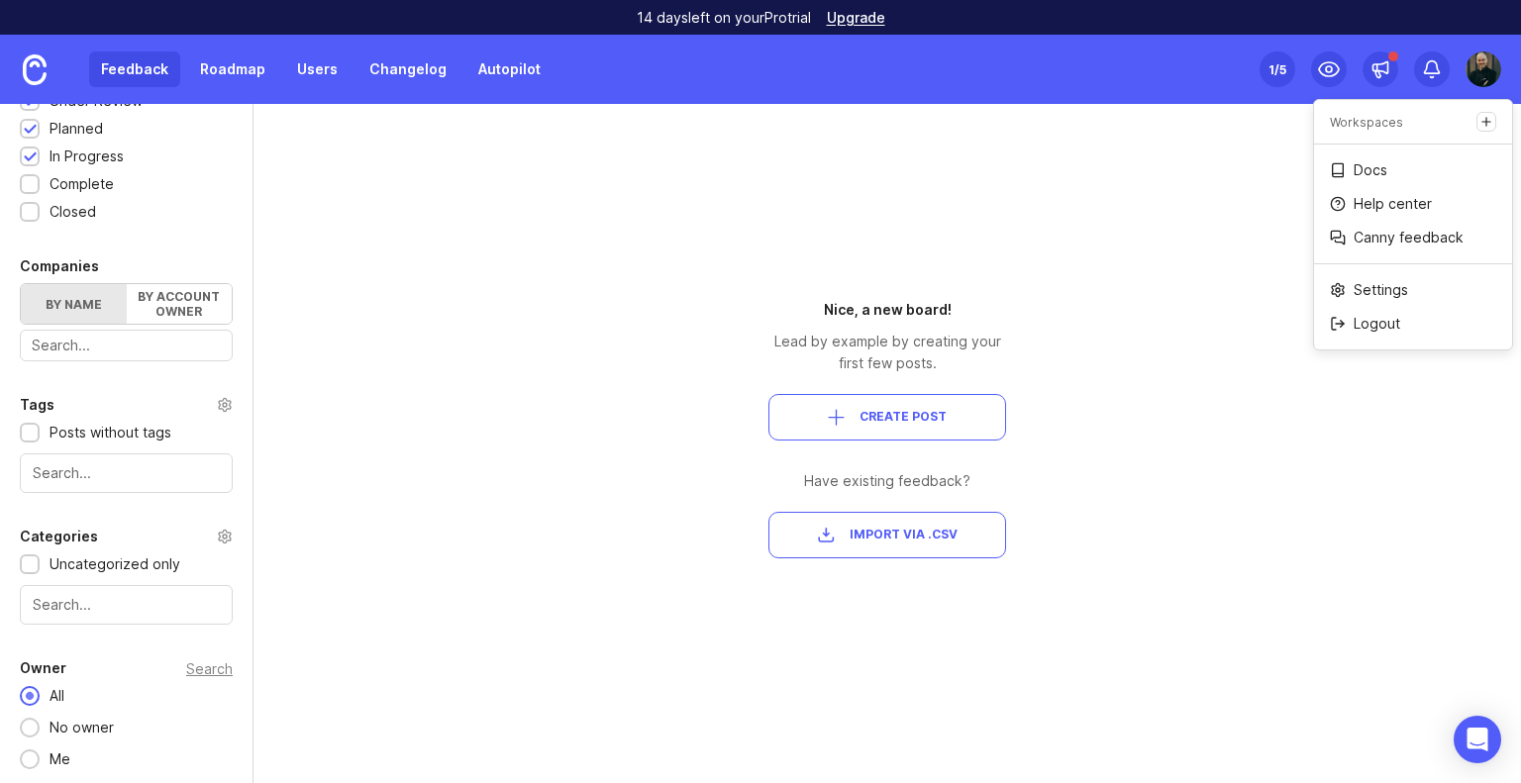
click at [1408, 305] on div "Settings Logout" at bounding box center [1413, 306] width 198 height 85
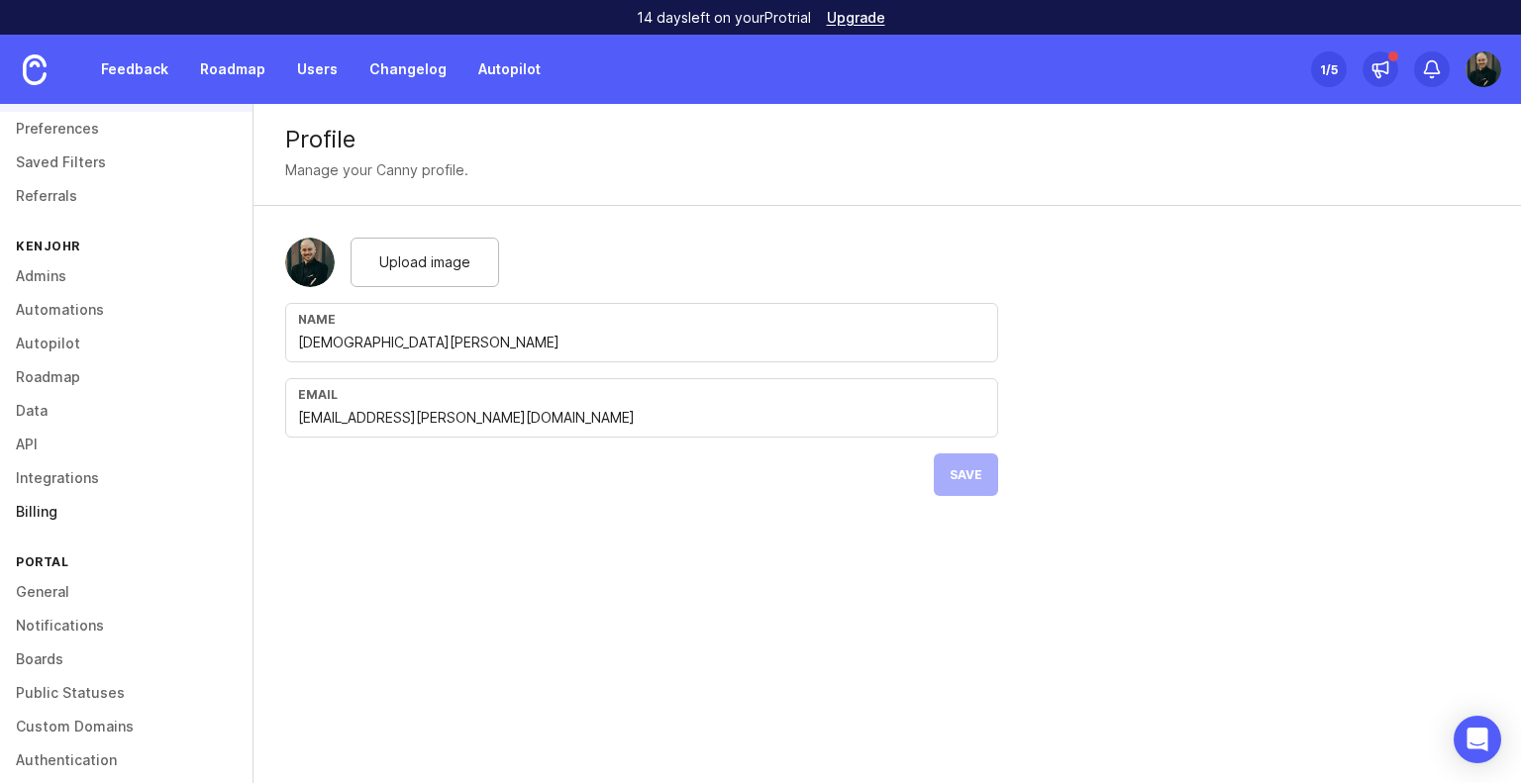
scroll to position [129, 0]
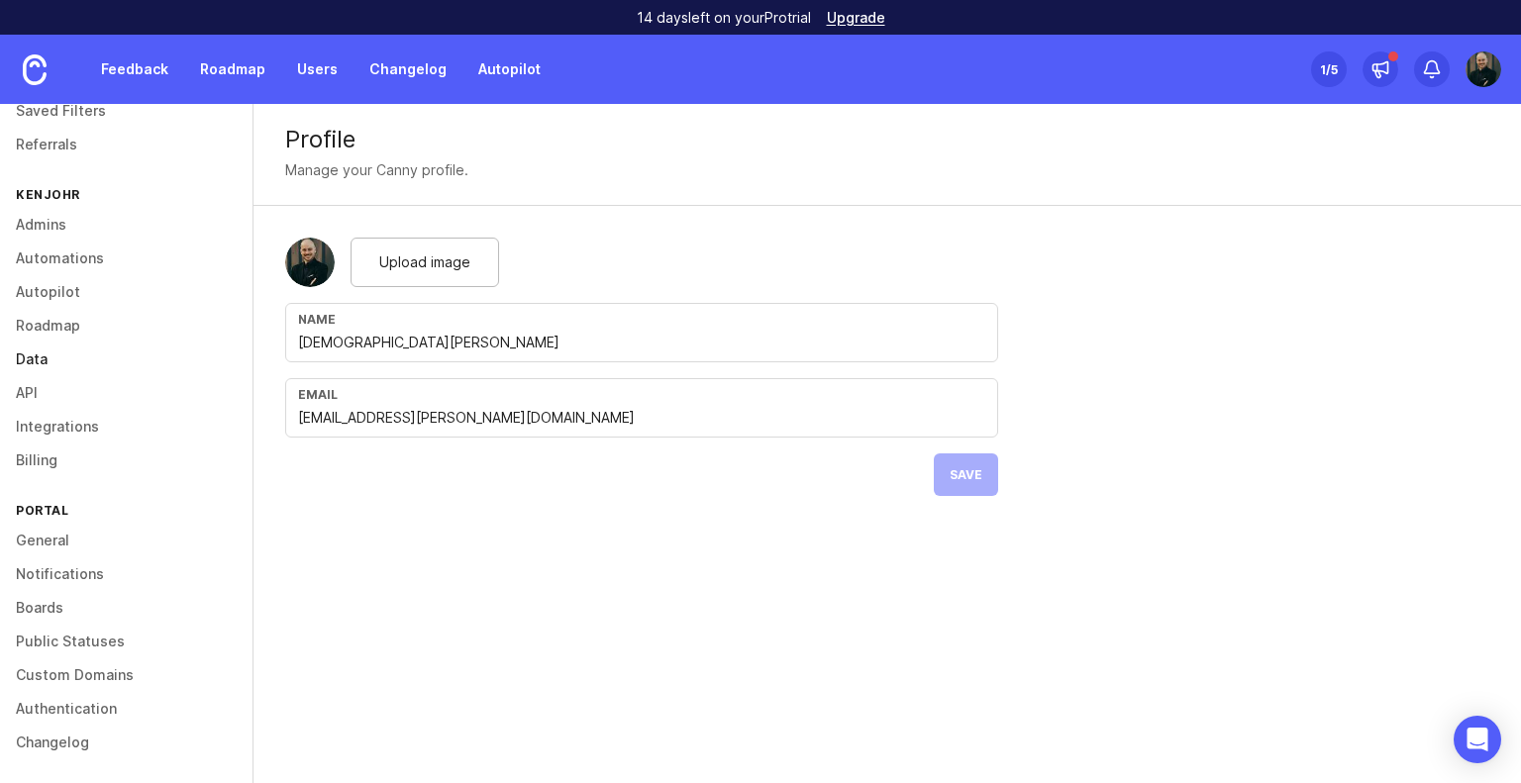
click at [29, 355] on link "Data" at bounding box center [126, 360] width 253 height 34
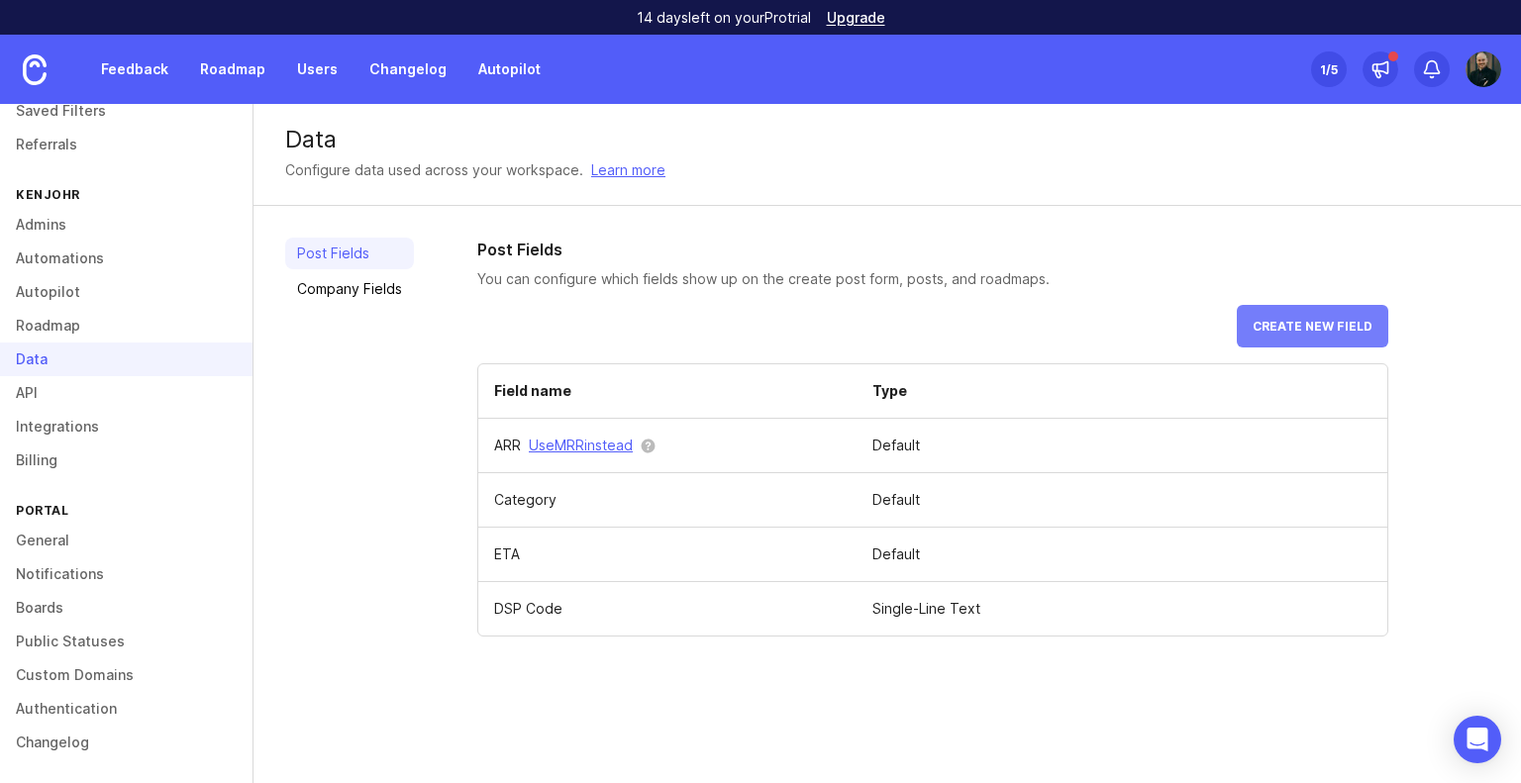
click at [1304, 332] on span "Create new field" at bounding box center [1313, 326] width 120 height 15
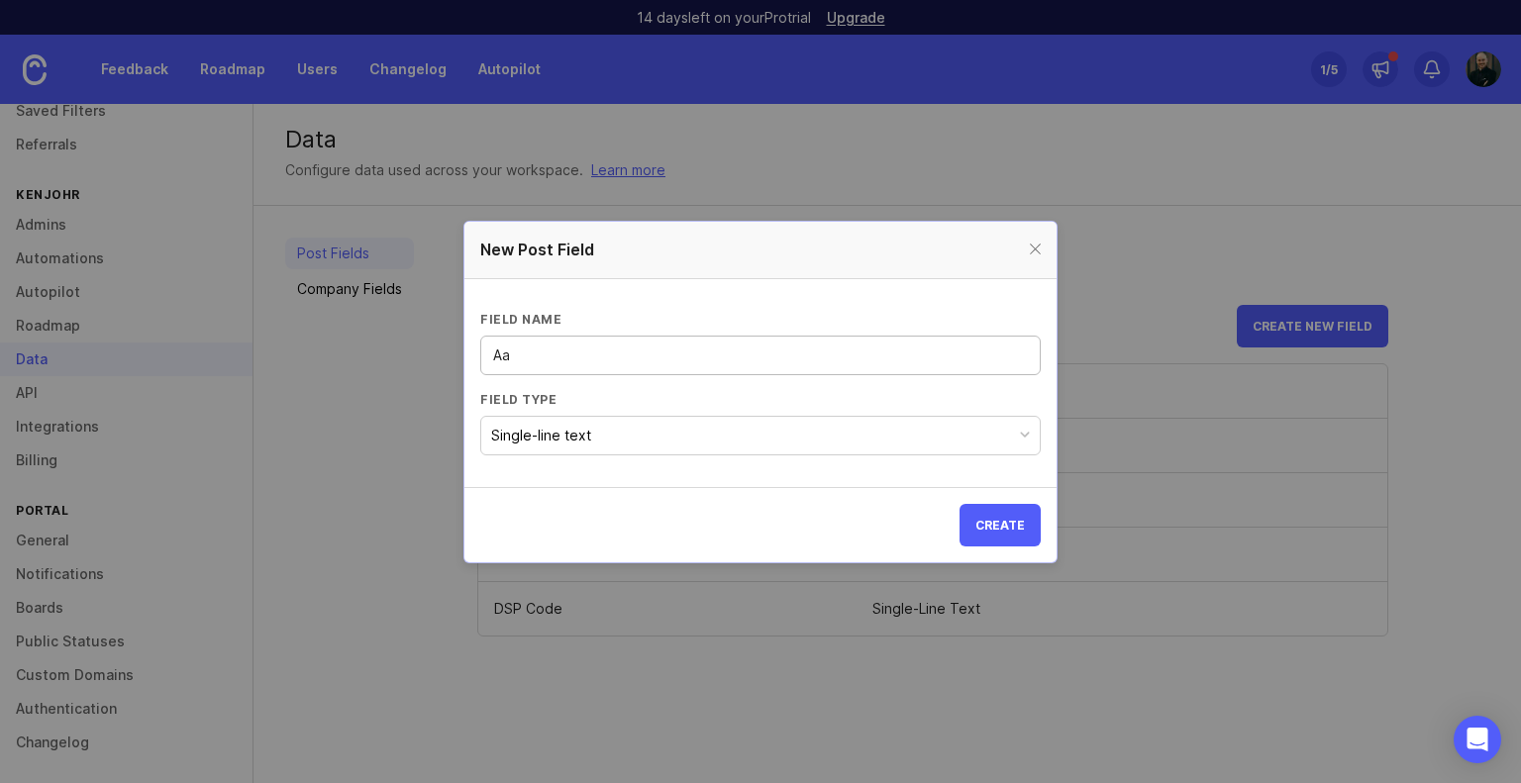
type input "A"
type input "Amazon DSP?"
click at [581, 453] on button "Single-line text" at bounding box center [760, 436] width 561 height 40
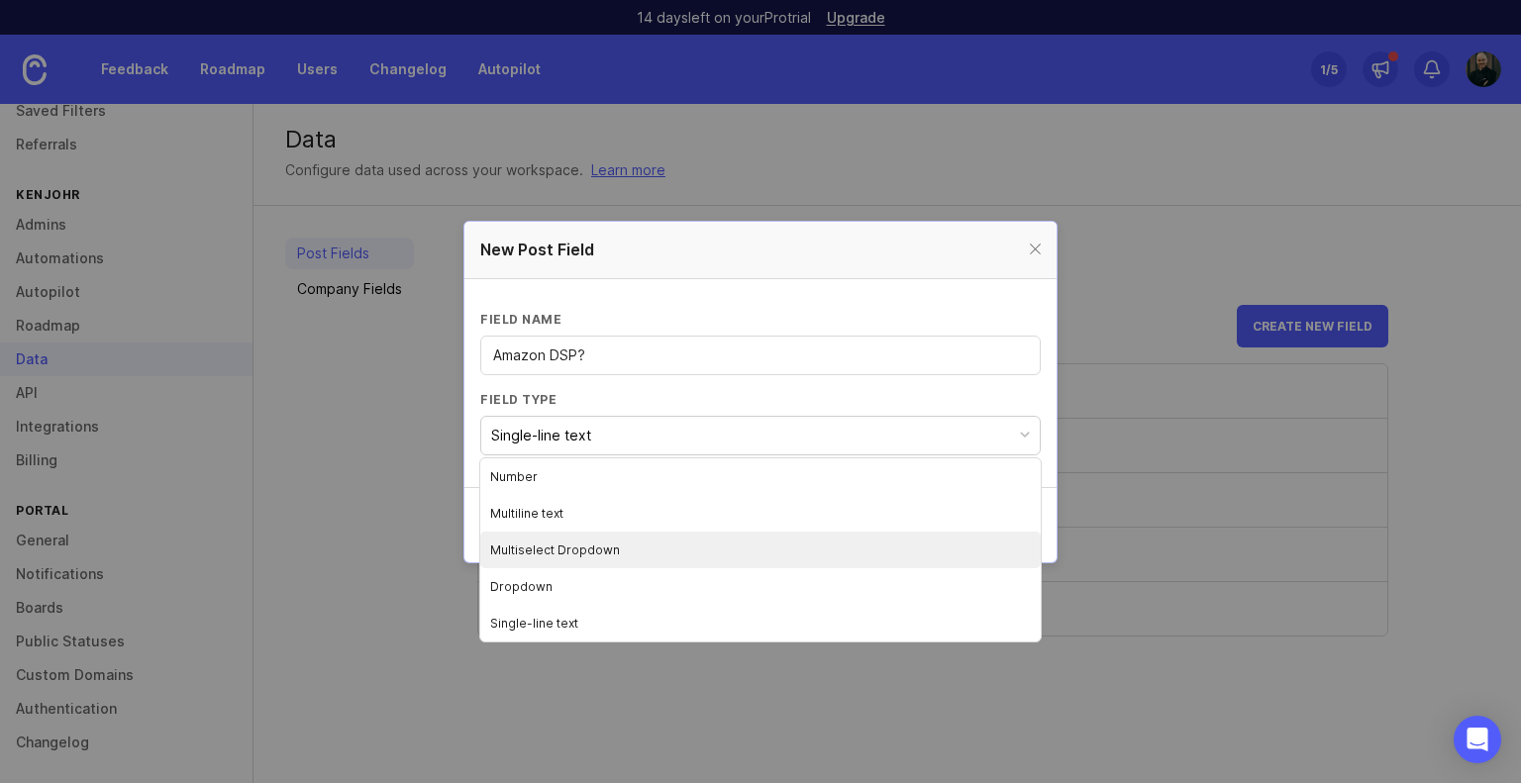
click at [583, 559] on li "Multiselect Dropdown" at bounding box center [760, 550] width 561 height 37
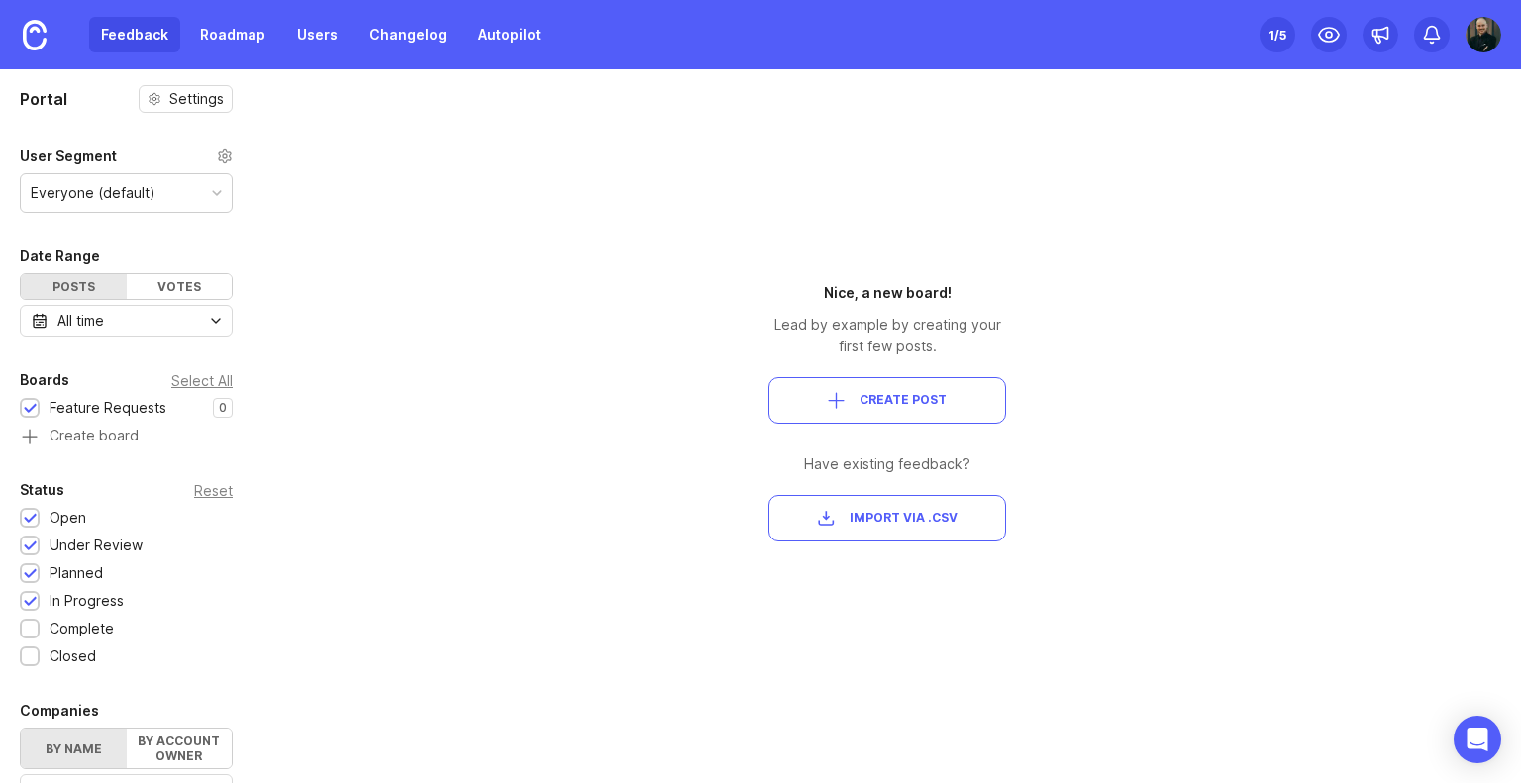
click at [1488, 32] on img at bounding box center [1484, 35] width 36 height 36
